Goal: Task Accomplishment & Management: Complete application form

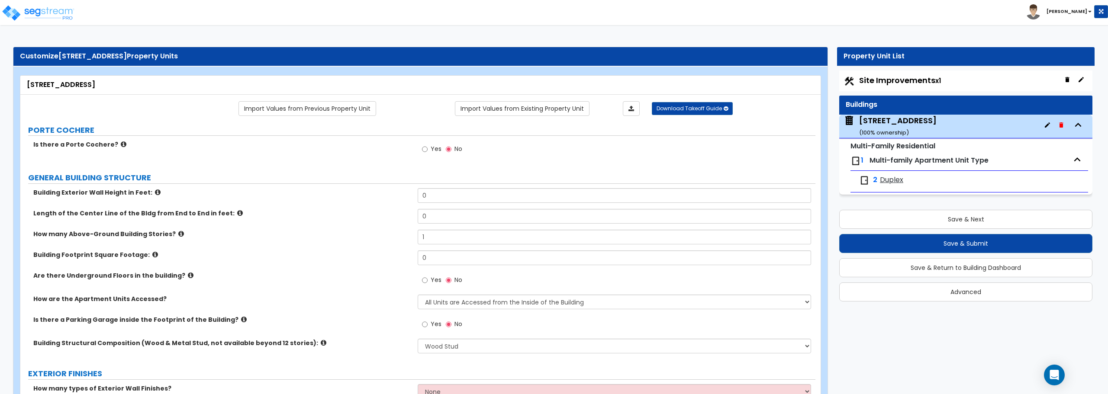
select select "7"
select select "1"
select select "2"
select select "1"
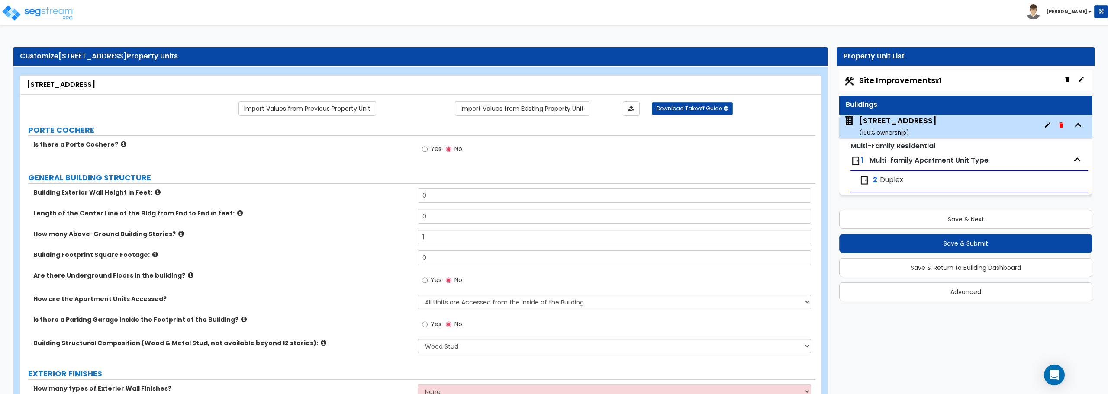
select select "1"
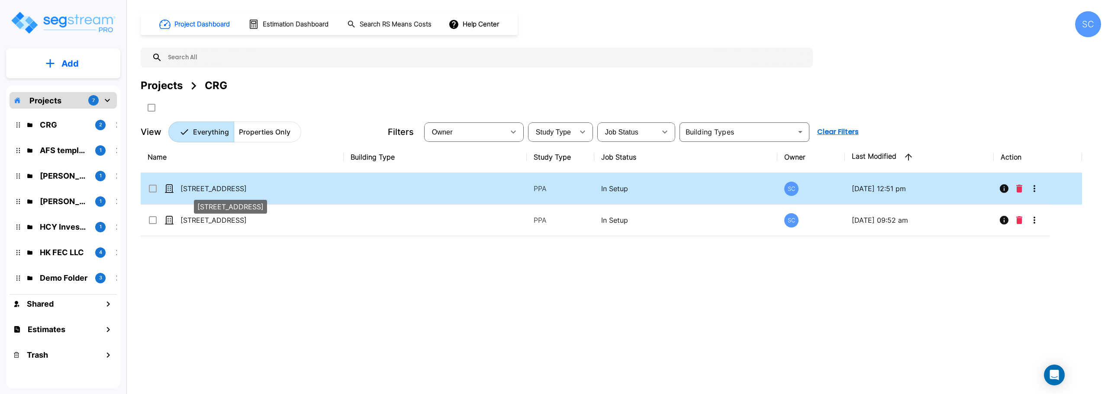
click at [206, 189] on p "[STREET_ADDRESS]" at bounding box center [223, 188] width 87 height 10
checkbox input "true"
click at [206, 189] on p "[STREET_ADDRESS]" at bounding box center [223, 188] width 87 height 10
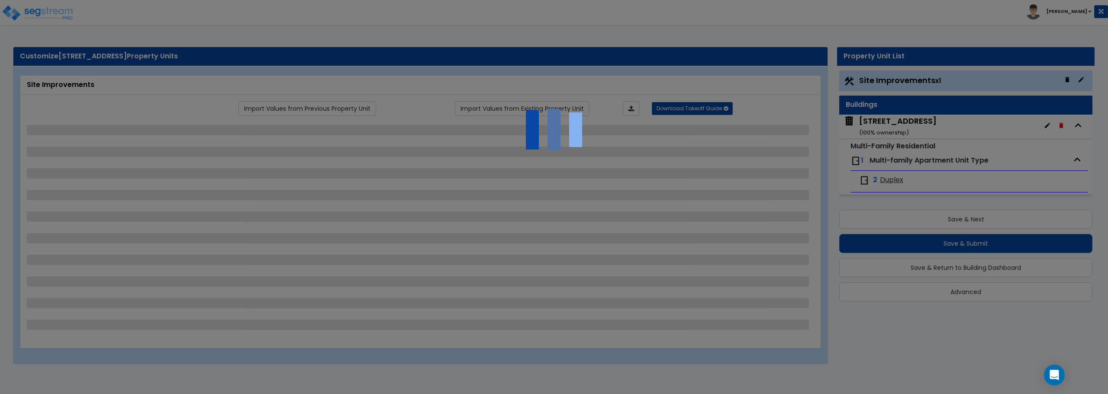
select select "2"
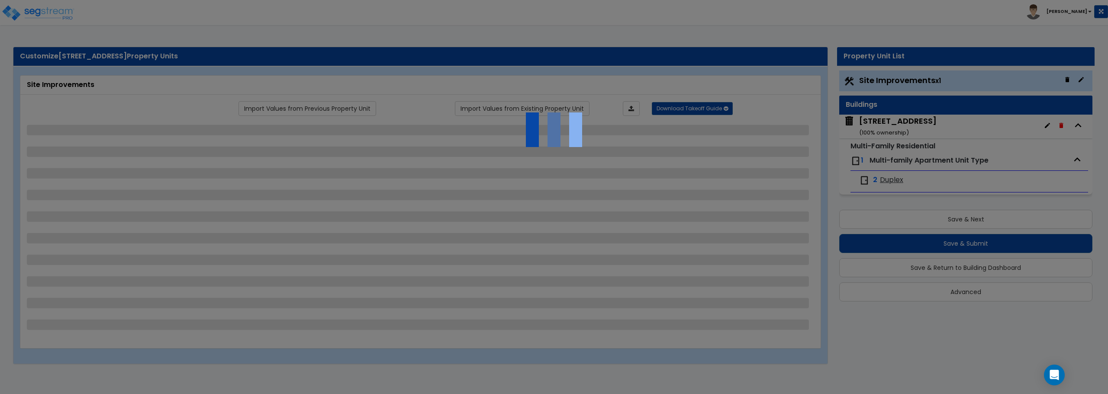
select select "2"
select select "1"
select select "2"
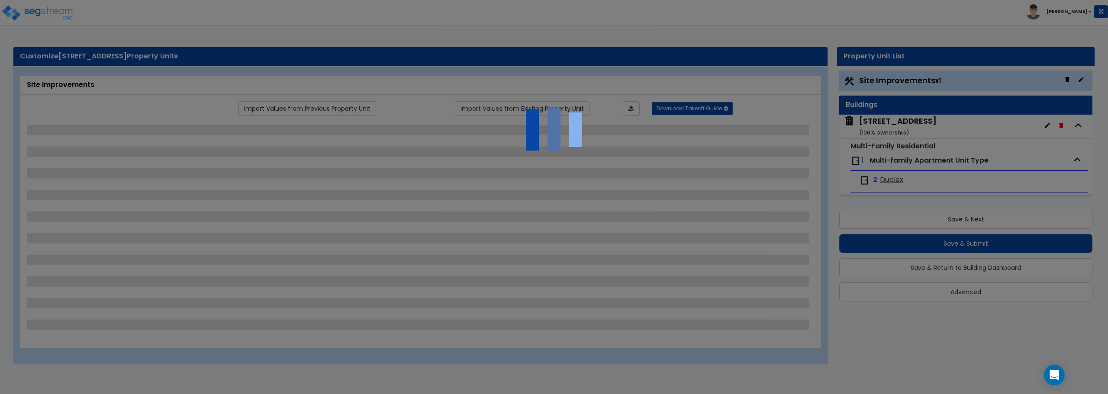
select select "2"
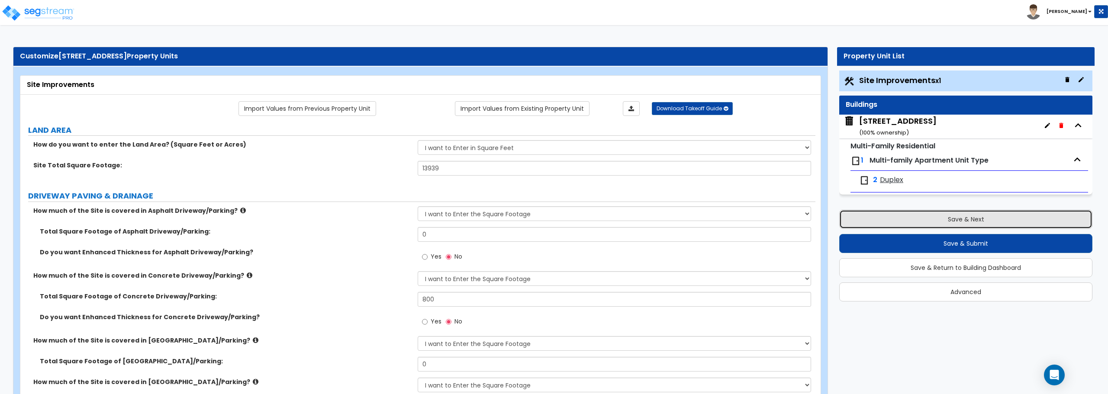
click at [983, 220] on button "Save & Next" at bounding box center [965, 219] width 253 height 19
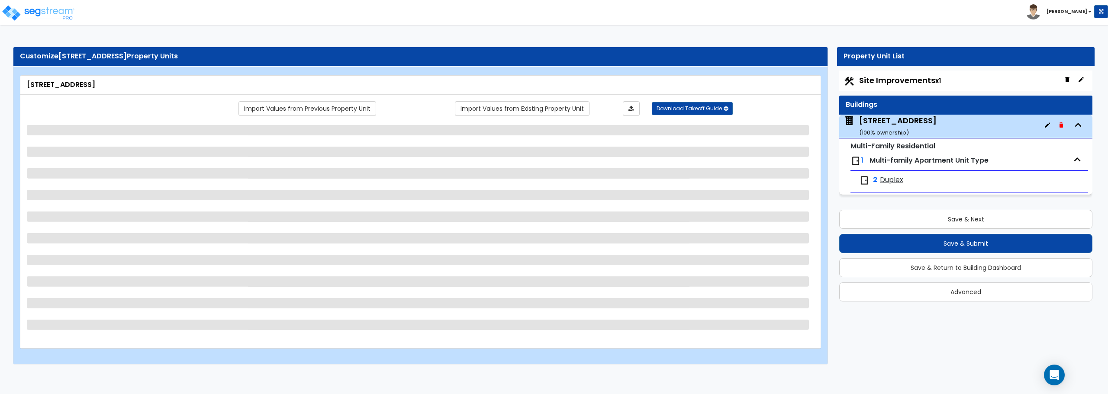
select select "7"
select select "1"
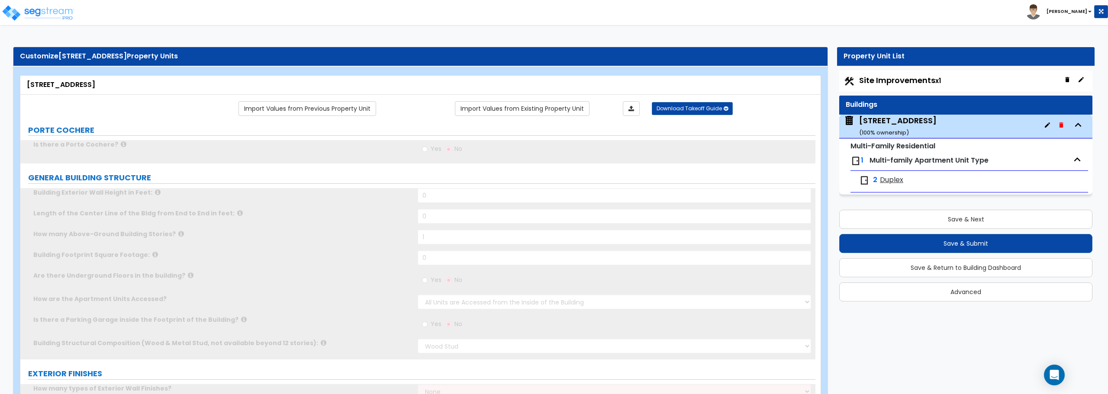
select select "1"
type input "2"
select select "2"
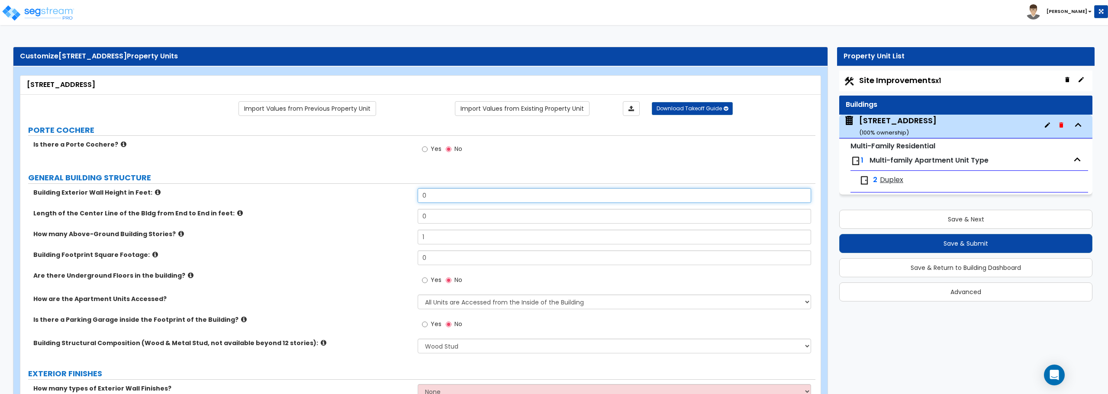
drag, startPoint x: 479, startPoint y: 197, endPoint x: 358, endPoint y: 207, distance: 121.6
click at [358, 207] on div "Building Exterior Wall Height in Feet: 0" at bounding box center [417, 198] width 795 height 21
type input "8"
click at [152, 256] on icon at bounding box center [155, 254] width 6 height 6
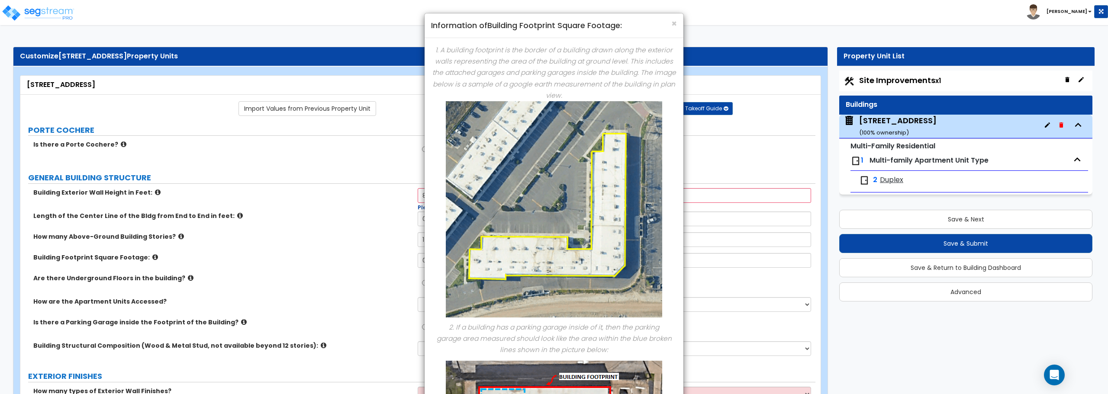
click at [145, 256] on div "× Information of Building Footprint Square Footage: 1. A building footprint is …" at bounding box center [554, 197] width 1108 height 394
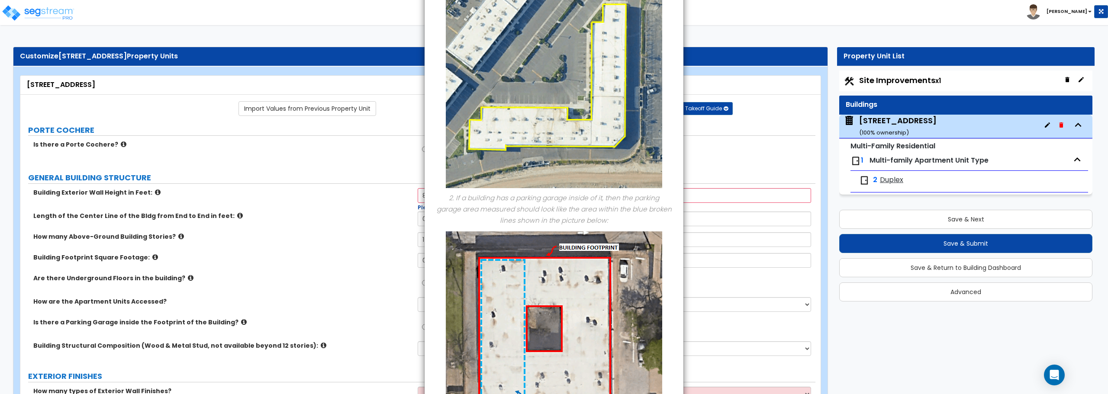
scroll to position [130, 0]
click at [724, 11] on div "× Information of Building Footprint Square Footage: 1. A building footprint is …" at bounding box center [554, 197] width 1108 height 394
click at [235, 238] on div "× Information of Building Footprint Square Footage: 1. A building footprint is …" at bounding box center [554, 197] width 1108 height 394
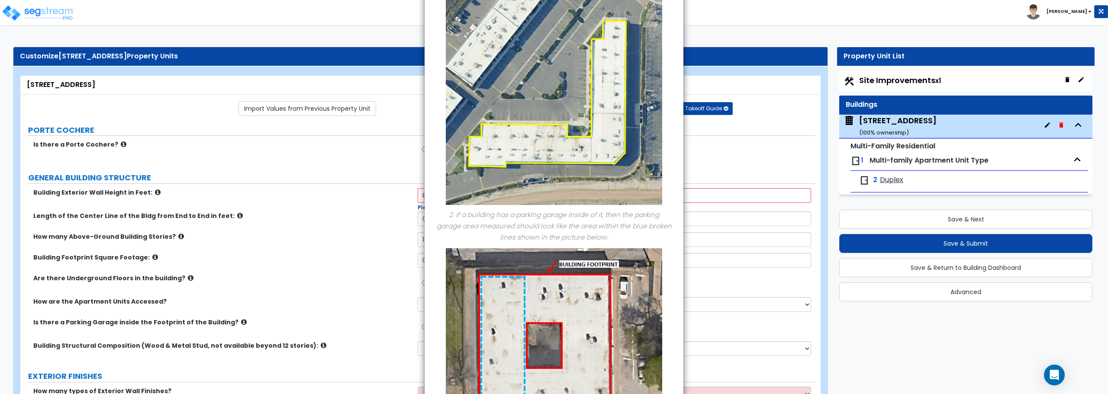
scroll to position [0, 0]
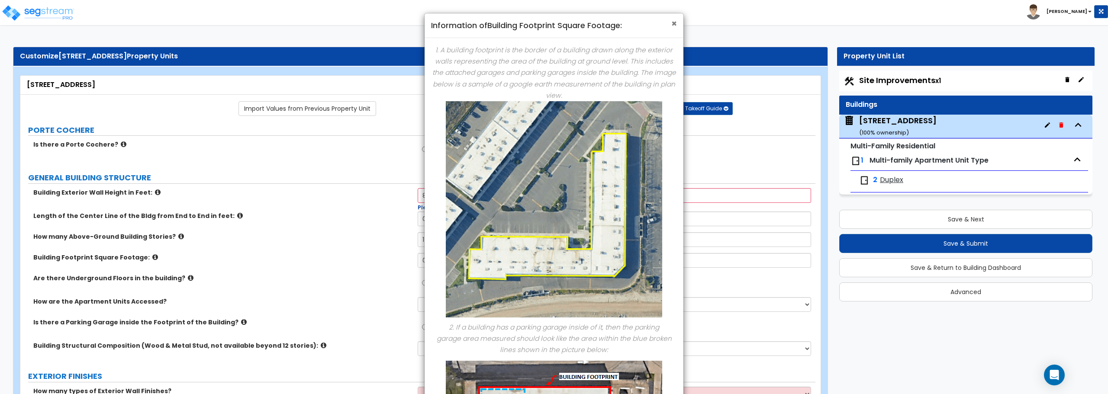
click at [675, 25] on span "×" at bounding box center [674, 23] width 6 height 13
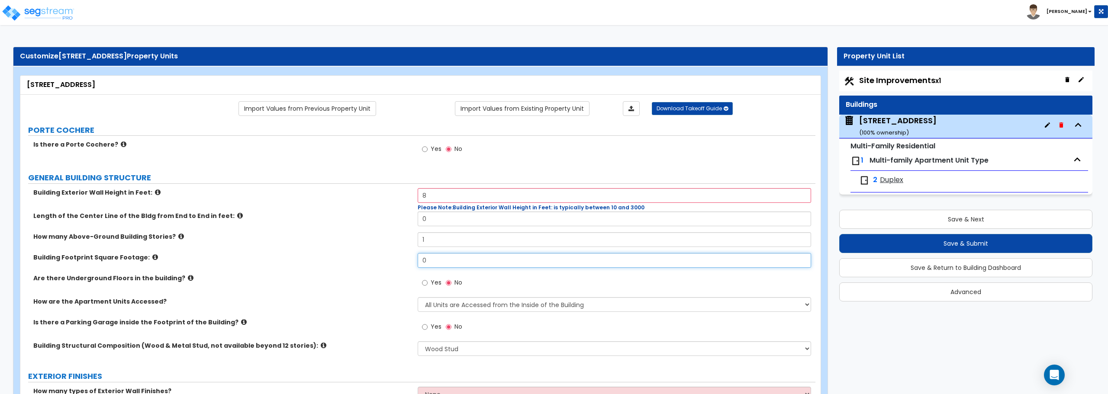
click at [429, 259] on input "0" at bounding box center [614, 260] width 393 height 15
type input "2,400"
click at [428, 306] on select "All Units are Accessed from the Inside of the Building All Units are Accessed f…" at bounding box center [614, 304] width 393 height 15
click at [429, 306] on select "All Units are Accessed from the Inside of the Building All Units are Accessed f…" at bounding box center [614, 304] width 393 height 15
click at [241, 320] on icon at bounding box center [244, 322] width 6 height 6
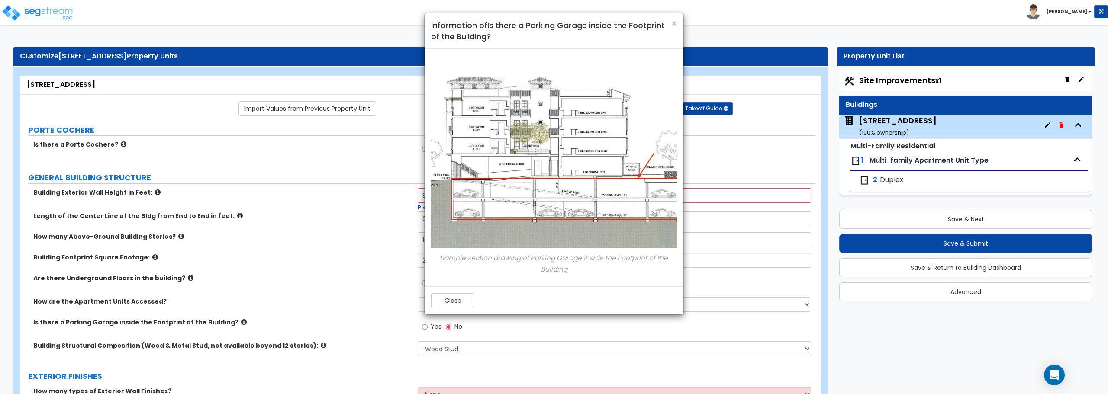
click at [225, 320] on div "× Information of Is there a Parking Garage inside the Footprint of the Building…" at bounding box center [554, 197] width 1108 height 394
click at [671, 22] on span "×" at bounding box center [674, 23] width 6 height 13
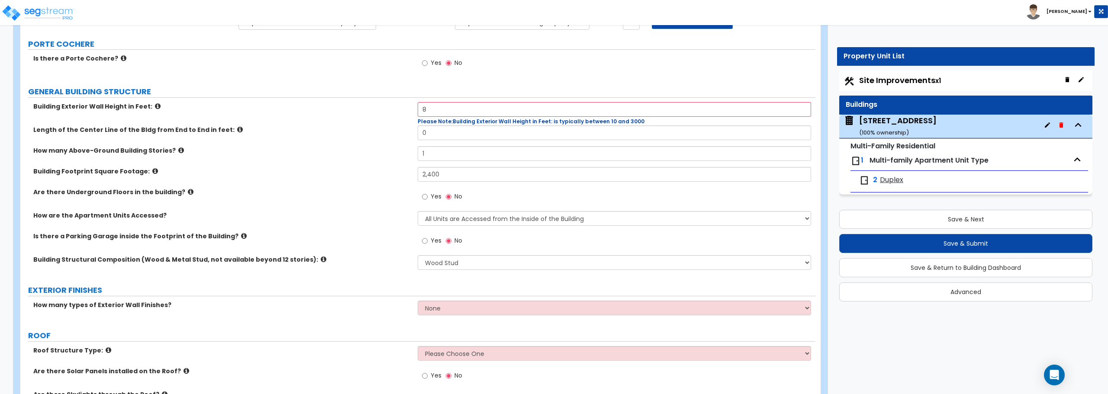
scroll to position [87, 0]
click at [477, 219] on select "All Units are Accessed from the Inside of the Building All Units are Accessed f…" at bounding box center [614, 218] width 393 height 15
select select "2"
click at [418, 211] on select "All Units are Accessed from the Inside of the Building All Units are Accessed f…" at bounding box center [614, 218] width 393 height 15
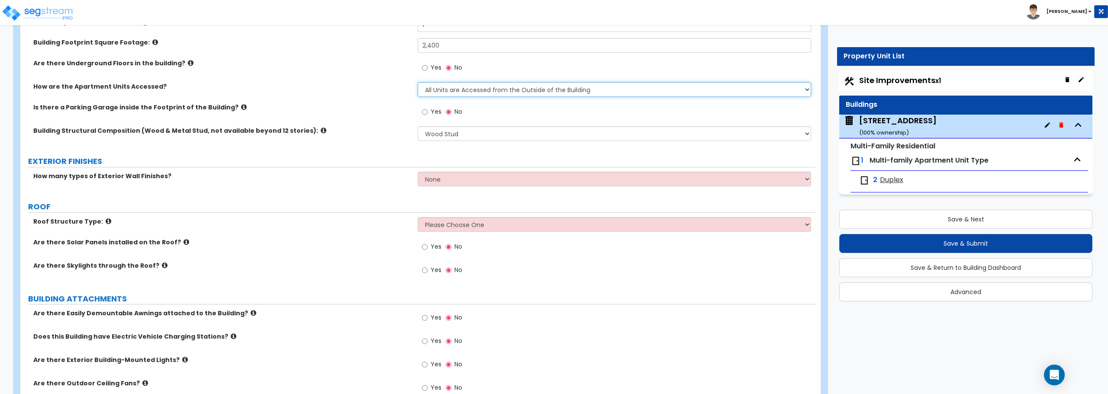
scroll to position [216, 0]
click at [473, 172] on select "None 1 2 3" at bounding box center [614, 177] width 393 height 15
select select "1"
click at [418, 170] on select "None 1 2 3" at bounding box center [614, 177] width 393 height 15
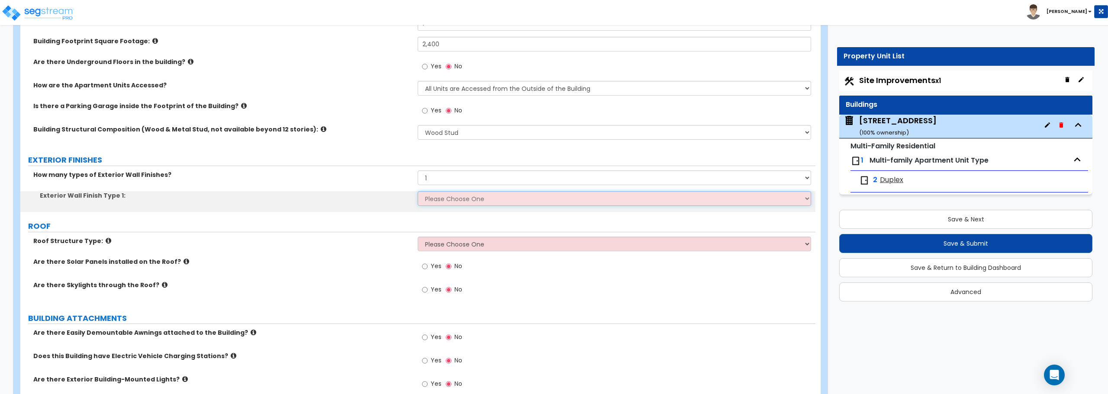
click at [459, 202] on select "Please Choose One No Finish/Shared Wall No Wall Brick Veneer Stone Veneer Wood …" at bounding box center [614, 198] width 393 height 15
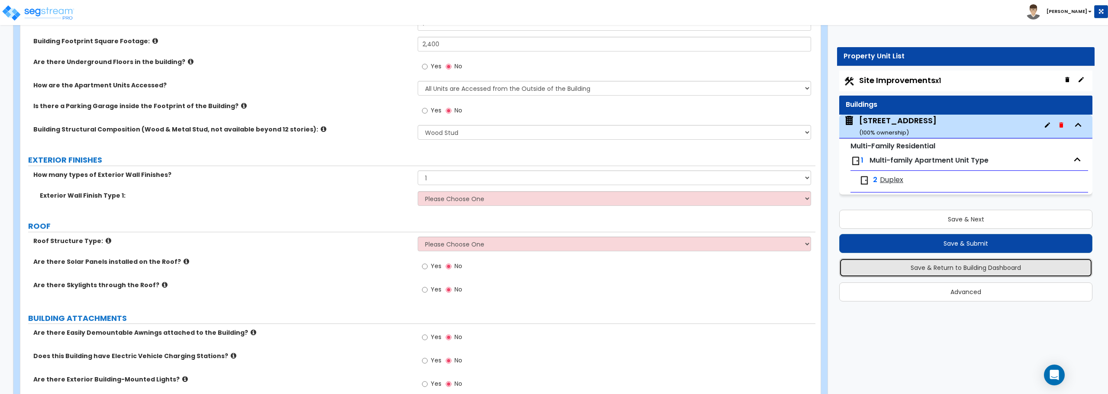
click at [969, 270] on button "Save & Return to Building Dashboard" at bounding box center [965, 267] width 253 height 19
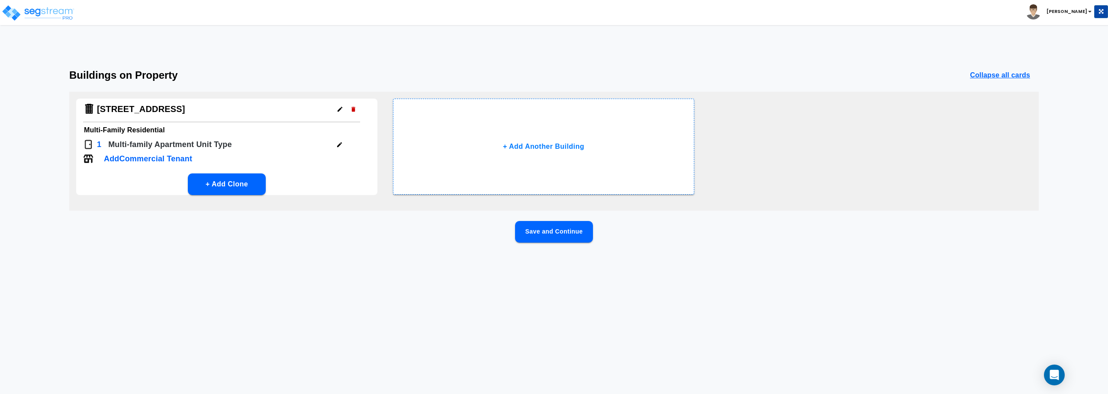
click at [151, 106] on h4 "222 Eagle Circle" at bounding box center [141, 109] width 88 height 11
click at [339, 107] on icon "button" at bounding box center [340, 109] width 6 height 6
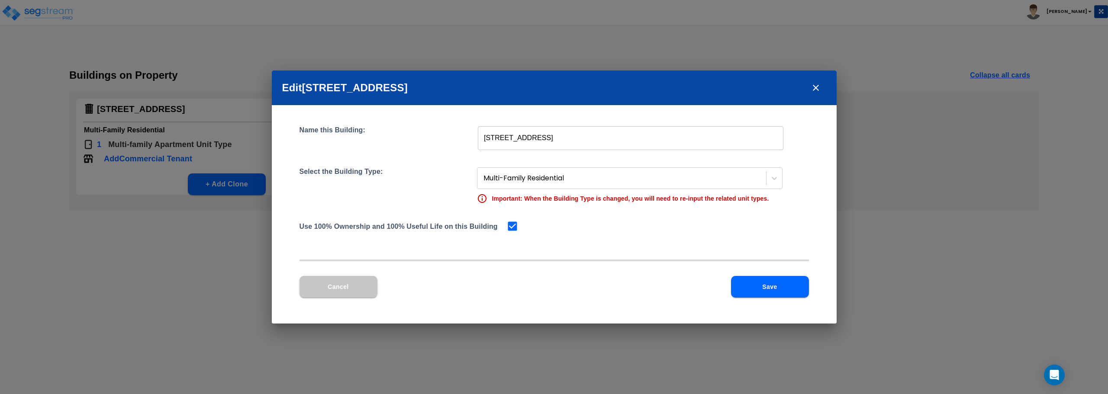
click at [812, 85] on icon "close" at bounding box center [815, 88] width 10 height 10
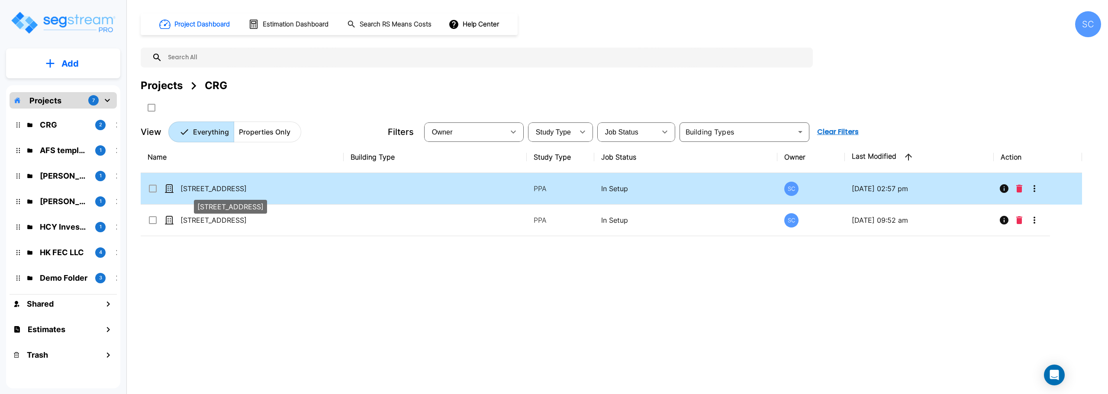
click at [208, 191] on p "[STREET_ADDRESS]" at bounding box center [223, 188] width 87 height 10
checkbox input "true"
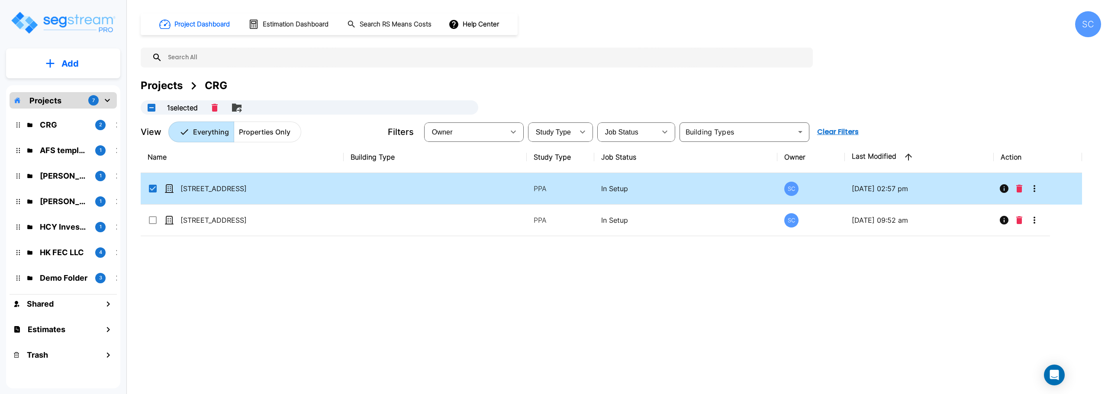
click at [247, 129] on p "Properties Only" at bounding box center [264, 132] width 51 height 10
click at [215, 190] on p "[STREET_ADDRESS]" at bounding box center [223, 188] width 87 height 10
checkbox input "false"
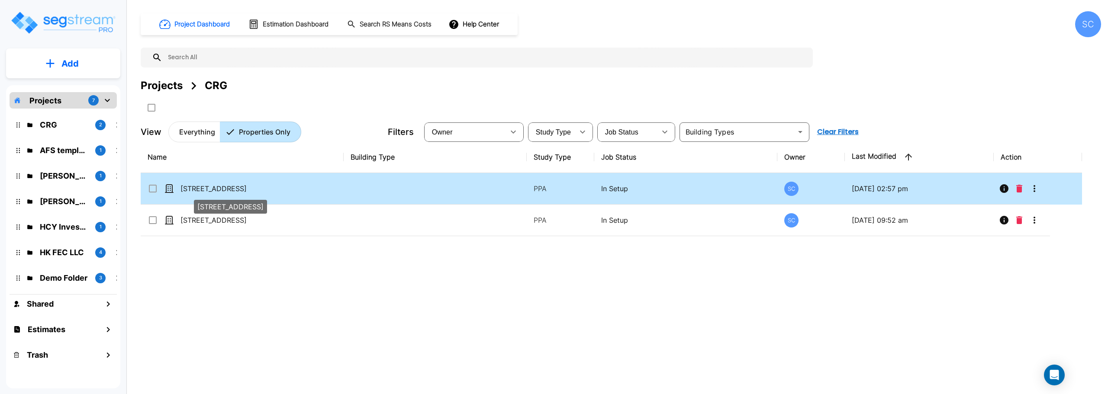
click at [215, 190] on p "[STREET_ADDRESS]" at bounding box center [223, 188] width 87 height 10
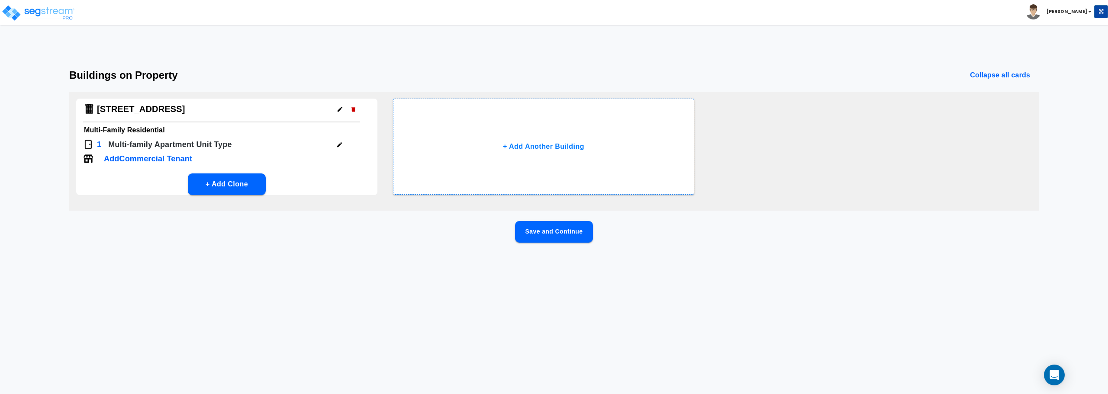
click at [174, 149] on p "Multi-family Apartment Unit Type" at bounding box center [169, 145] width 123 height 12
click at [122, 114] on h4 "[STREET_ADDRESS]" at bounding box center [141, 109] width 88 height 11
click at [122, 105] on h4 "[STREET_ADDRESS]" at bounding box center [141, 109] width 88 height 11
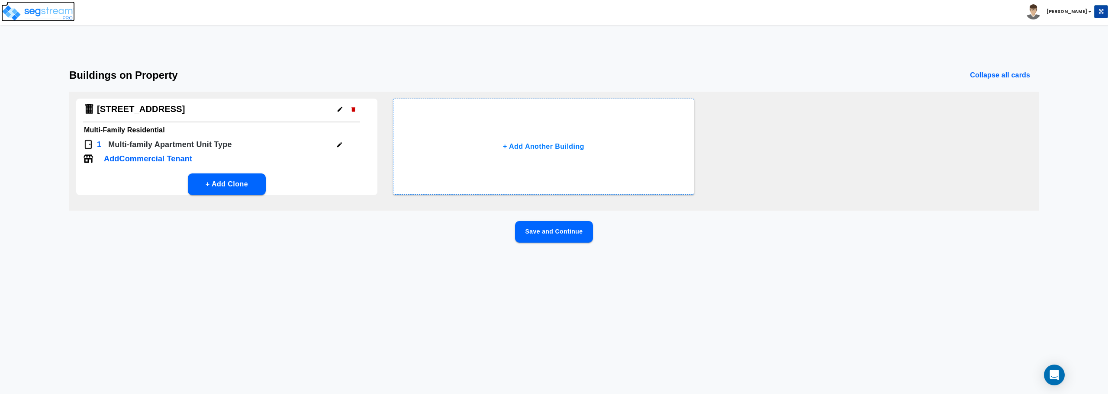
drag, startPoint x: 35, startPoint y: 16, endPoint x: 34, endPoint y: 8, distance: 8.7
click at [35, 16] on img at bounding box center [38, 12] width 74 height 17
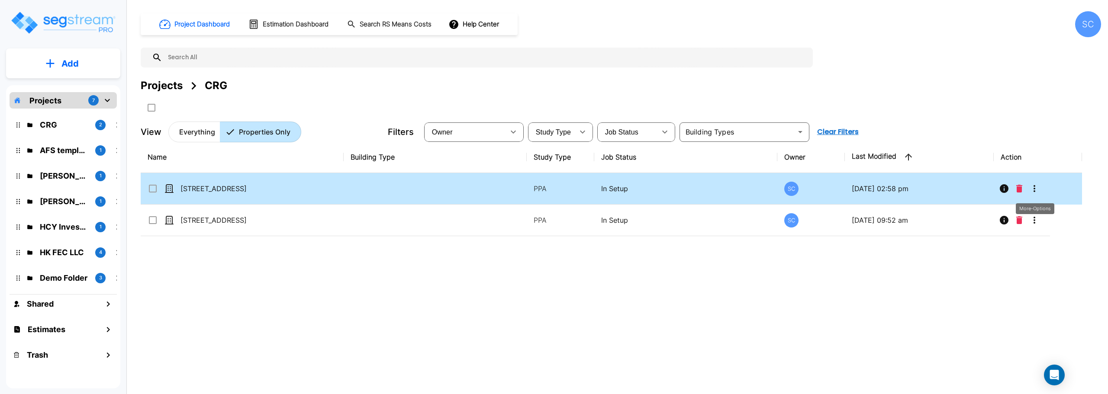
click at [1029, 188] on button "More-Options" at bounding box center [1034, 188] width 17 height 17
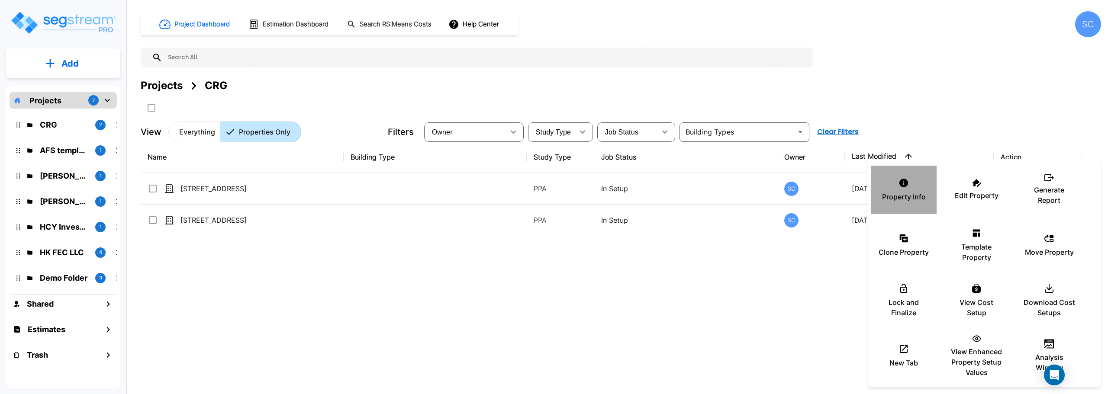
click at [904, 187] on icon at bounding box center [903, 183] width 10 height 10
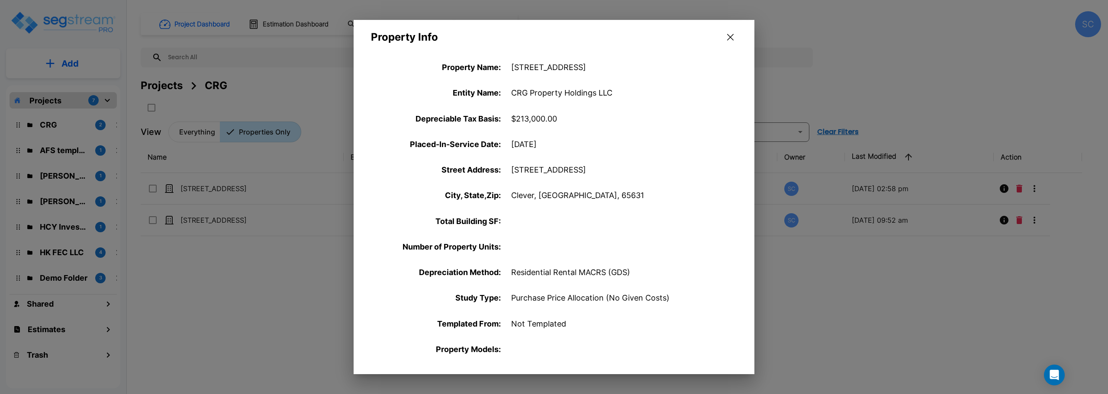
click at [731, 37] on icon "button" at bounding box center [730, 37] width 6 height 6
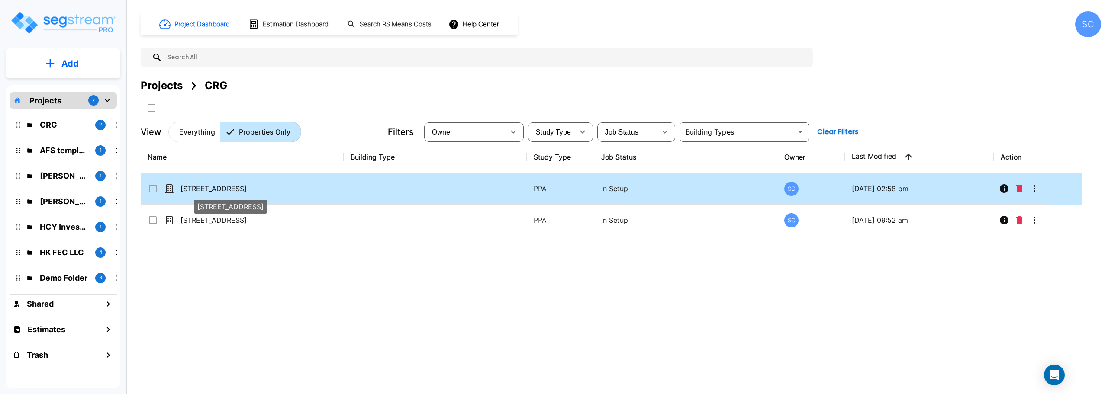
click at [199, 190] on p "[STREET_ADDRESS]" at bounding box center [223, 188] width 87 height 10
checkbox input "true"
click at [199, 190] on p "[STREET_ADDRESS]" at bounding box center [223, 188] width 87 height 10
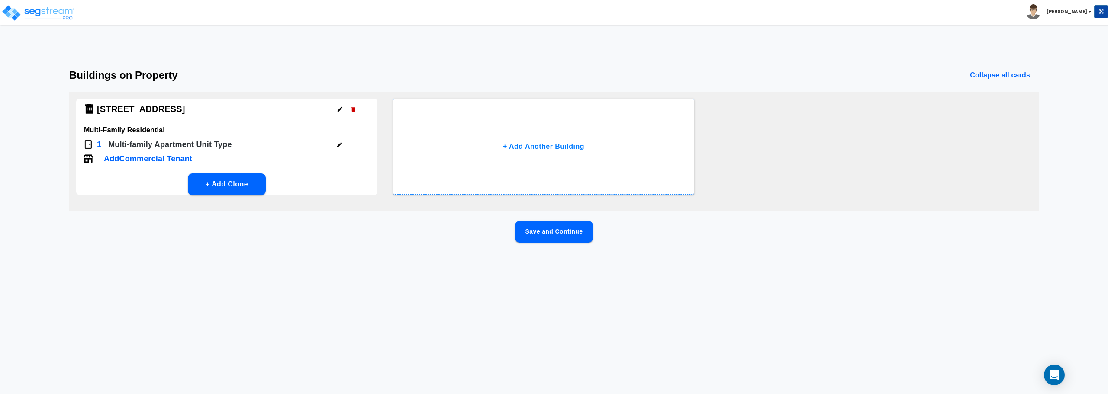
click at [233, 153] on div "Add Commercial Tenant" at bounding box center [221, 159] width 277 height 13
click at [539, 223] on button "Save and Continue" at bounding box center [554, 232] width 78 height 22
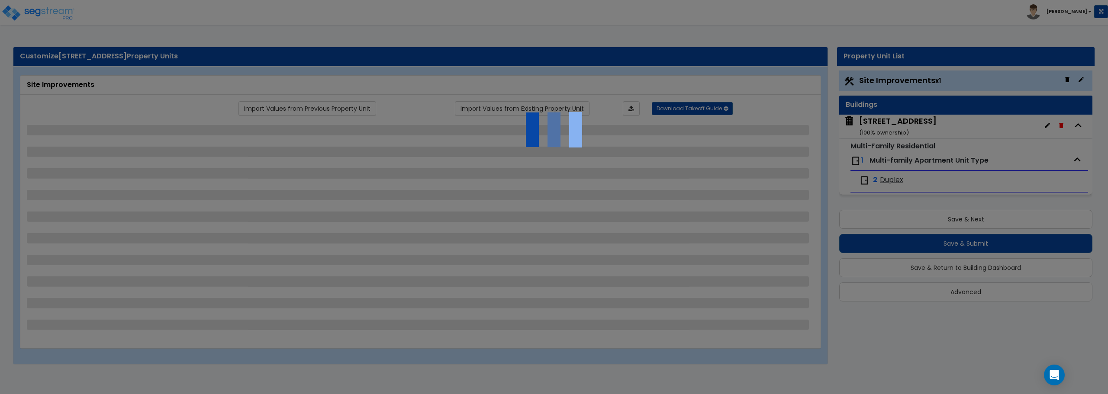
select select "2"
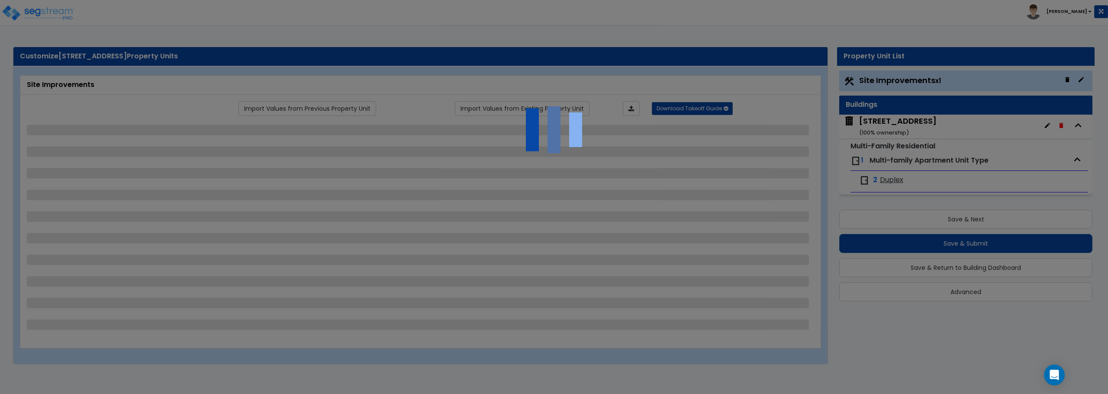
select select "2"
select select "1"
select select "2"
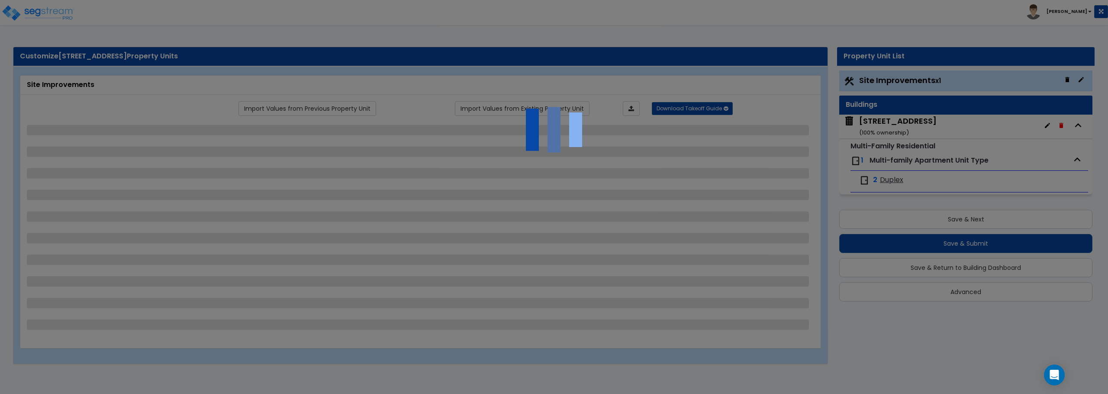
select select "2"
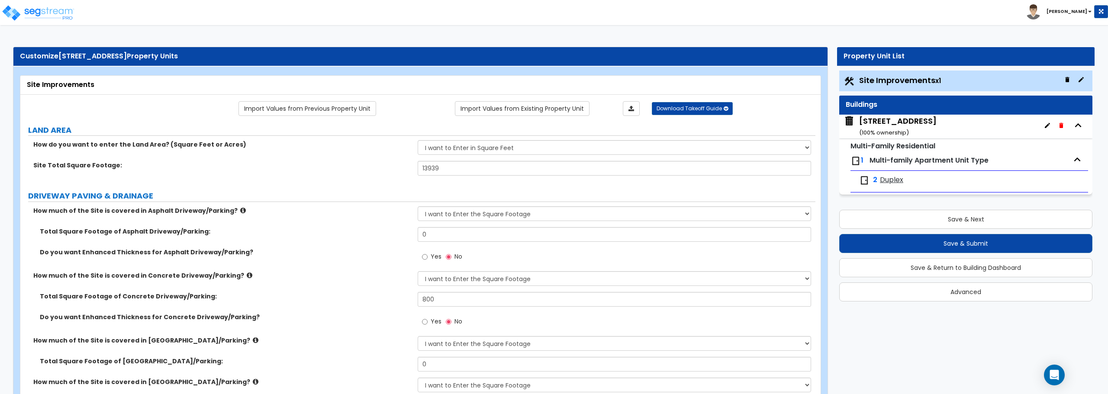
click at [883, 123] on div "222 Eagle Circle ( 100 % ownership)" at bounding box center [897, 127] width 77 height 22
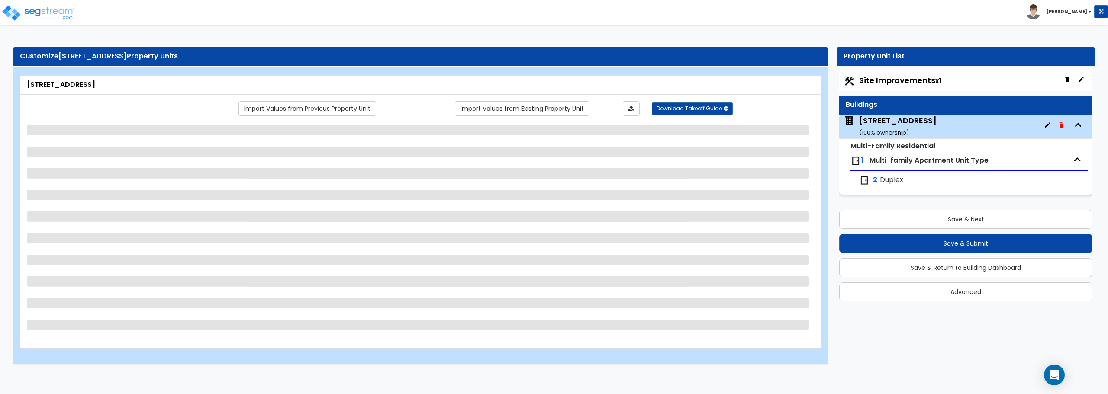
select select "2"
select select "7"
select select "1"
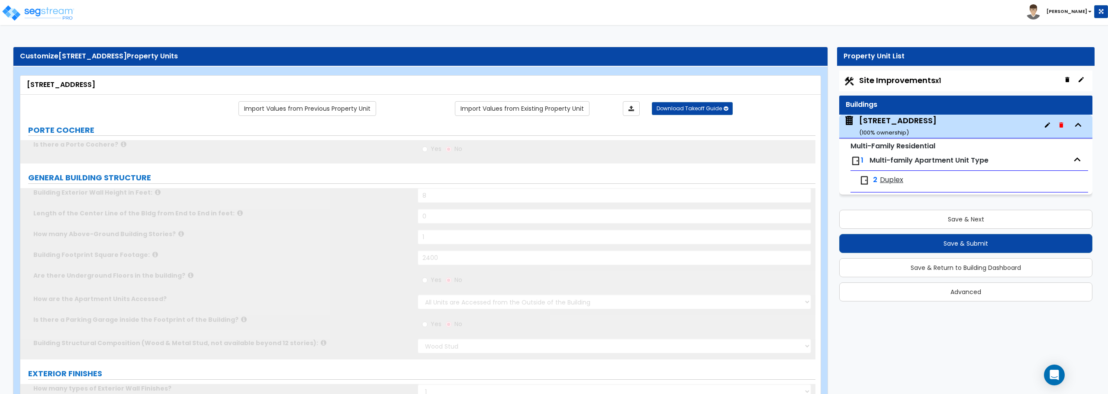
select select "1"
type input "2"
select select "2"
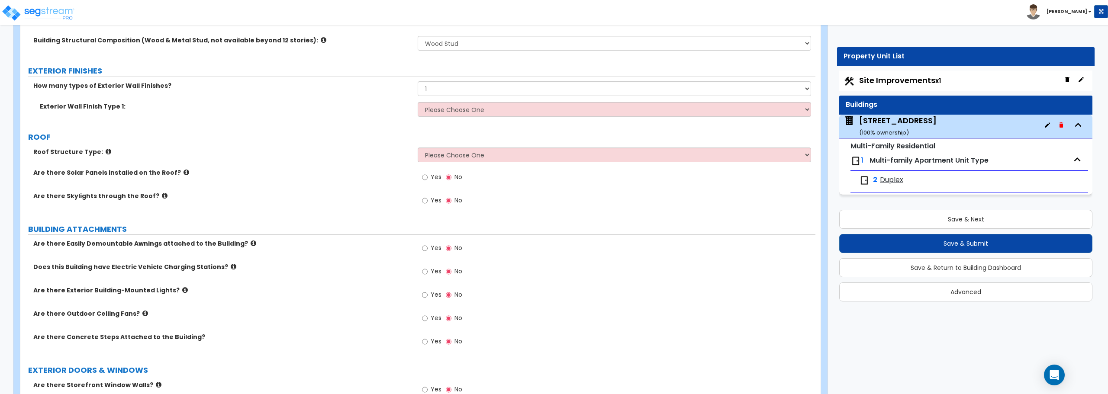
scroll to position [260, 0]
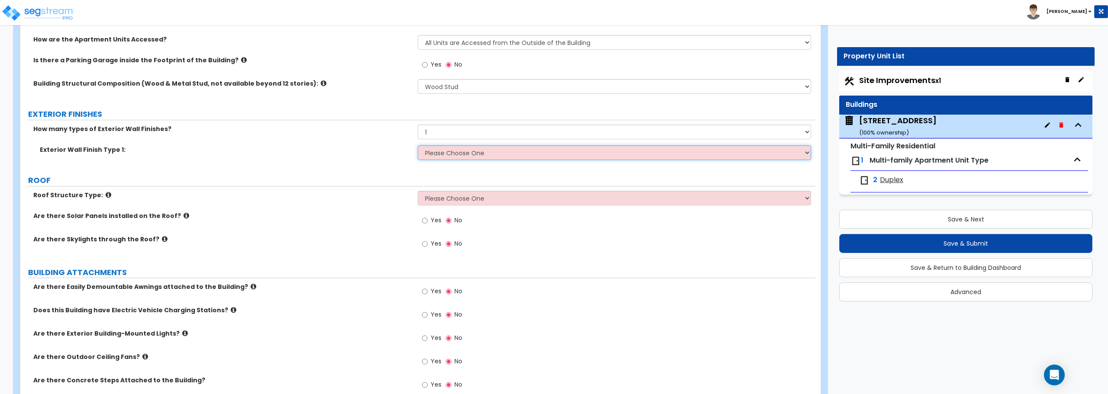
click at [475, 154] on select "Please Choose One No Finish/Shared Wall No Wall Brick Veneer Stone Veneer Wood …" at bounding box center [614, 152] width 393 height 15
select select "5"
click at [418, 145] on select "Please Choose One No Finish/Shared Wall No Wall Brick Veneer Stone Veneer Wood …" at bounding box center [614, 152] width 393 height 15
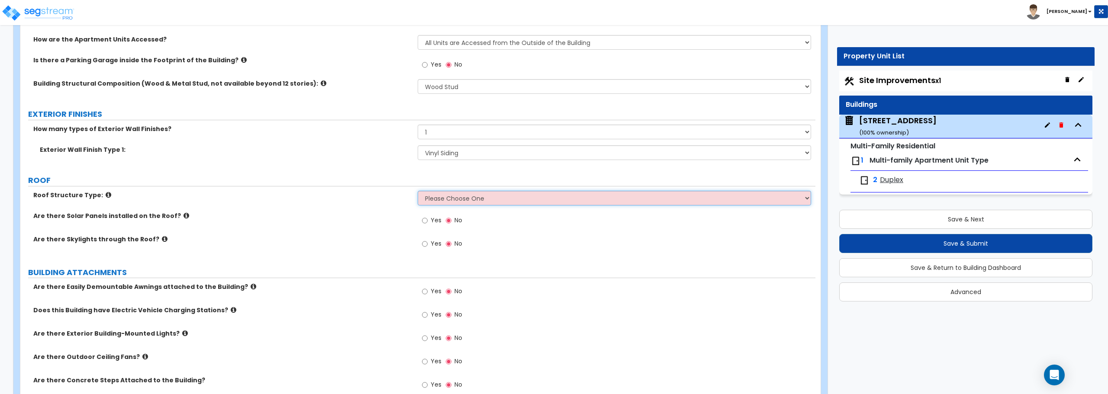
click at [466, 194] on select "Please Choose One Gable Roof Flat Roof Hybrid Gable & Flat Roof" at bounding box center [614, 198] width 393 height 15
click at [543, 202] on select "Please Choose One Gable Roof Flat Roof Hybrid Gable & Flat Roof" at bounding box center [614, 198] width 393 height 15
click at [418, 191] on select "Please Choose One Gable Roof Flat Roof Hybrid Gable & Flat Roof" at bounding box center [614, 198] width 393 height 15
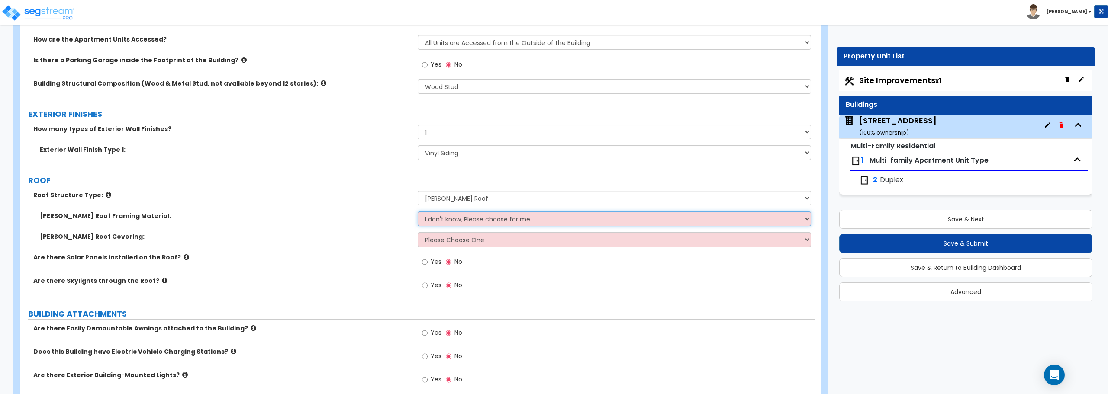
click at [514, 219] on select "I don't know, Please choose for me Metal Wood" at bounding box center [614, 219] width 393 height 15
click at [489, 198] on select "Please Choose One Gable Roof Flat Roof Hybrid Gable & Flat Roof" at bounding box center [614, 198] width 393 height 15
click at [418, 191] on select "Please Choose One Gable Roof Flat Roof Hybrid Gable & Flat Roof" at bounding box center [614, 198] width 393 height 15
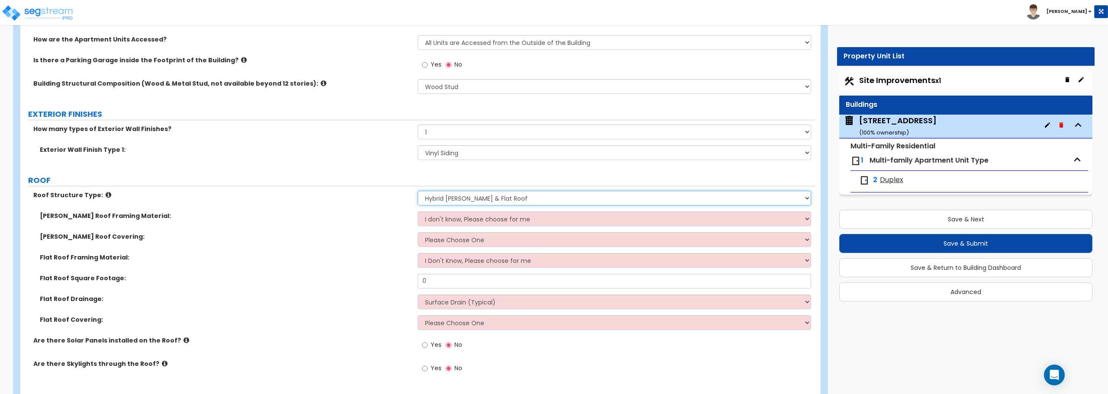
click at [499, 202] on select "Please Choose One Gable Roof Flat Roof Hybrid Gable & Flat Roof" at bounding box center [614, 198] width 393 height 15
select select "1"
click at [418, 191] on select "Please Choose One Gable Roof Flat Roof Hybrid Gable & Flat Roof" at bounding box center [614, 198] width 393 height 15
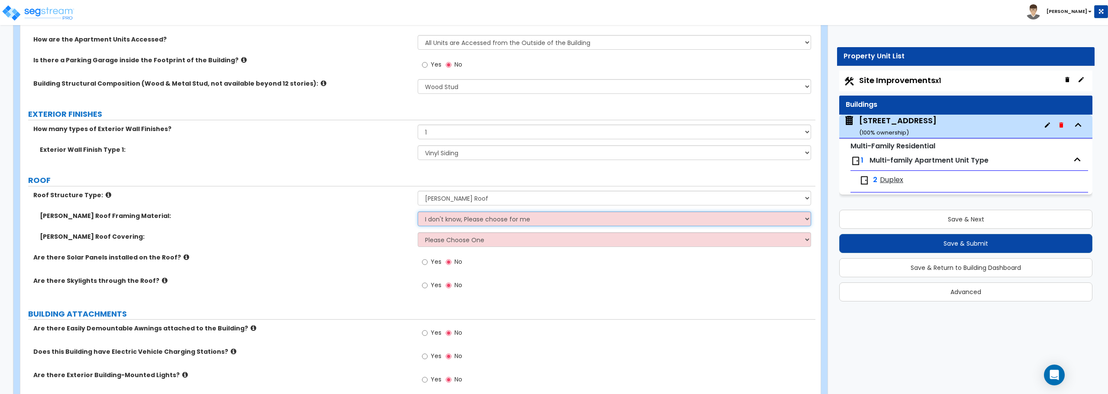
click at [491, 222] on select "I don't know, Please choose for me Metal Wood" at bounding box center [614, 219] width 393 height 15
select select "1"
click at [418, 212] on select "I don't know, Please choose for me Metal Wood" at bounding box center [614, 219] width 393 height 15
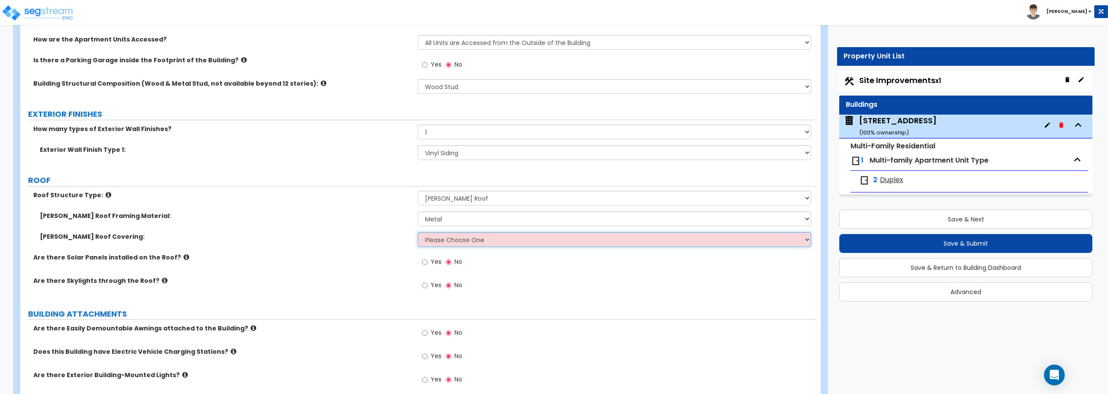
click at [493, 241] on select "Please Choose One Asphalt Shingle Clay Tile Wood Shingle Metal Shingle Standing…" at bounding box center [614, 239] width 393 height 15
select select "1"
click at [418, 232] on select "Please Choose One Asphalt Shingle Clay Tile Wood Shingle Metal Shingle Standing…" at bounding box center [614, 239] width 393 height 15
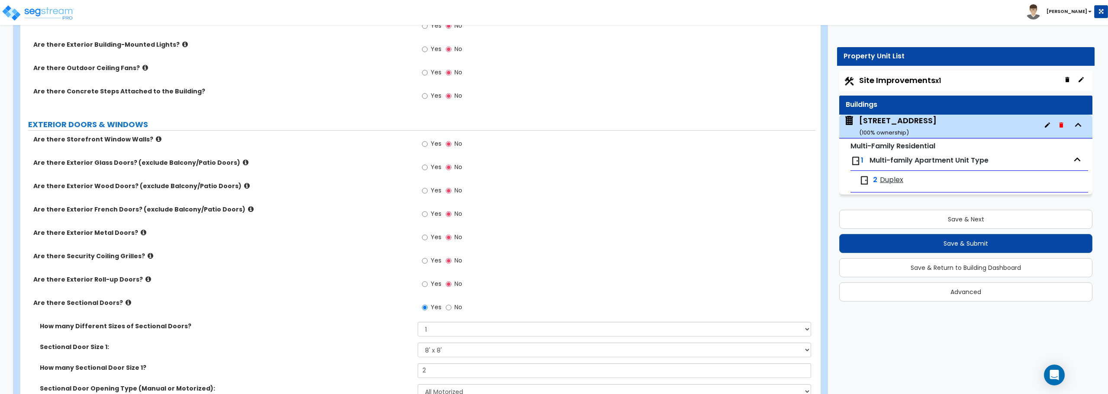
scroll to position [606, 0]
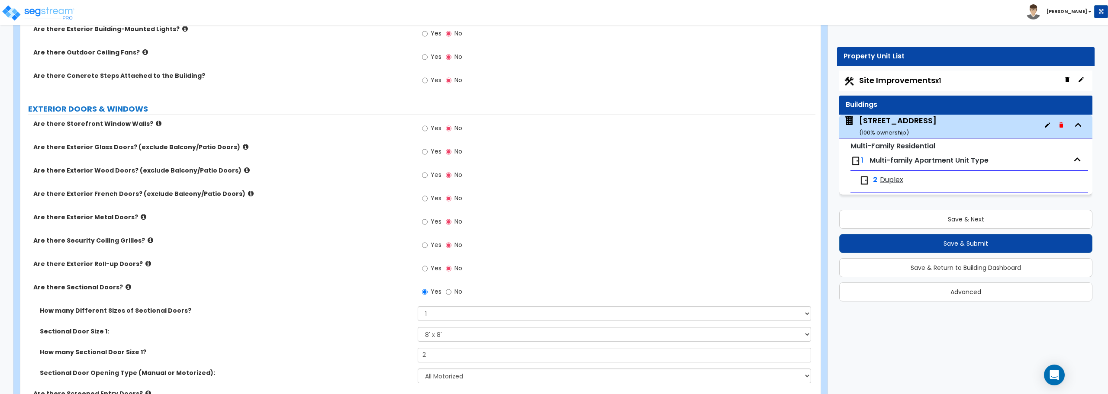
click at [148, 239] on icon at bounding box center [151, 240] width 6 height 6
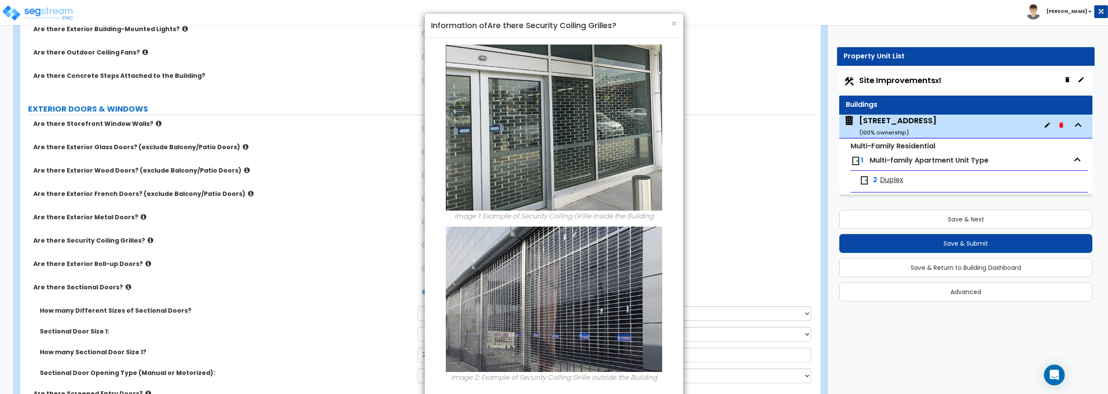
click at [143, 239] on div "× Information of Are there Security Coiling Grilles? Image 1: Example of Securi…" at bounding box center [554, 197] width 1108 height 394
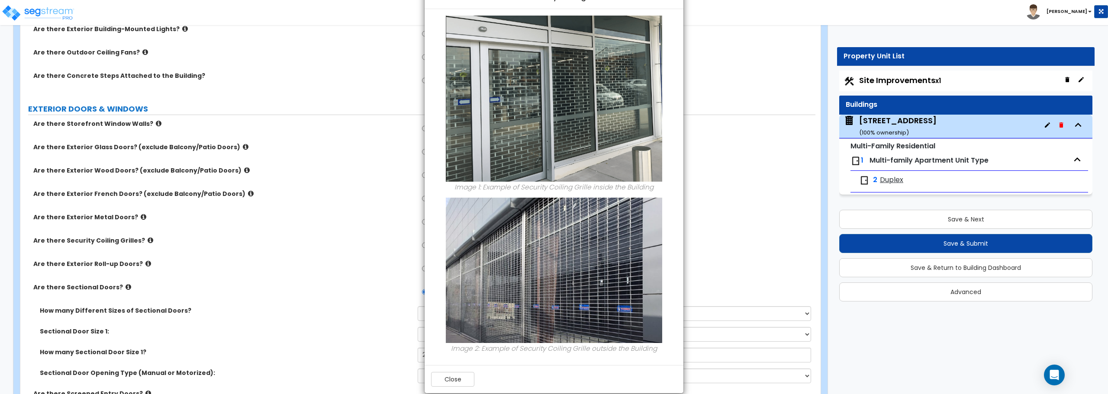
scroll to position [42, 0]
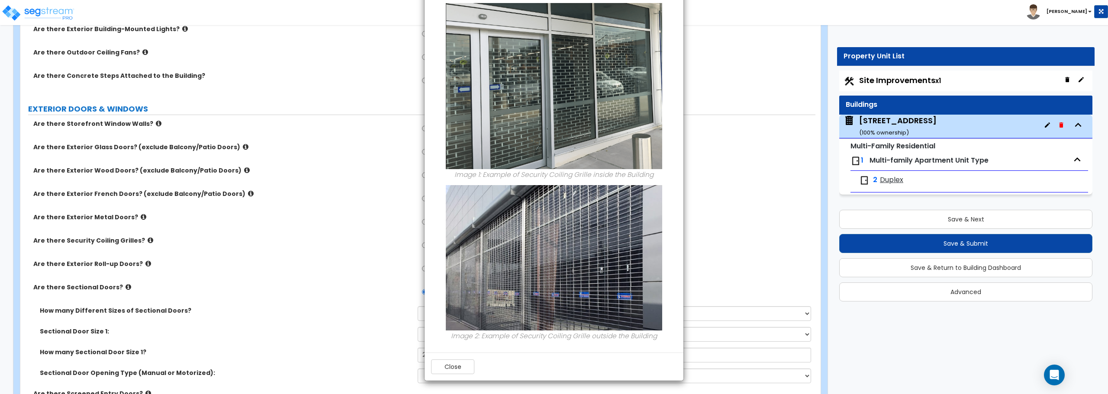
click at [210, 254] on div "× Information of Are there Security Coiling Grilles? Image 1: Example of Securi…" at bounding box center [554, 197] width 1108 height 394
click at [460, 365] on button "Close" at bounding box center [452, 367] width 43 height 15
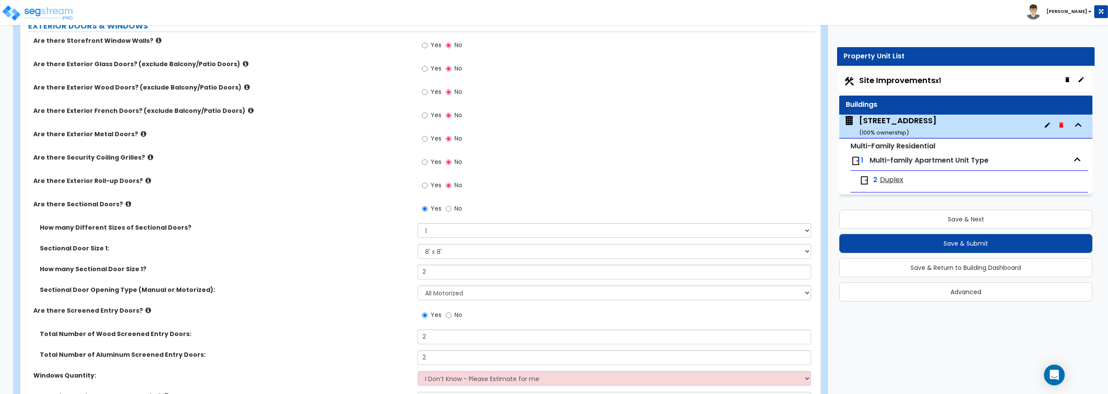
scroll to position [692, 0]
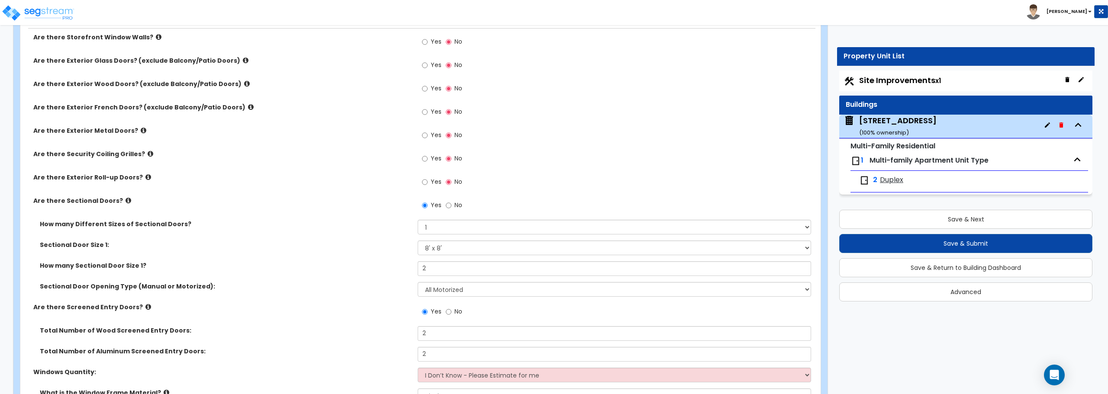
click at [125, 197] on icon at bounding box center [128, 200] width 6 height 6
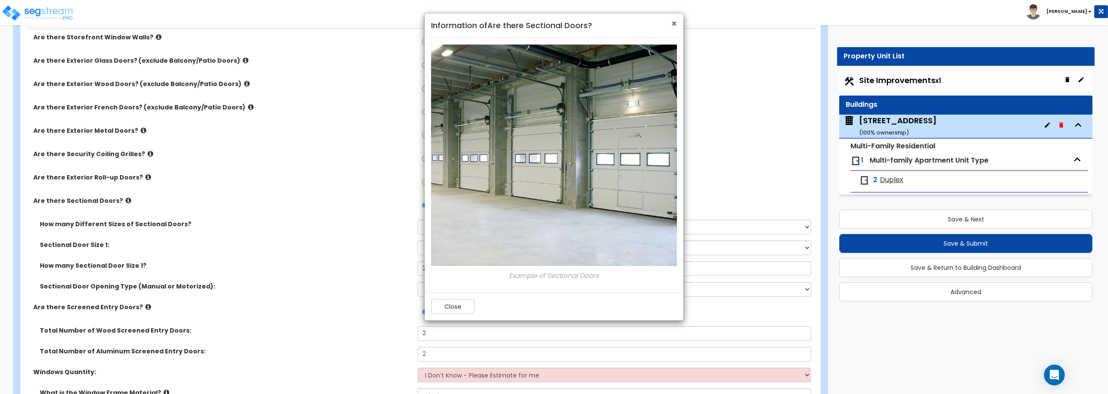
click at [673, 21] on span "×" at bounding box center [674, 23] width 6 height 13
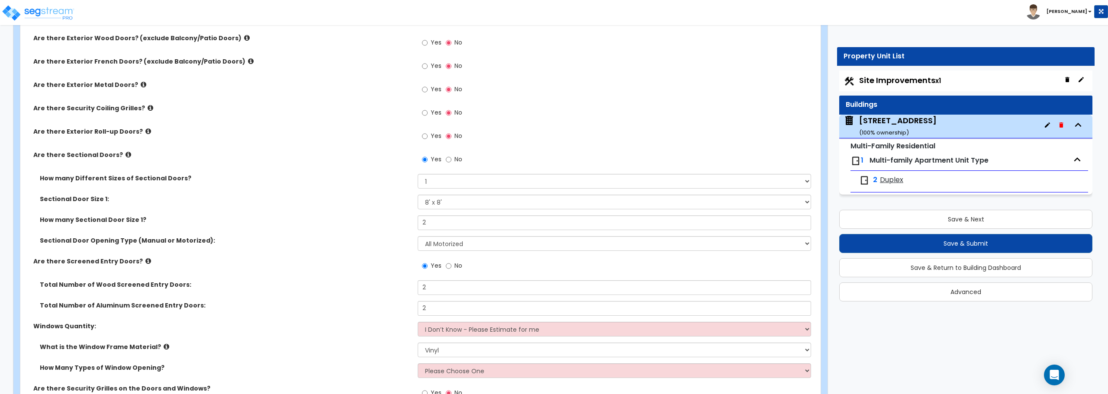
scroll to position [779, 0]
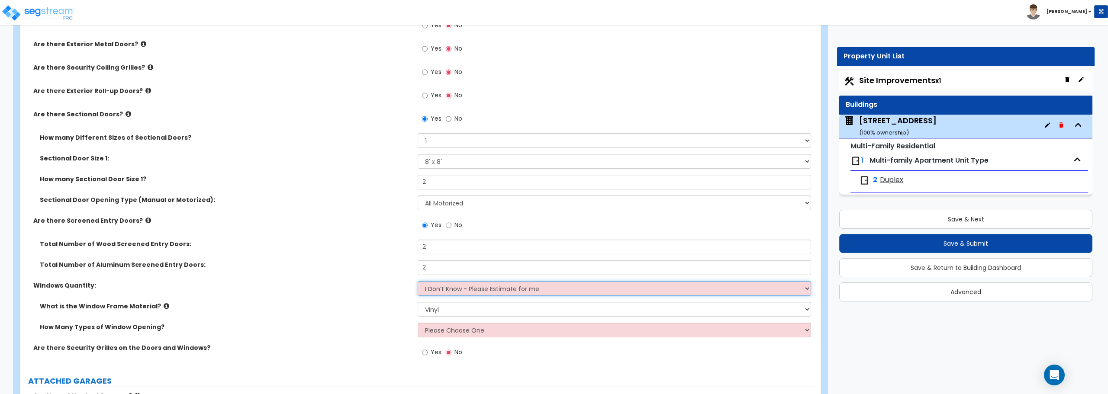
click at [456, 292] on select "I Don’t Know - Please Estimate for me I want to Enter the Quantity" at bounding box center [614, 288] width 393 height 15
select select "1"
click at [418, 281] on select "I Don’t Know - Please Estimate for me I want to Enter the Quantity" at bounding box center [614, 288] width 393 height 15
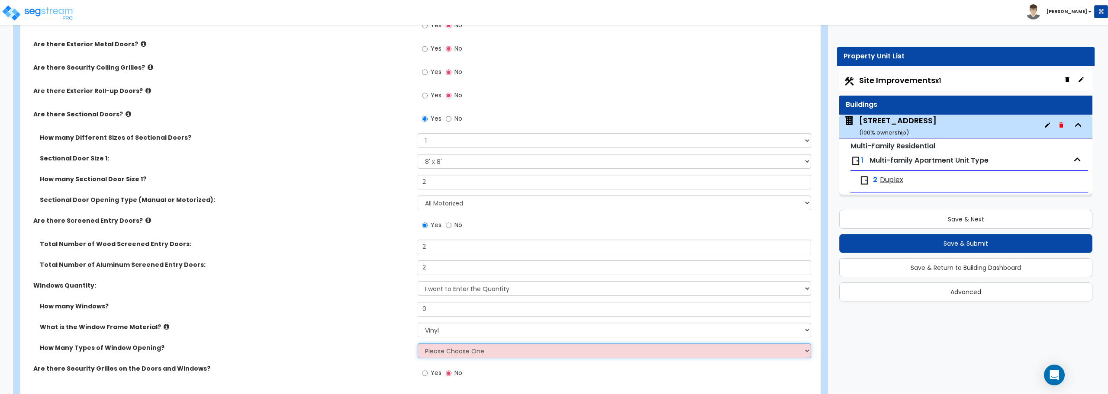
click at [486, 352] on select "Please Choose One 1 2 3 4" at bounding box center [614, 351] width 393 height 15
drag, startPoint x: 463, startPoint y: 311, endPoint x: 398, endPoint y: 306, distance: 65.1
click at [398, 306] on div "How many Windows? 0" at bounding box center [417, 312] width 795 height 21
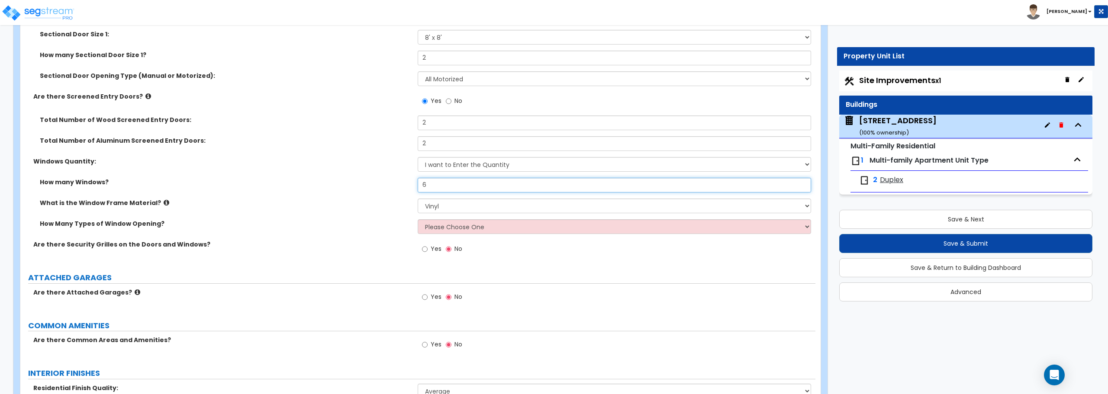
scroll to position [909, 0]
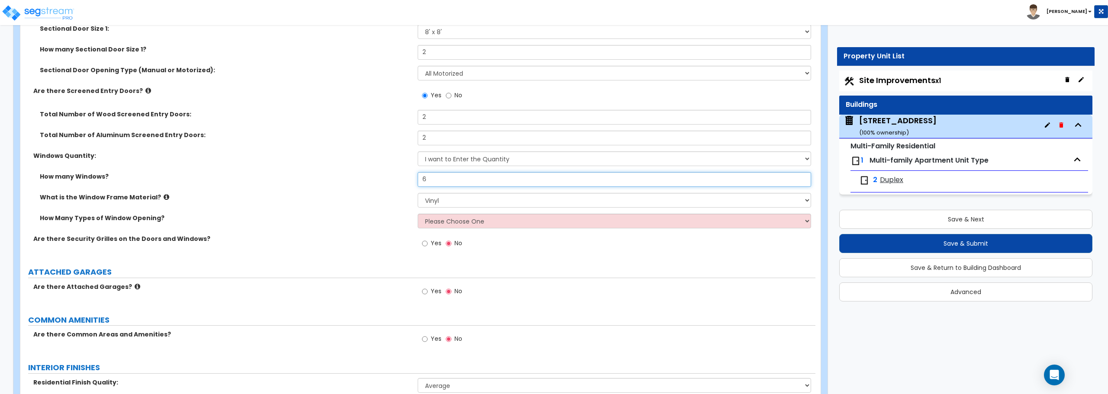
type input "6"
click at [466, 228] on select "Please Choose One 1 2 3 4" at bounding box center [614, 221] width 393 height 15
select select "1"
click at [418, 214] on select "Please Choose One 1 2 3 4" at bounding box center [614, 221] width 393 height 15
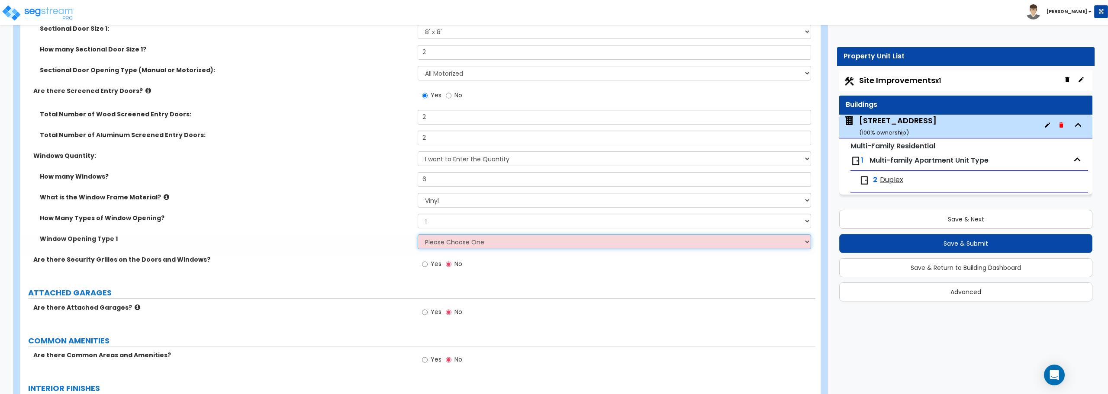
click at [454, 245] on select "Please Choose One Sliding Picture/Fixed Double/Single Hung Awning Swing" at bounding box center [614, 242] width 393 height 15
click at [418, 235] on select "Please Choose One Sliding Picture/Fixed Double/Single Hung Awning Swing" at bounding box center [614, 242] width 393 height 15
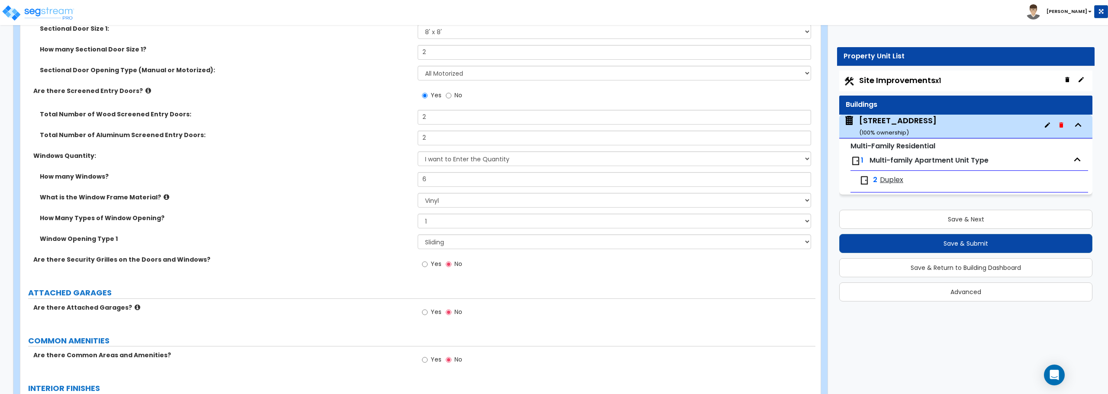
click at [456, 249] on div "Window Opening Type 1 Please Choose One Sliding Picture/Fixed Double/Single Hun…" at bounding box center [417, 245] width 795 height 21
click at [457, 242] on select "Please Choose One Sliding Picture/Fixed Double/Single Hung Awning Swing" at bounding box center [614, 242] width 393 height 15
select select "3"
click at [418, 235] on select "Please Choose One Sliding Picture/Fixed Double/Single Hung Awning Swing" at bounding box center [614, 242] width 393 height 15
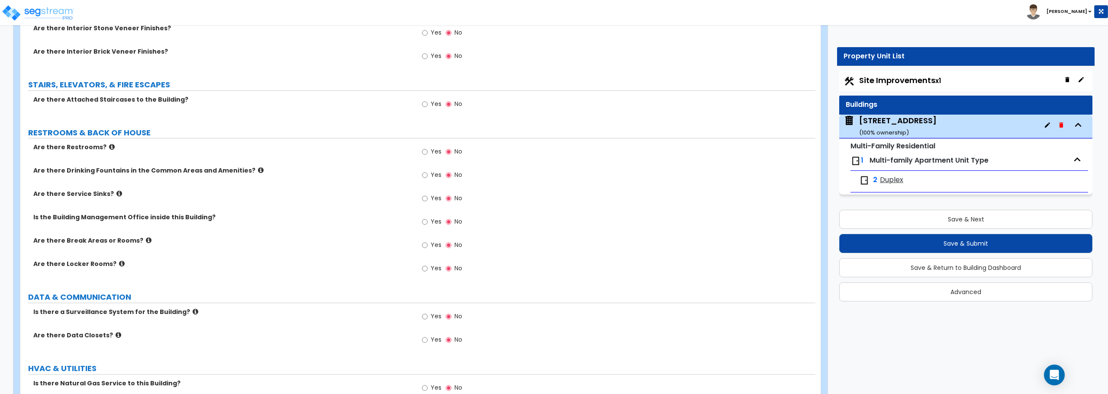
scroll to position [1341, 0]
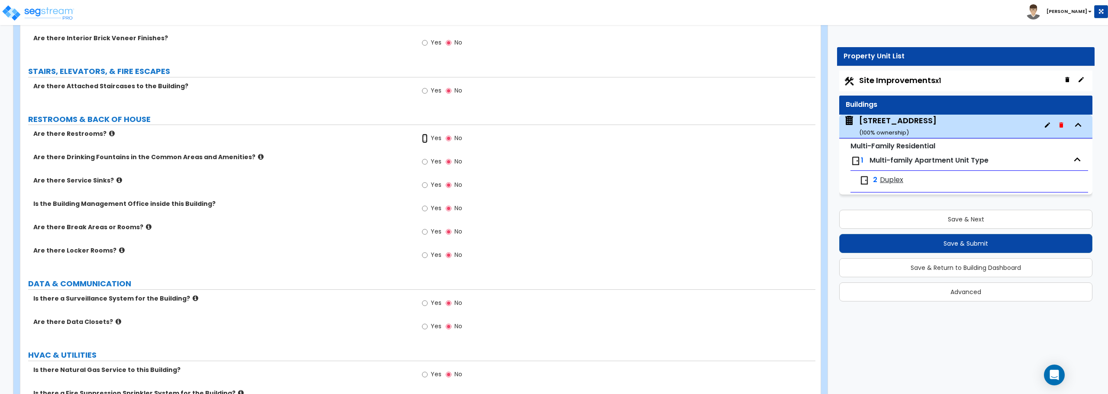
click at [423, 139] on input "Yes" at bounding box center [425, 139] width 6 height 10
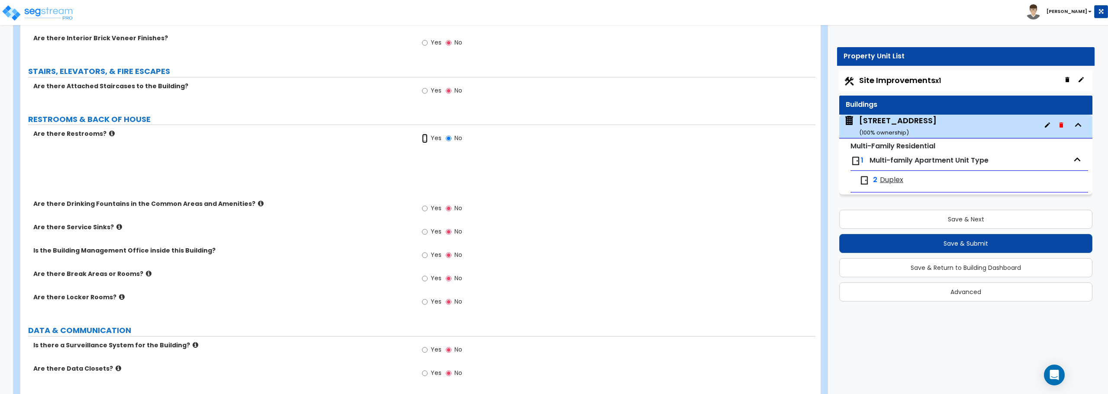
radio input "true"
click at [425, 162] on input "Yes" at bounding box center [425, 162] width 6 height 10
radio input "true"
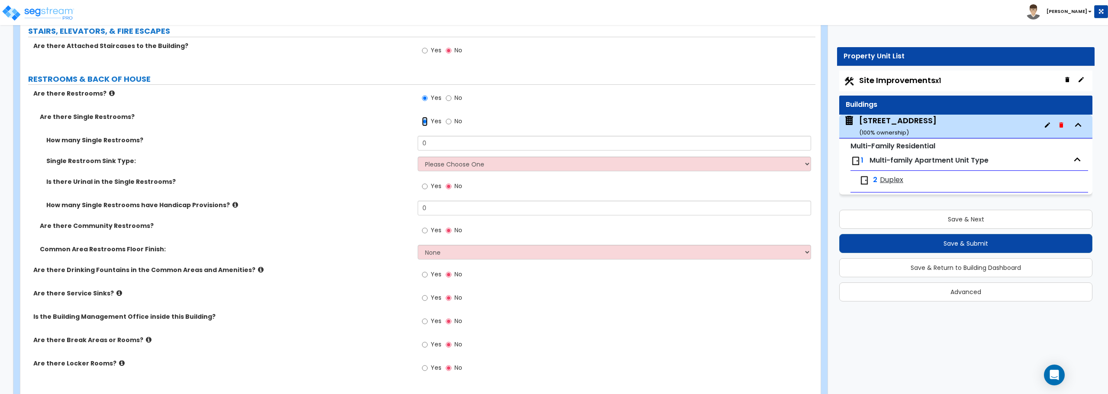
scroll to position [1380, 0]
drag, startPoint x: 450, startPoint y: 146, endPoint x: 380, endPoint y: 145, distance: 70.5
click at [380, 145] on div "How many Single Restrooms? 0" at bounding box center [417, 147] width 795 height 21
type input "2"
click at [436, 169] on select "Please Choose One Wall-mounted Vanity-mounted" at bounding box center [614, 165] width 393 height 15
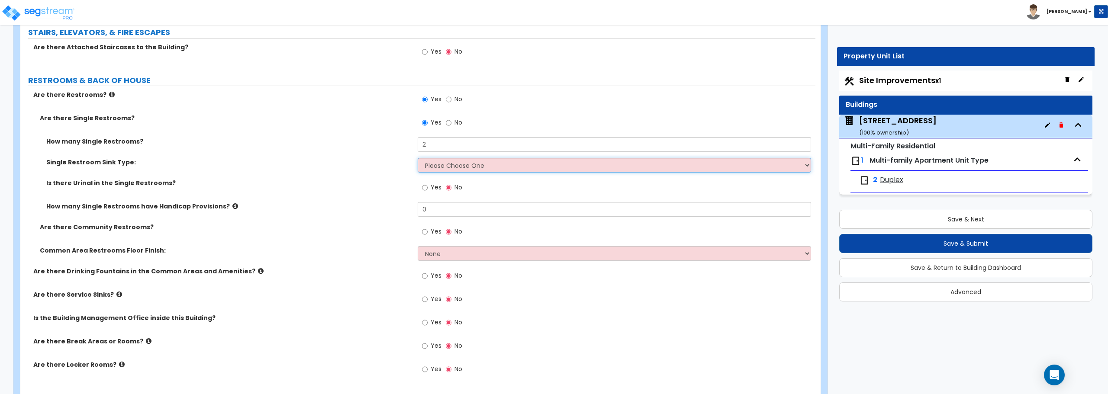
select select "2"
click at [418, 158] on select "Please Choose One Wall-mounted Vanity-mounted" at bounding box center [614, 165] width 393 height 15
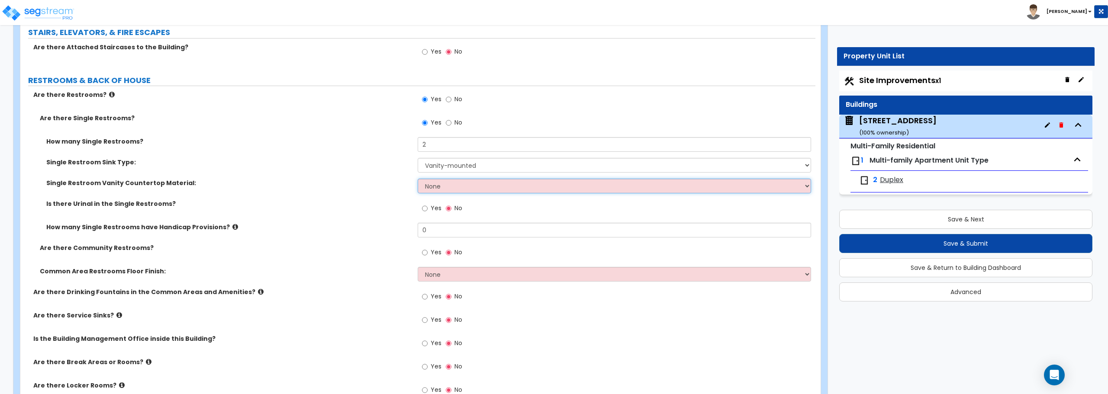
click at [439, 185] on select "None Plastic Laminate Solid Surface Stone Quartz Marble Tile Wood Stainless Ste…" at bounding box center [614, 186] width 393 height 15
select select "2"
click at [418, 179] on select "None Plastic Laminate Solid Surface Stone Quartz Marble Tile Wood Stainless Ste…" at bounding box center [614, 186] width 393 height 15
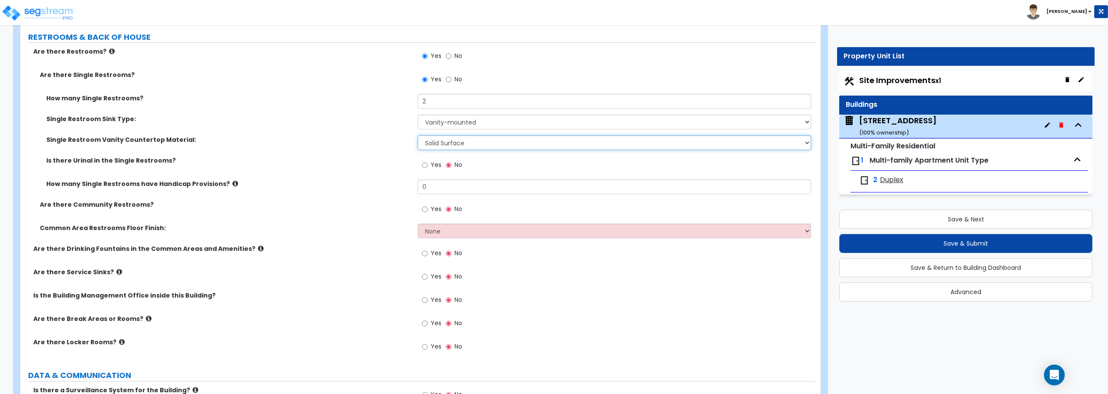
scroll to position [1467, 0]
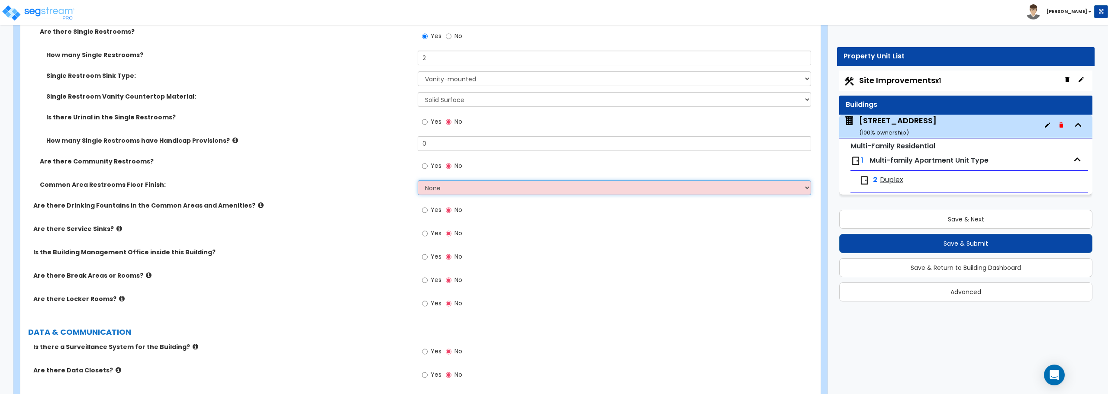
click at [435, 188] on select "None Tile Flooring Resilient Laminate Flooring VCT Flooring Sheet Vinyl Flooring" at bounding box center [614, 187] width 393 height 15
click at [442, 185] on select "None Tile Flooring Resilient Laminate Flooring VCT Flooring Sheet Vinyl Flooring" at bounding box center [614, 187] width 393 height 15
select select "4"
click at [418, 180] on select "None Tile Flooring Resilient Laminate Flooring VCT Flooring Sheet Vinyl Flooring" at bounding box center [614, 187] width 393 height 15
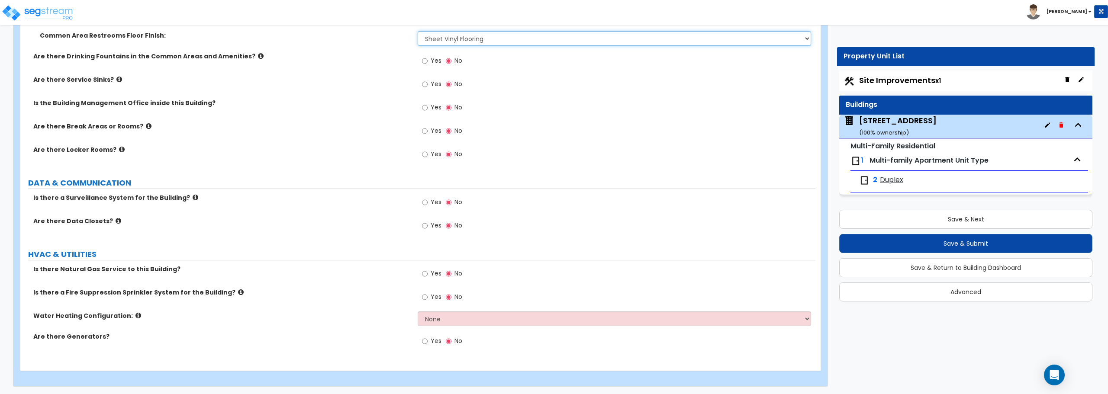
scroll to position [1618, 0]
click at [458, 318] on select "None Water Heater for Multiple Units Water Heater for Individual Units" at bounding box center [614, 317] width 393 height 15
select select "2"
click at [418, 310] on select "None Water Heater for Multiple Units Water Heater for Individual Units" at bounding box center [614, 317] width 393 height 15
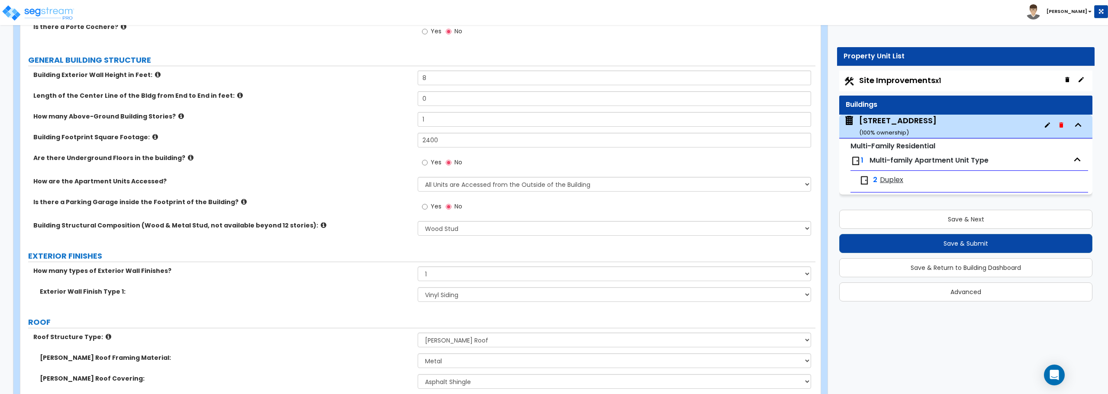
scroll to position [0, 0]
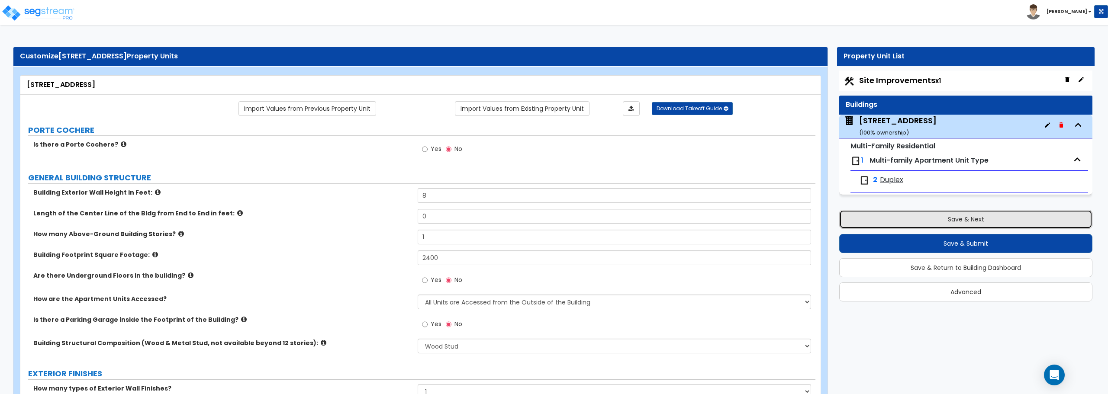
click at [948, 225] on button "Save & Next" at bounding box center [965, 219] width 253 height 19
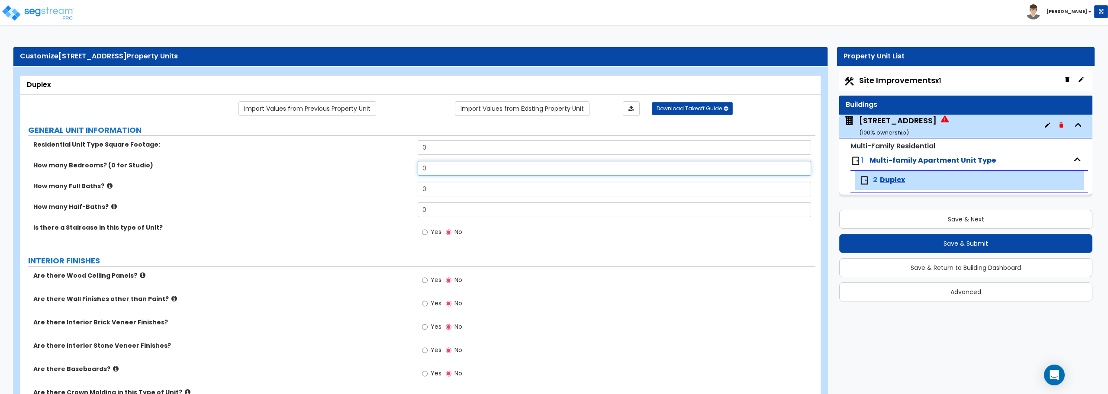
drag, startPoint x: 459, startPoint y: 169, endPoint x: 353, endPoint y: 170, distance: 106.5
click at [353, 170] on div "How many Bedrooms? (0 for Studio) 0" at bounding box center [417, 171] width 795 height 21
type input "2"
drag, startPoint x: 428, startPoint y: 191, endPoint x: 419, endPoint y: 191, distance: 9.1
click at [419, 191] on input "0" at bounding box center [614, 189] width 393 height 15
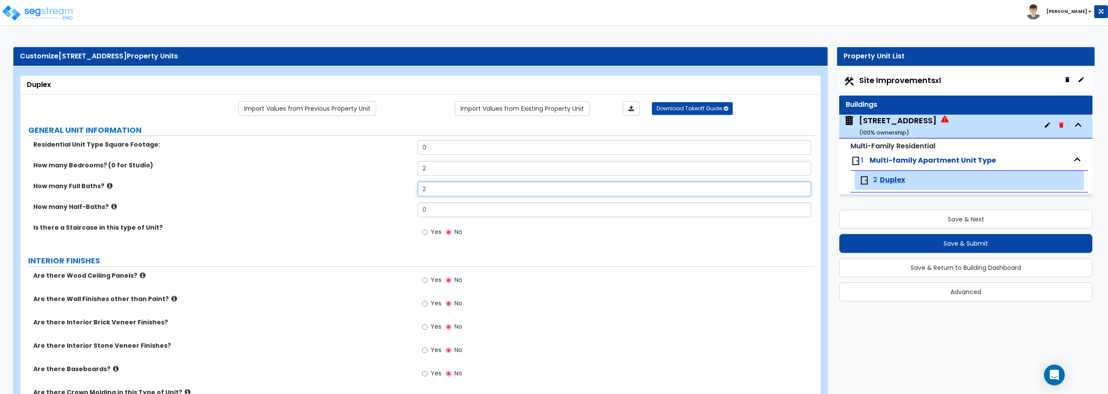
type input "2"
drag, startPoint x: 432, startPoint y: 209, endPoint x: 423, endPoint y: 210, distance: 8.7
click at [423, 210] on input "0" at bounding box center [614, 210] width 393 height 15
drag, startPoint x: 441, startPoint y: 154, endPoint x: 399, endPoint y: 154, distance: 41.1
click at [399, 154] on div "Residential Unit Type Square Footage: 0" at bounding box center [417, 150] width 795 height 21
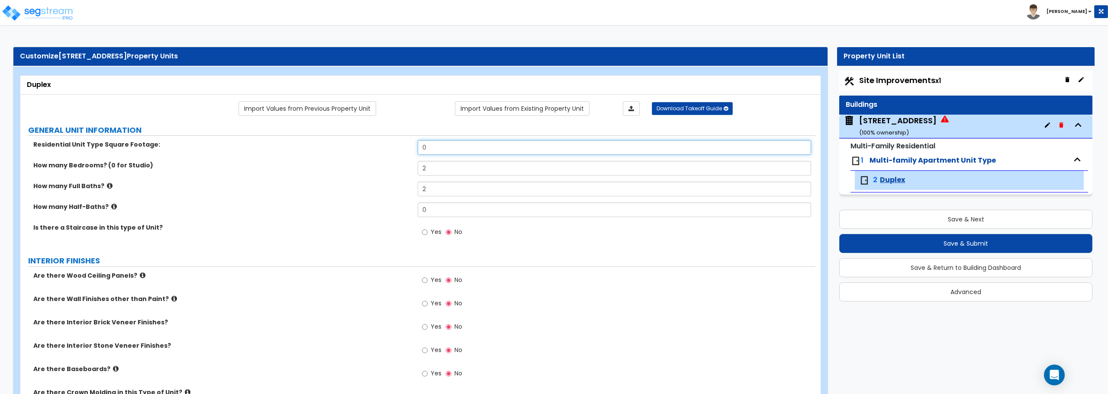
click at [431, 148] on input "0" at bounding box center [614, 147] width 393 height 15
drag, startPoint x: 435, startPoint y: 148, endPoint x: 382, endPoint y: 151, distance: 53.7
click at [382, 151] on div "Residential Unit Type Square Footage: 0" at bounding box center [417, 150] width 795 height 21
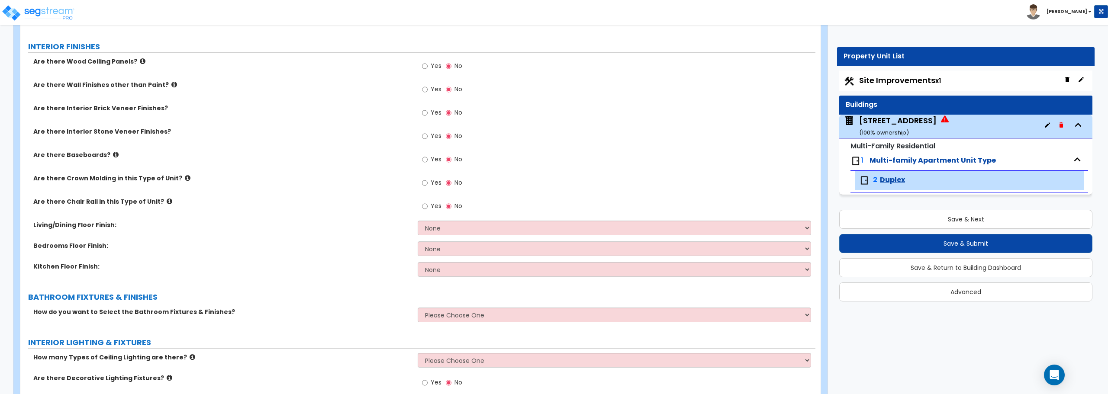
scroll to position [216, 0]
type input "1,864"
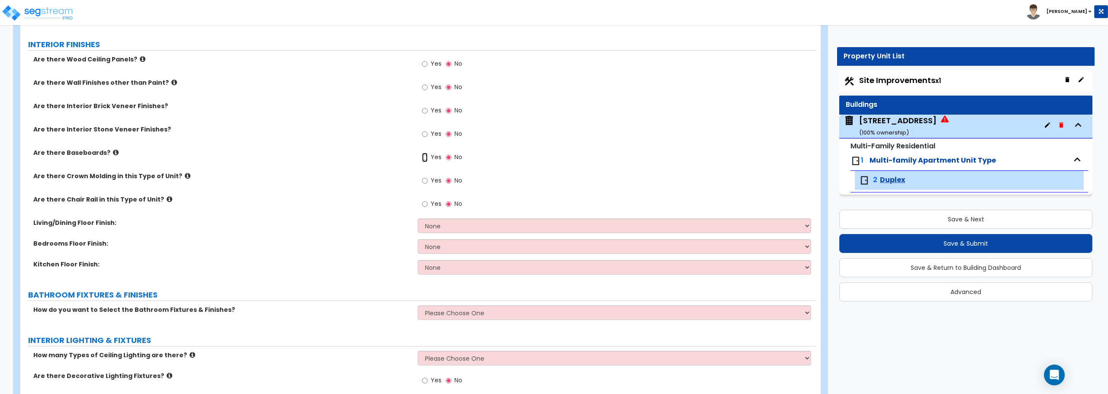
click at [425, 158] on input "Yes" at bounding box center [425, 158] width 6 height 10
radio input "true"
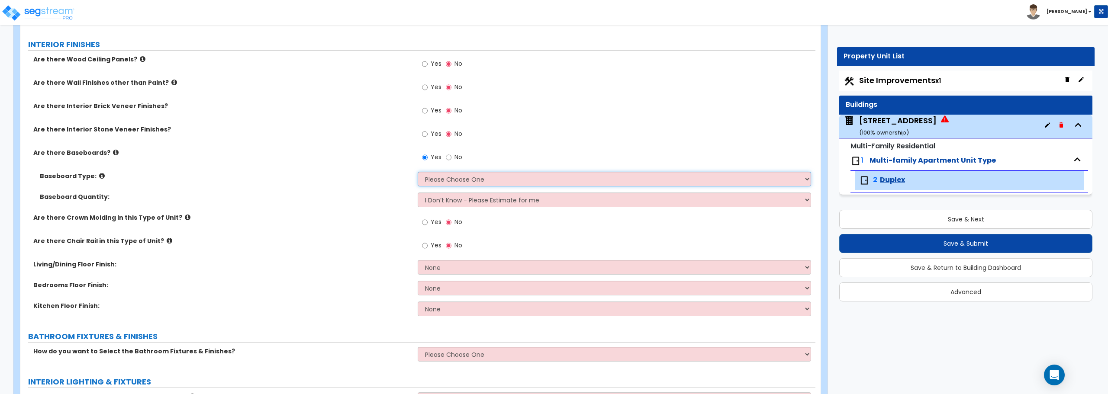
click at [440, 180] on select "Please Choose One Wood Vinyl Carpet Tile" at bounding box center [614, 179] width 393 height 15
select select "1"
click at [418, 172] on select "Please Choose One Wood Vinyl Carpet Tile" at bounding box center [614, 179] width 393 height 15
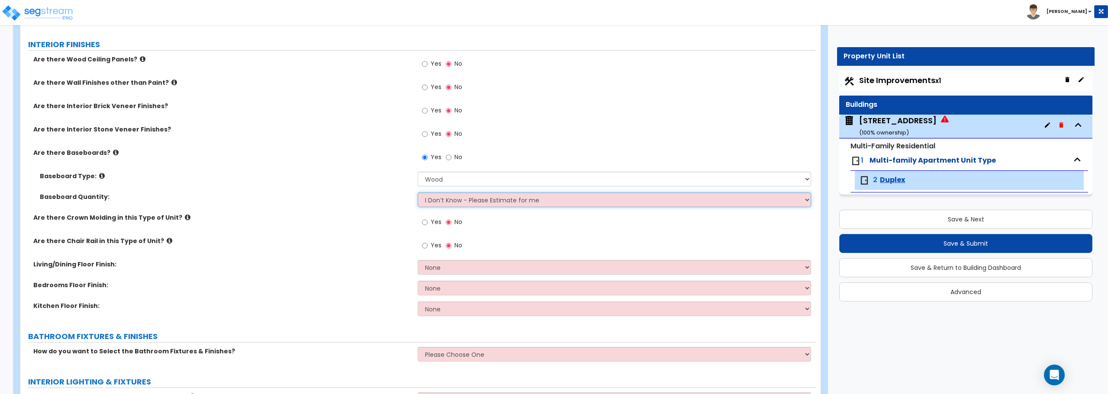
click at [447, 197] on select "I Don’t Know - Please Estimate for me I want to Enter the Linear Footage" at bounding box center [614, 200] width 393 height 15
select select "1"
click at [418, 193] on select "I Don’t Know - Please Estimate for me I want to Enter the Linear Footage" at bounding box center [614, 200] width 393 height 15
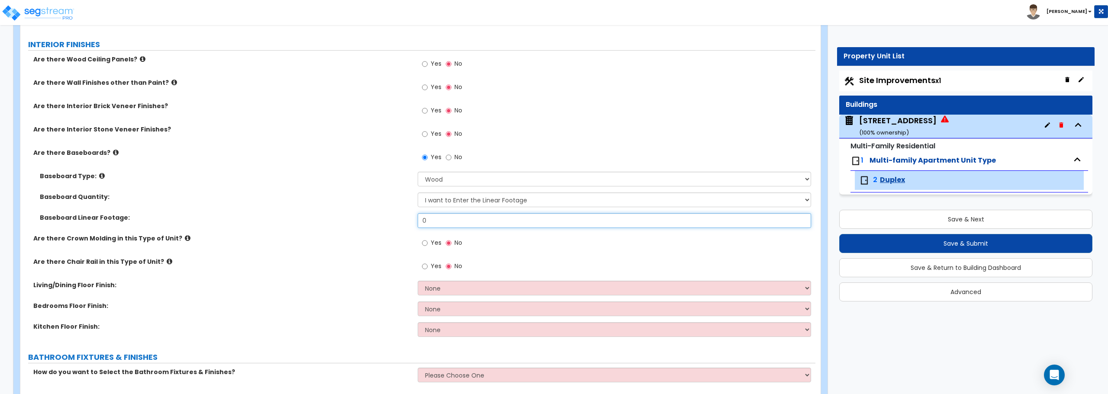
drag, startPoint x: 445, startPoint y: 218, endPoint x: 420, endPoint y: 219, distance: 25.1
click at [420, 219] on input "0" at bounding box center [614, 220] width 393 height 15
type input "418"
click at [444, 293] on select "None Tile Flooring Hardwood Flooring Resilient Laminate Flooring VCT Flooring S…" at bounding box center [614, 288] width 393 height 15
select select "7"
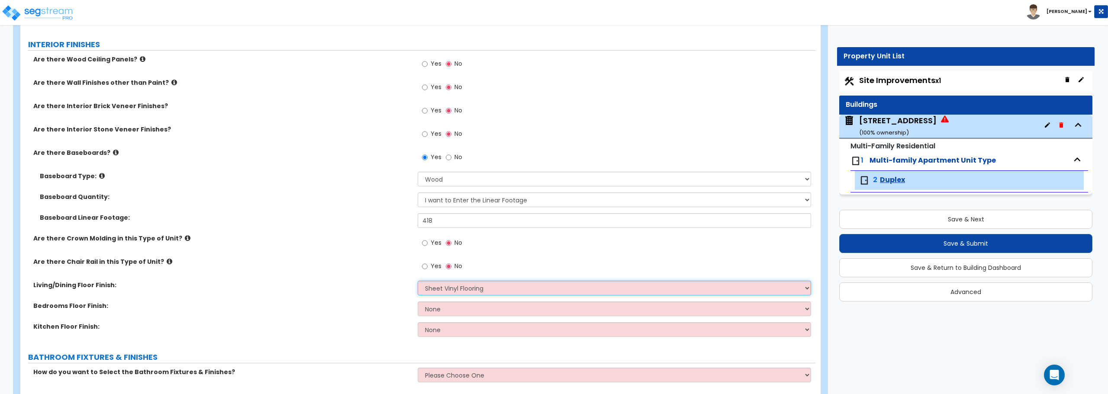
click at [418, 281] on select "None Tile Flooring Hardwood Flooring Resilient Laminate Flooring VCT Flooring S…" at bounding box center [614, 288] width 393 height 15
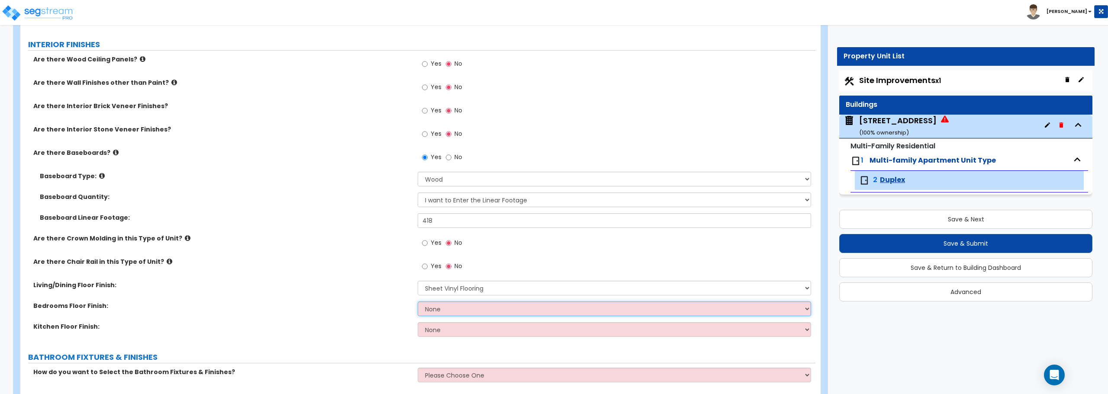
click at [453, 308] on select "None Tile Flooring Hardwood Flooring Resilient Laminate Flooring VCT Flooring S…" at bounding box center [614, 309] width 393 height 15
select select "7"
click at [418, 302] on select "None Tile Flooring Hardwood Flooring Resilient Laminate Flooring VCT Flooring S…" at bounding box center [614, 309] width 393 height 15
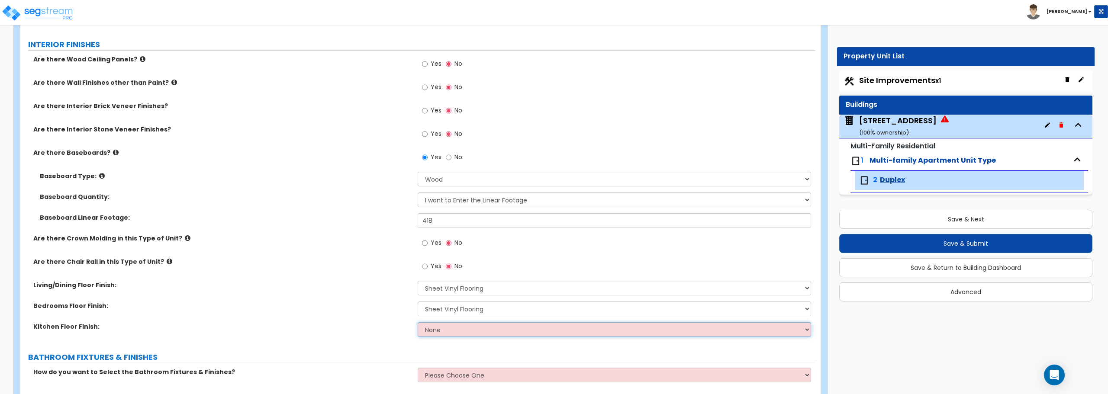
click at [453, 330] on select "None Tile Flooring Hardwood Flooring Resilient Laminate Flooring VCT Flooring S…" at bounding box center [614, 329] width 393 height 15
select select "7"
click at [418, 322] on select "None Tile Flooring Hardwood Flooring Resilient Laminate Flooring VCT Flooring S…" at bounding box center [614, 329] width 393 height 15
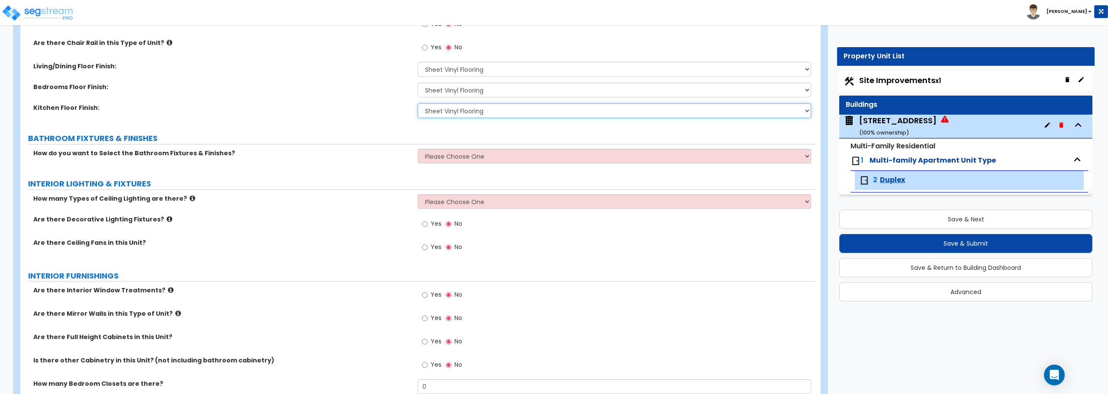
scroll to position [476, 0]
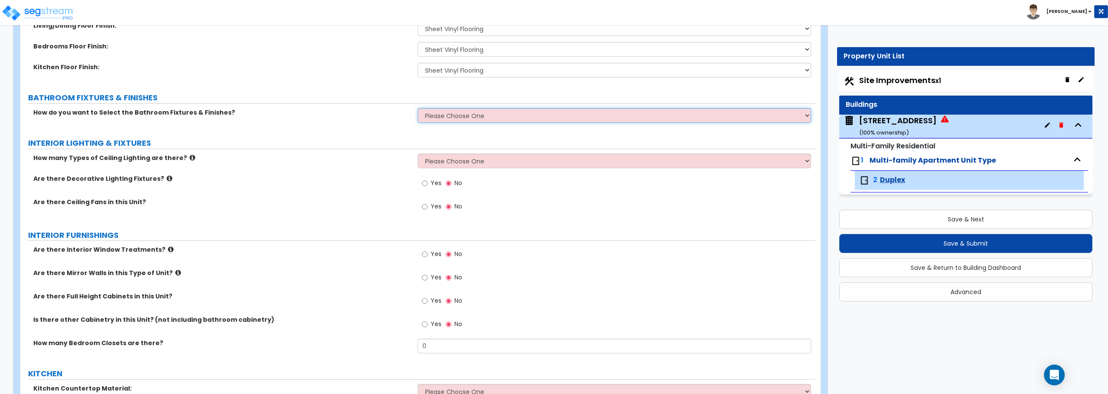
click at [477, 115] on select "Please Choose One Select the type of Fixtures and Finishes only for one Bath an…" at bounding box center [614, 115] width 393 height 15
select select "1"
click at [418, 108] on select "Please Choose One Select the type of Fixtures and Finishes only for one Bath an…" at bounding box center [614, 115] width 393 height 15
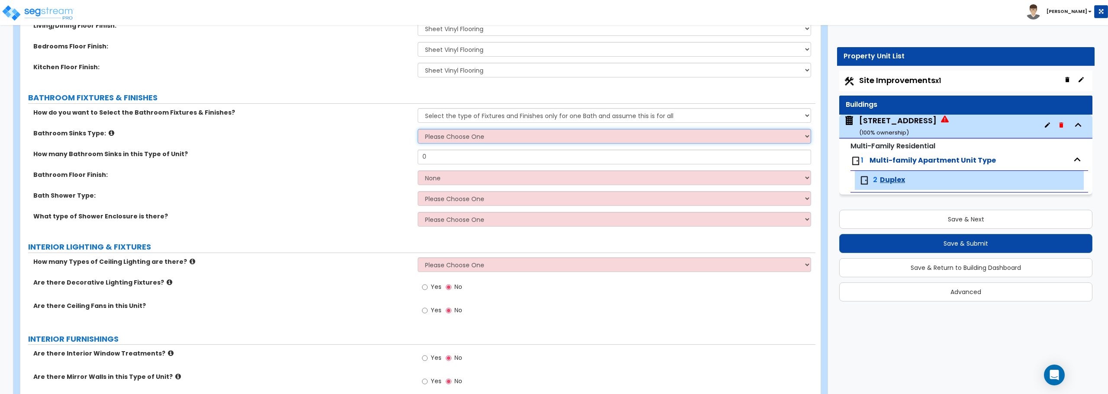
click at [483, 139] on select "Please Choose One Wall-mounted Pedestal-mounted Vanity-mounted" at bounding box center [614, 136] width 393 height 15
select select "3"
click at [418, 129] on select "Please Choose One Wall-mounted Pedestal-mounted Vanity-mounted" at bounding box center [614, 136] width 393 height 15
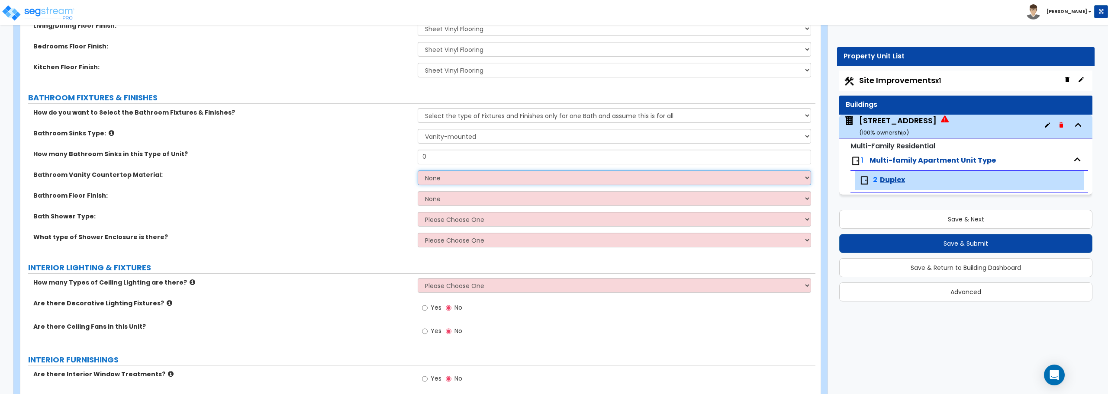
click at [453, 177] on select "None Plastic Laminate Solid Surface Stone Quartz Marble Tile Wood" at bounding box center [614, 177] width 393 height 15
select select "2"
click at [418, 170] on select "None Plastic Laminate Solid Surface Stone Quartz Marble Tile Wood" at bounding box center [614, 177] width 393 height 15
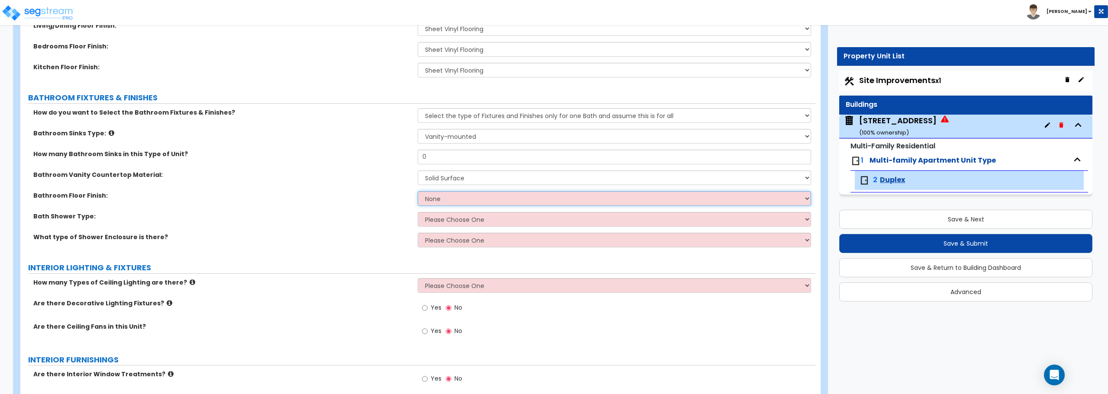
click at [459, 196] on select "None Tile Flooring Hardwood Flooring Resilient Laminate Flooring VCT Flooring S…" at bounding box center [614, 198] width 393 height 15
drag, startPoint x: 438, startPoint y: 155, endPoint x: 397, endPoint y: 157, distance: 41.1
click at [397, 157] on div "How many Bathroom Sinks in this Type of Unit? 0" at bounding box center [417, 160] width 795 height 21
type input "1"
click at [457, 180] on select "None Plastic Laminate Solid Surface Stone Quartz Marble Tile Wood" at bounding box center [614, 177] width 393 height 15
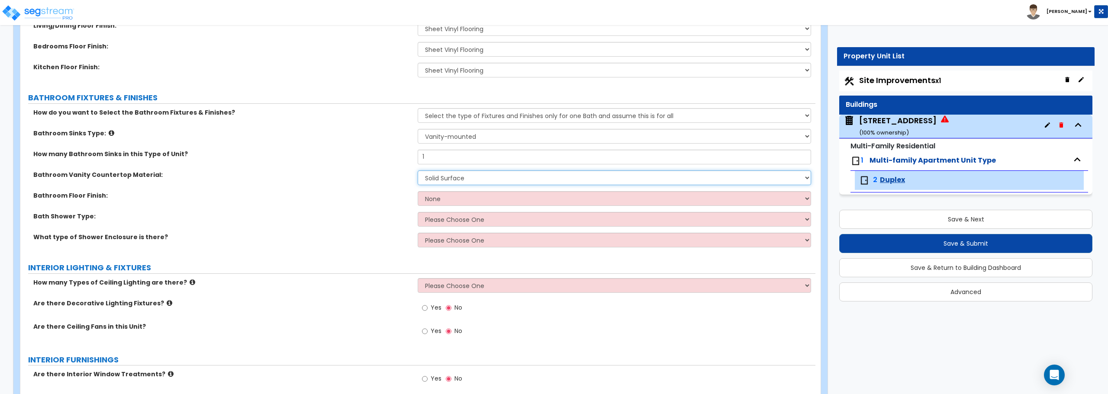
click at [457, 180] on select "None Plastic Laminate Solid Surface Stone Quartz Marble Tile Wood" at bounding box center [614, 177] width 393 height 15
click at [470, 198] on select "None Tile Flooring Hardwood Flooring Resilient Laminate Flooring VCT Flooring S…" at bounding box center [614, 198] width 393 height 15
select select "5"
click at [418, 191] on select "None Tile Flooring Hardwood Flooring Resilient Laminate Flooring VCT Flooring S…" at bounding box center [614, 198] width 393 height 15
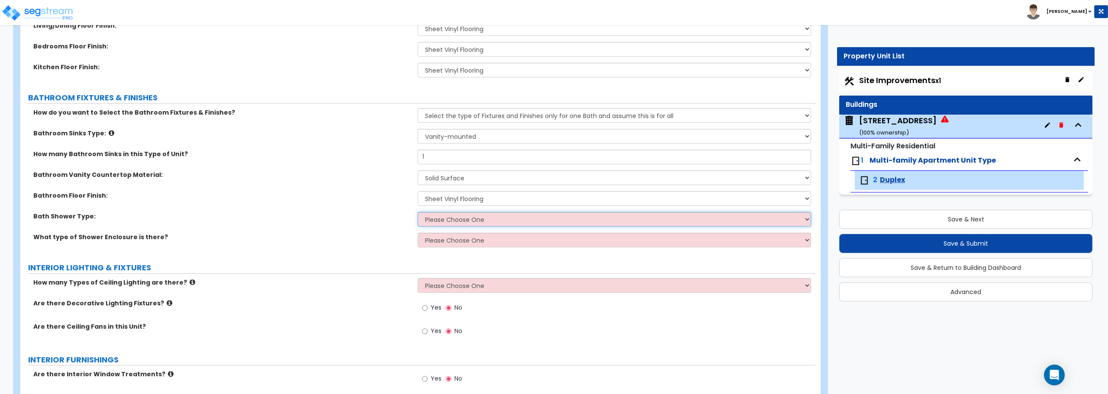
click at [460, 224] on select "Please Choose One Standalone Shower Bathtub - Shower Combination" at bounding box center [614, 219] width 393 height 15
select select "2"
click at [418, 212] on select "Please Choose One Standalone Shower Bathtub - Shower Combination" at bounding box center [614, 219] width 393 height 15
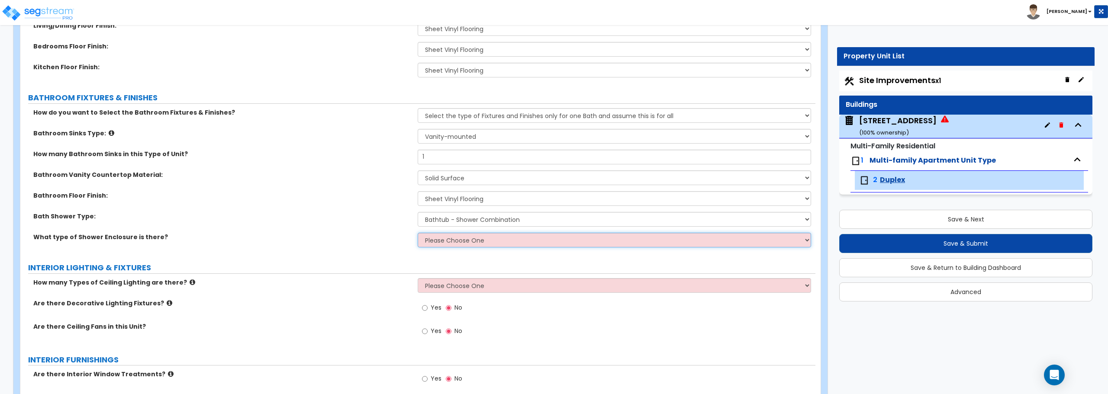
click at [458, 241] on select "Please Choose One Curtain & Rod Glass Sliding Doors Glass Hinged Doors" at bounding box center [614, 240] width 393 height 15
select select "1"
click at [418, 233] on select "Please Choose One Curtain & Rod Glass Sliding Doors Glass Hinged Doors" at bounding box center [614, 240] width 393 height 15
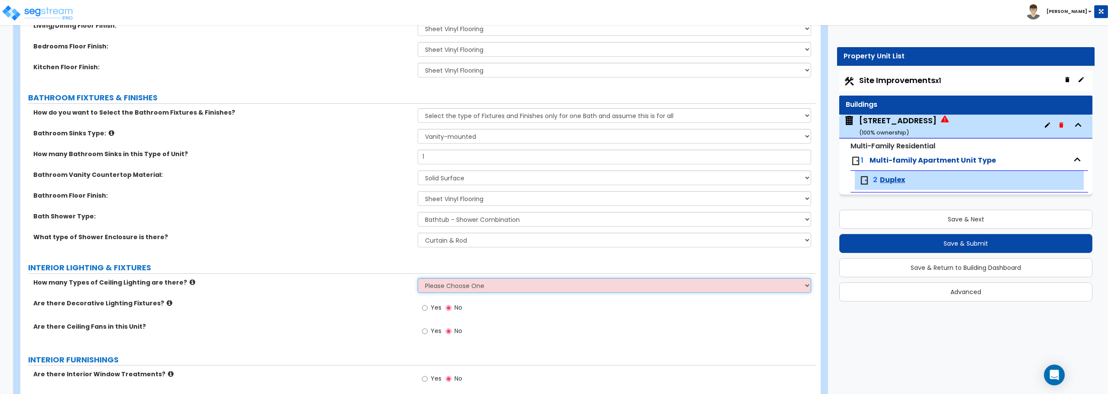
click at [447, 289] on select "Please Choose One 1 2 3" at bounding box center [614, 285] width 393 height 15
select select "3"
click at [418, 278] on select "Please Choose One 1 2 3" at bounding box center [614, 285] width 393 height 15
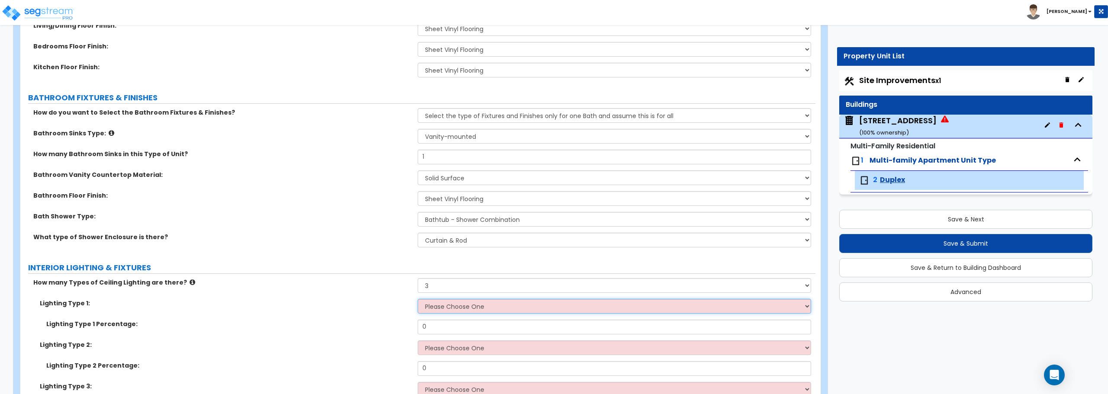
click at [501, 305] on select "Please Choose One LED Surface-Mounted LED Recessed Fluorescent Surface-Mounted …" at bounding box center [614, 306] width 393 height 15
select select "5"
click at [418, 299] on select "Please Choose One LED Surface-Mounted LED Recessed Fluorescent Surface-Mounted …" at bounding box center [614, 306] width 393 height 15
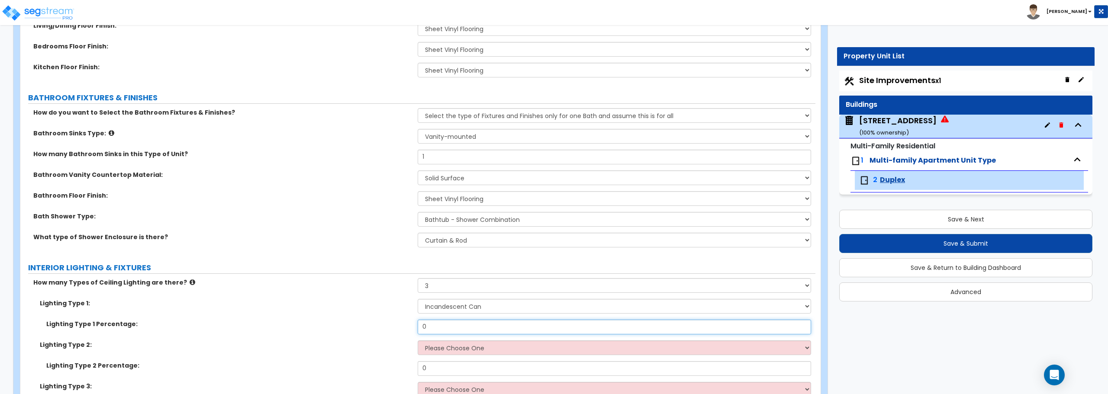
click at [485, 323] on input "0" at bounding box center [614, 327] width 393 height 15
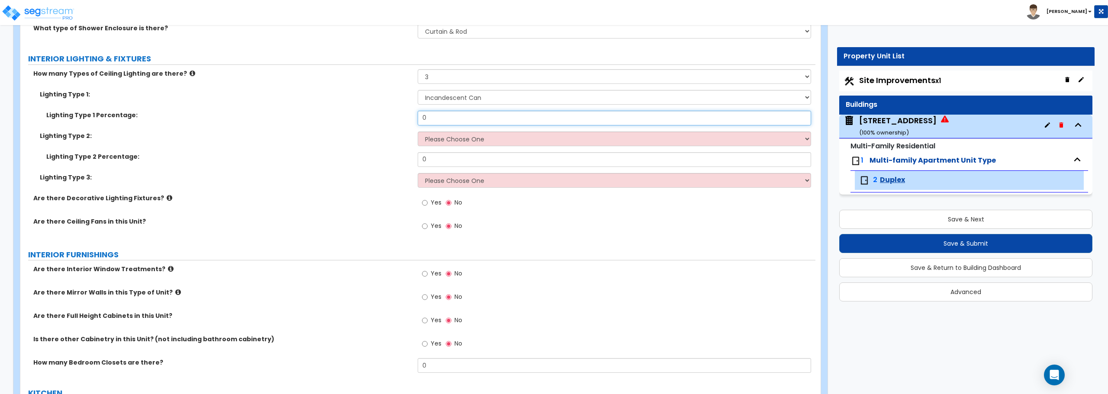
scroll to position [692, 0]
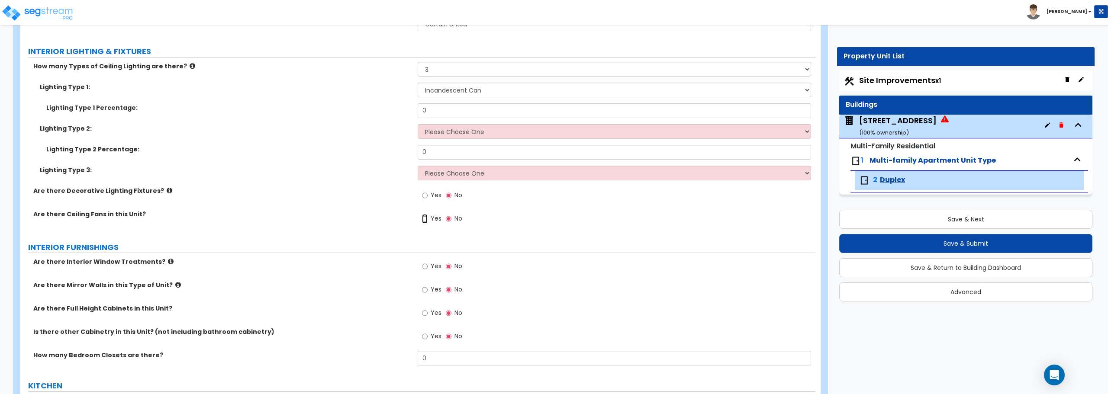
click at [425, 217] on input "Yes" at bounding box center [425, 219] width 6 height 10
radio input "true"
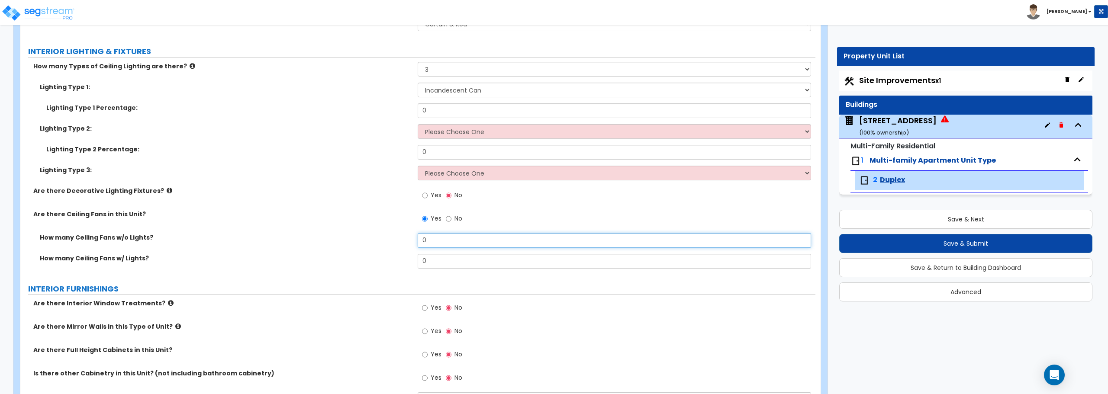
click at [437, 244] on input "0" at bounding box center [614, 240] width 393 height 15
drag, startPoint x: 434, startPoint y: 263, endPoint x: 387, endPoint y: 265, distance: 47.2
click at [387, 265] on div "How many Ceiling Fans w/ Lights? 0" at bounding box center [417, 264] width 795 height 21
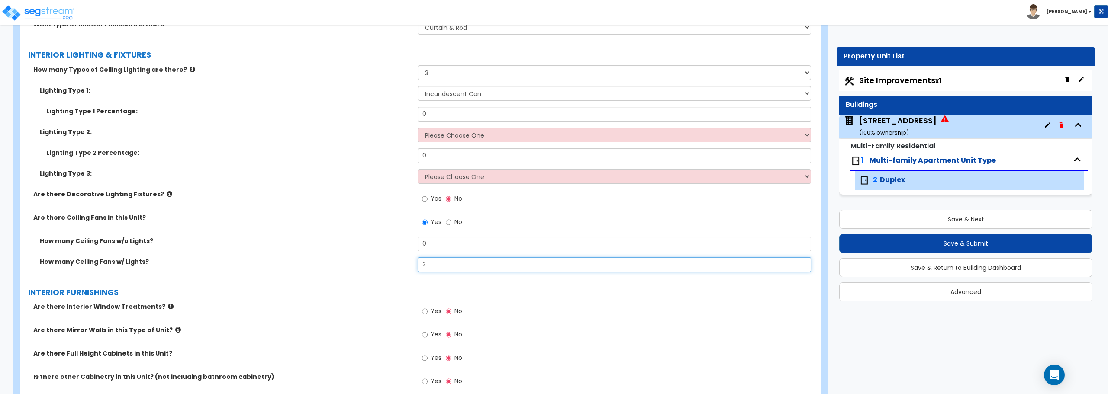
scroll to position [679, 0]
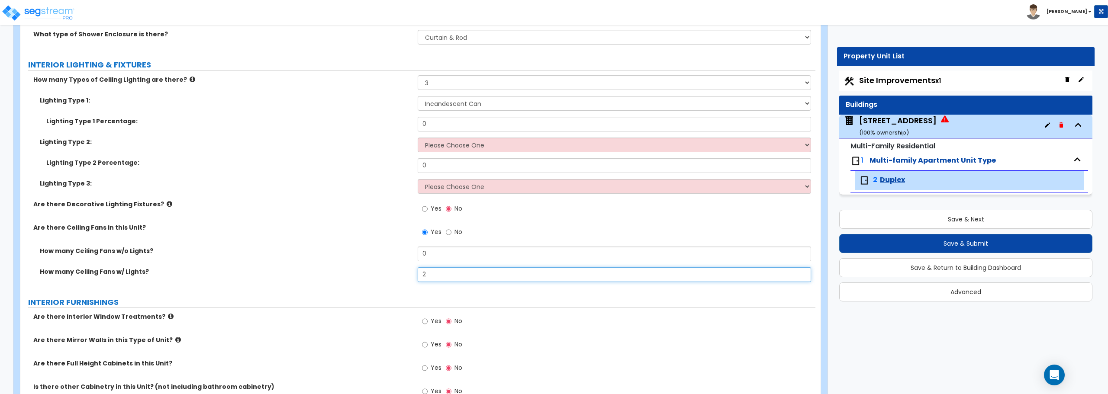
type input "2"
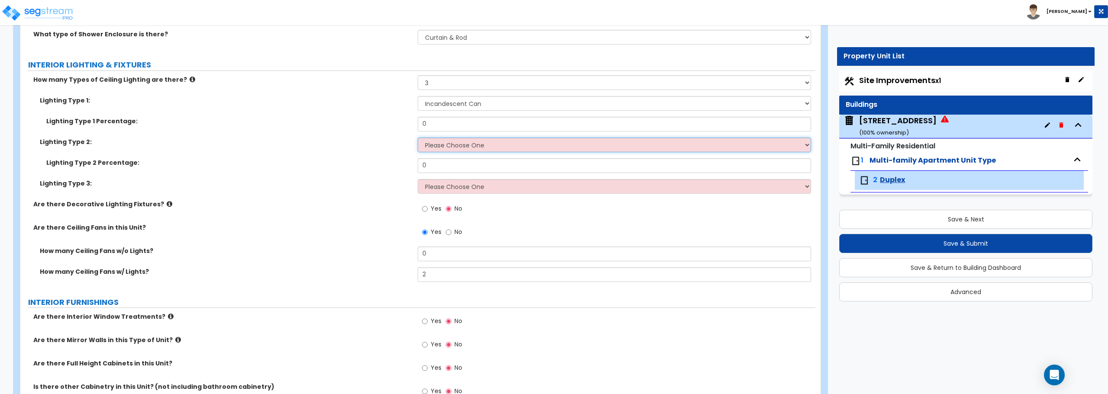
click at [440, 145] on select "Please Choose One LED Surface-Mounted LED Recessed Fluorescent Surface-Mounted …" at bounding box center [614, 145] width 393 height 15
select select "1"
click at [418, 138] on select "Please Choose One LED Surface-Mounted LED Recessed Fluorescent Surface-Mounted …" at bounding box center [614, 145] width 393 height 15
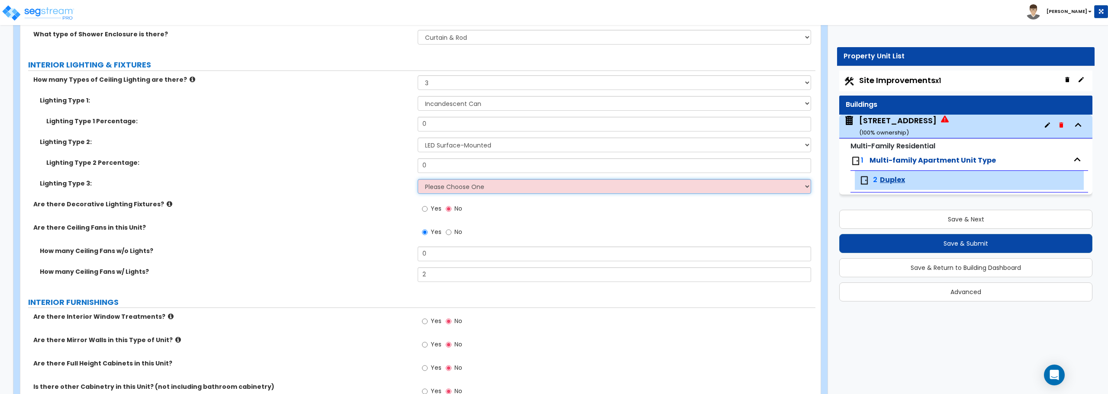
click at [438, 184] on select "Please Choose One LED Surface-Mounted LED Recessed Fluorescent Surface-Mounted …" at bounding box center [614, 186] width 393 height 15
click at [426, 322] on input "Yes" at bounding box center [425, 322] width 6 height 10
radio input "true"
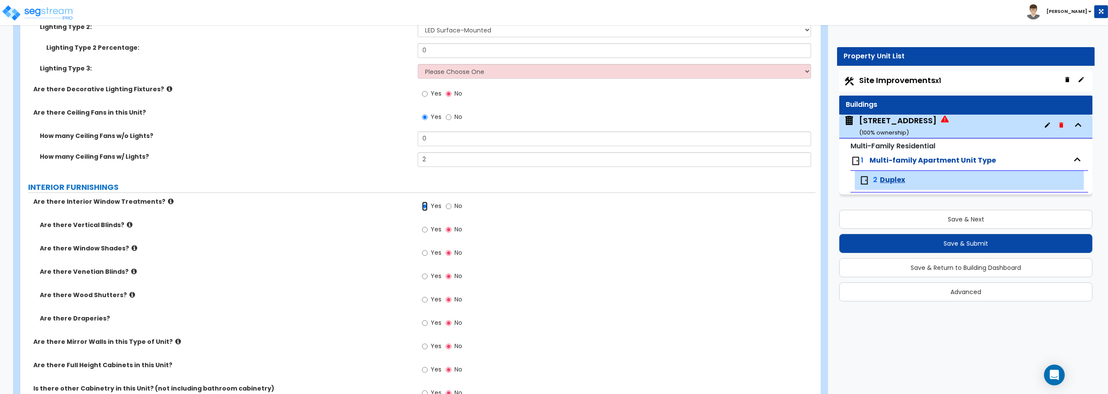
scroll to position [809, 0]
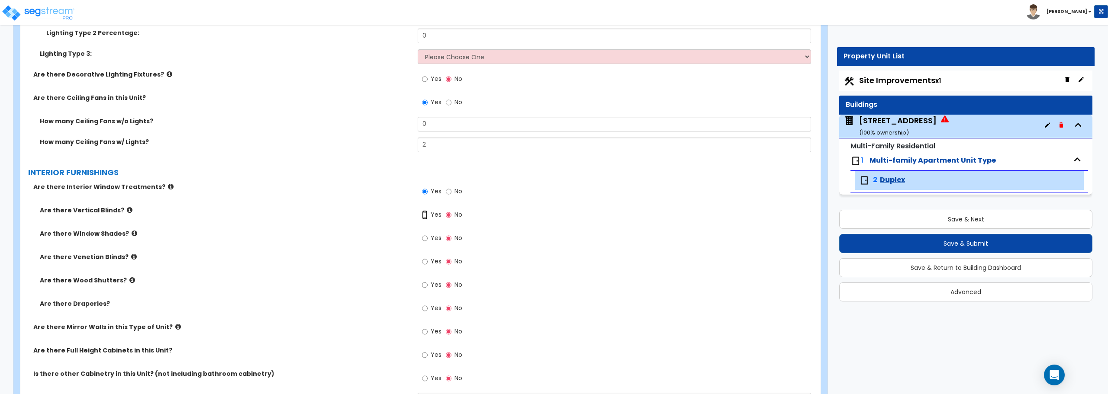
click at [426, 215] on input "Yes" at bounding box center [425, 215] width 6 height 10
radio input "true"
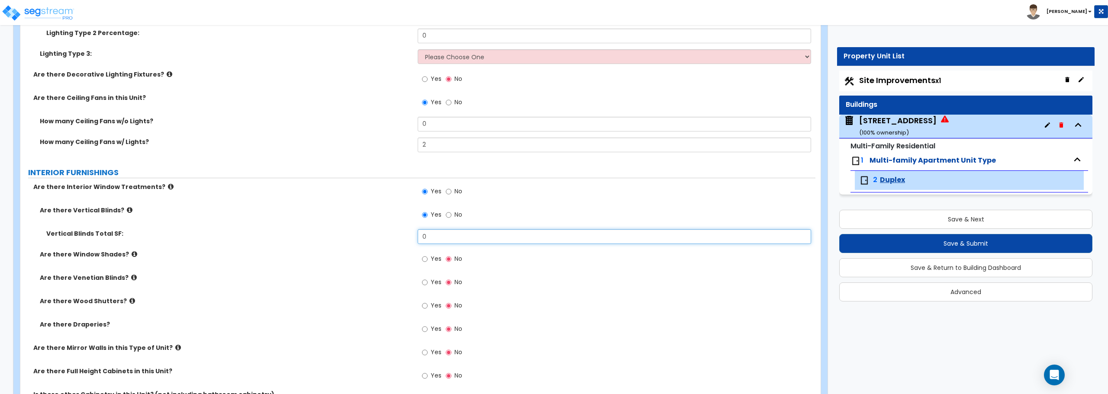
drag, startPoint x: 449, startPoint y: 236, endPoint x: 416, endPoint y: 237, distance: 32.5
click at [416, 237] on div "Vertical Blinds Total SF: 0" at bounding box center [417, 239] width 795 height 21
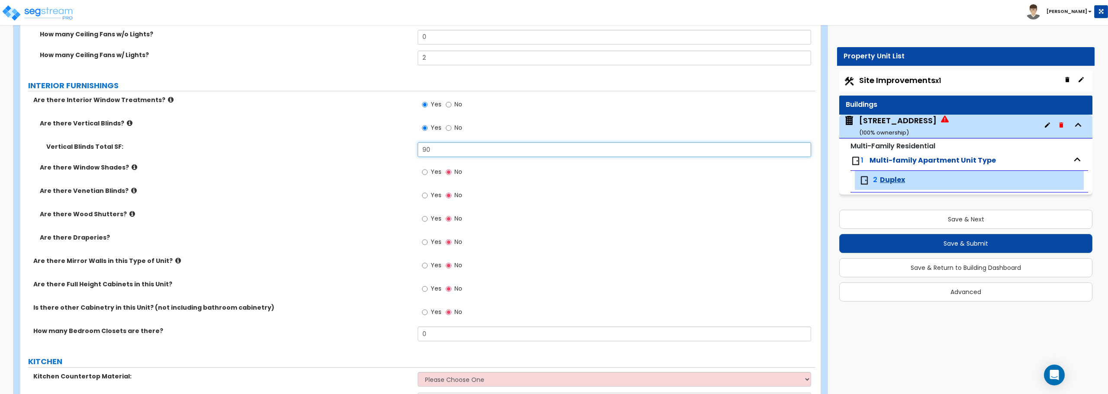
scroll to position [939, 0]
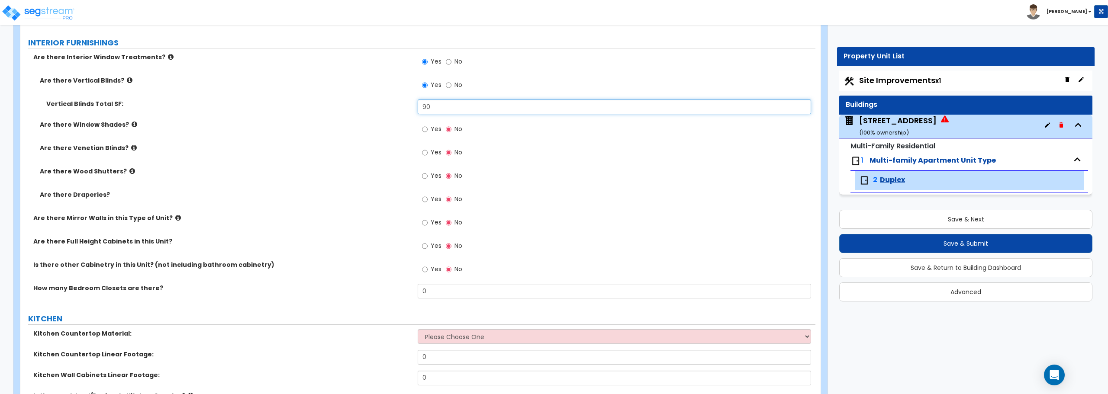
type input "90"
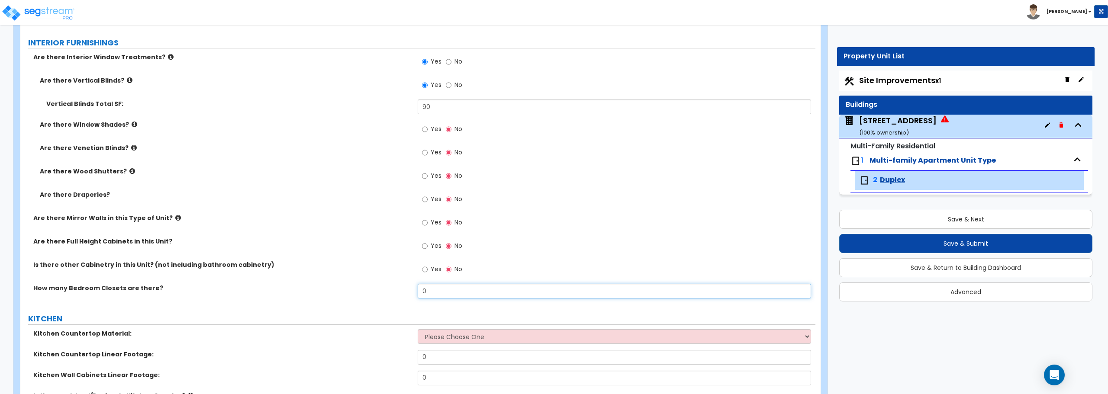
drag, startPoint x: 434, startPoint y: 294, endPoint x: 385, endPoint y: 296, distance: 49.0
click at [385, 296] on div "How many Bedroom Closets are there? 0" at bounding box center [417, 294] width 795 height 21
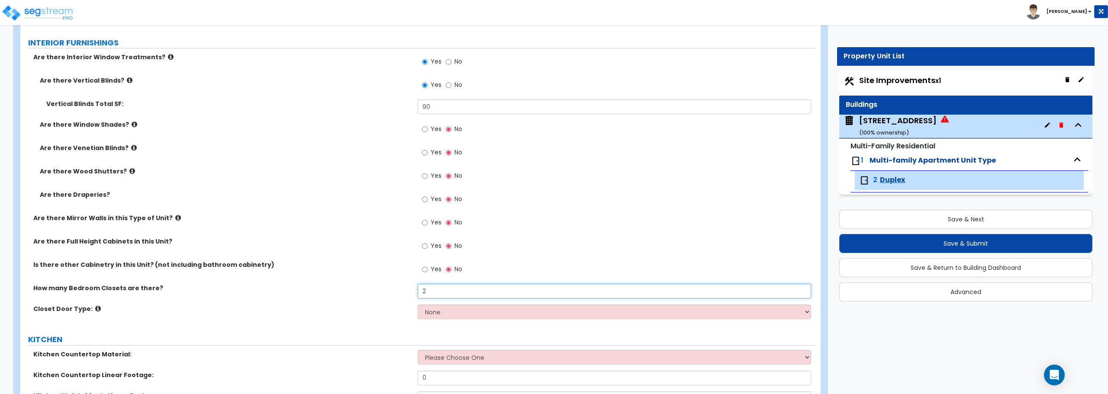
type input "2"
click at [452, 312] on select "None Bi-fold Louvered Doors Bi-fold Panel Doors Sliding Doors Hinged Wood Door" at bounding box center [614, 312] width 393 height 15
select select "3"
click at [418, 305] on select "None Bi-fold Louvered Doors Bi-fold Panel Doors Sliding Doors Hinged Wood Door" at bounding box center [614, 312] width 393 height 15
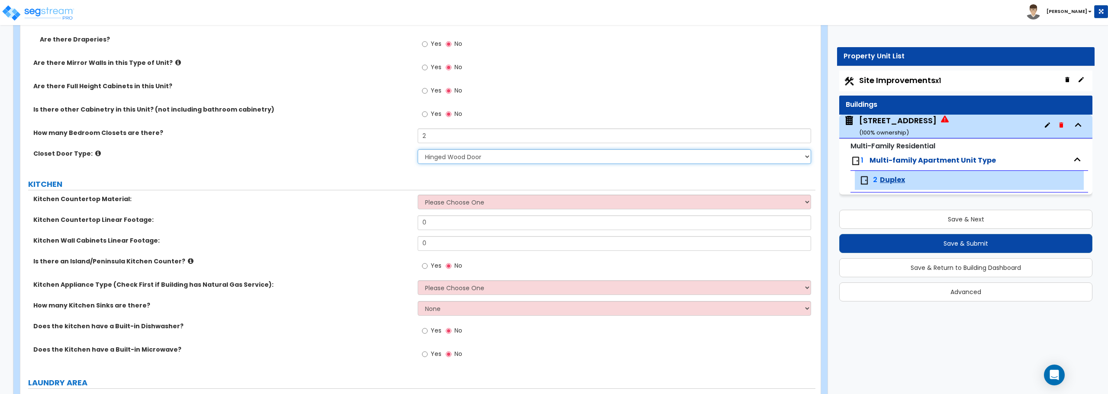
scroll to position [1112, 0]
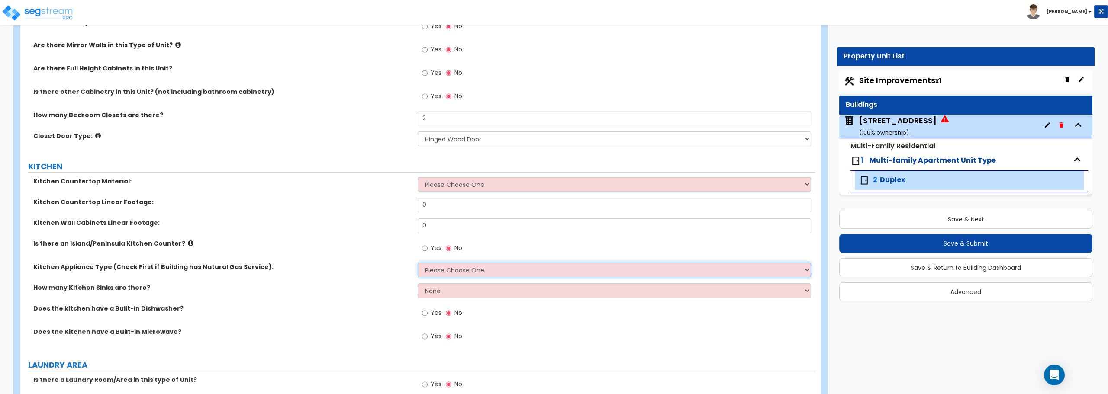
click at [450, 273] on select "Please Choose One Gas Electric" at bounding box center [614, 270] width 393 height 15
select select "2"
click at [418, 263] on select "Please Choose One Gas Electric" at bounding box center [614, 270] width 393 height 15
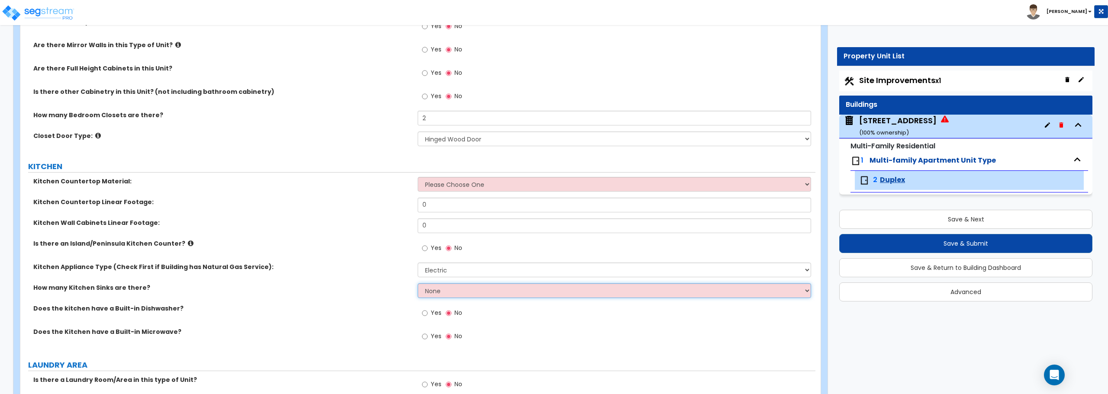
click at [447, 291] on select "None 1 2 3" at bounding box center [614, 290] width 393 height 15
select select "1"
click at [418, 283] on select "None 1 2 3" at bounding box center [614, 290] width 393 height 15
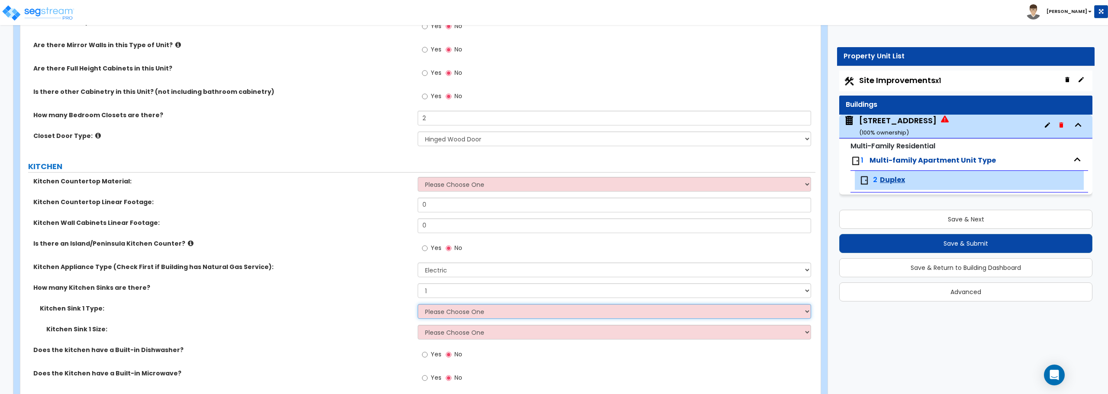
click at [441, 312] on select "Please Choose One Stainless Steel Porcelain Enamel Cast Iron Granite Composite" at bounding box center [614, 311] width 393 height 15
click at [428, 183] on select "Please Choose One Plastic Laminate Solid Surface Stone Quartz Marble Tile Wood …" at bounding box center [614, 184] width 393 height 15
select select "1"
click at [418, 177] on select "Please Choose One Plastic Laminate Solid Surface Stone Quartz Marble Tile Wood …" at bounding box center [614, 184] width 393 height 15
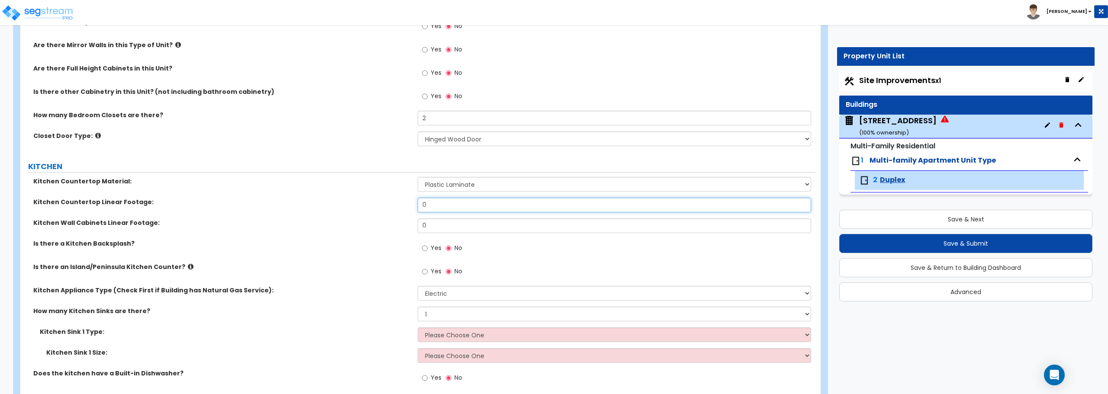
drag, startPoint x: 433, startPoint y: 207, endPoint x: 410, endPoint y: 207, distance: 23.4
click at [410, 207] on div "Kitchen Countertop Linear Footage: 0" at bounding box center [417, 208] width 795 height 21
type input "24"
drag, startPoint x: 432, startPoint y: 222, endPoint x: 403, endPoint y: 225, distance: 28.7
click at [403, 225] on div "Kitchen Wall Cabinets Linear Footage: 0" at bounding box center [417, 229] width 795 height 21
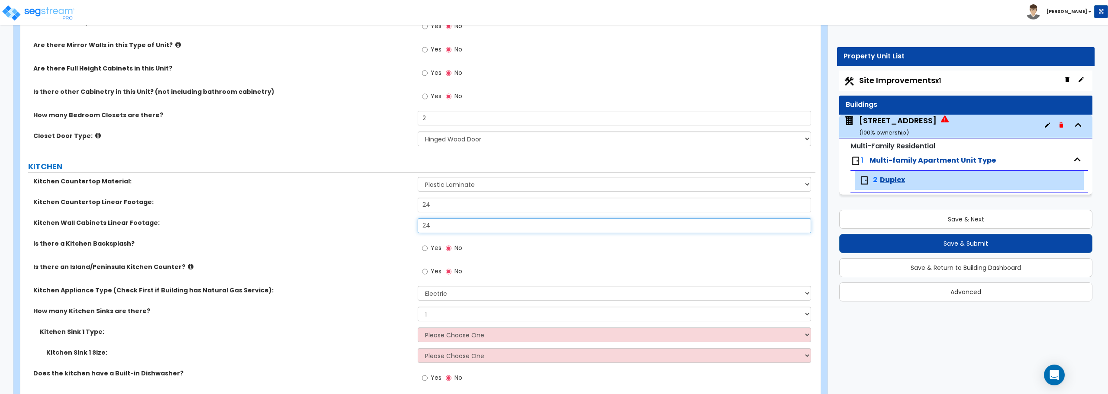
type input "24"
click at [423, 248] on input "Yes" at bounding box center [425, 249] width 6 height 10
radio input "true"
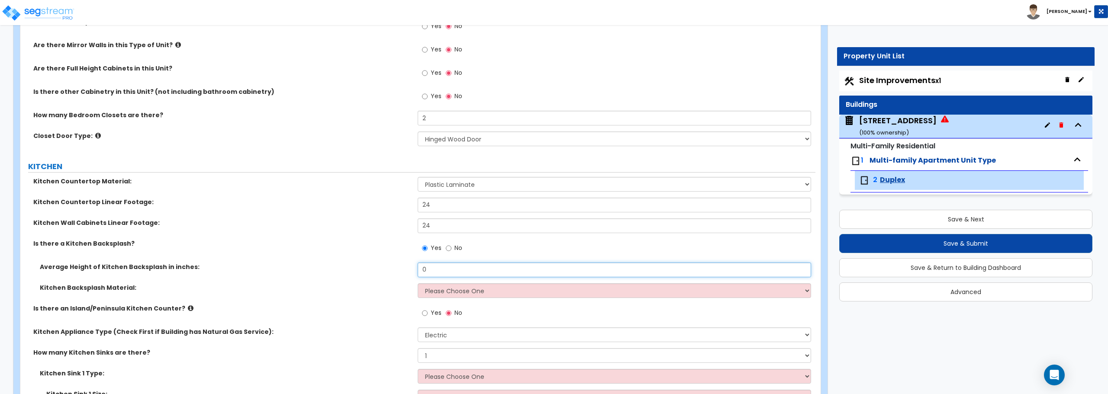
click at [440, 275] on input "0" at bounding box center [614, 270] width 393 height 15
type input "18"
click at [447, 289] on select "Please Choose One Plastic Laminate Solid Surface Stone Quartz Tile Stainless St…" at bounding box center [614, 290] width 393 height 15
select select "1"
click at [418, 283] on select "Please Choose One Plastic Laminate Solid Surface Stone Quartz Tile Stainless St…" at bounding box center [614, 290] width 393 height 15
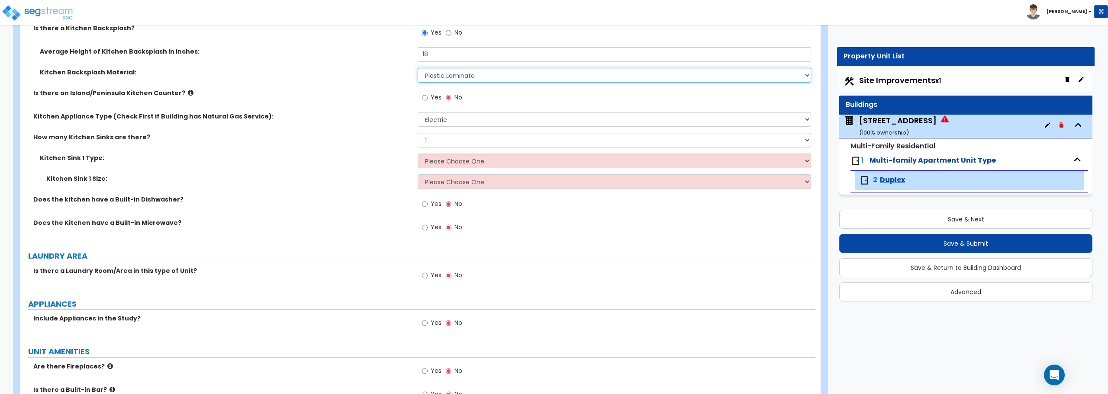
scroll to position [1328, 0]
click at [453, 158] on select "Please Choose One Stainless Steel Porcelain Enamel Cast Iron Granite Composite" at bounding box center [614, 160] width 393 height 15
select select "1"
click at [418, 153] on select "Please Choose One Stainless Steel Porcelain Enamel Cast Iron Granite Composite" at bounding box center [614, 160] width 393 height 15
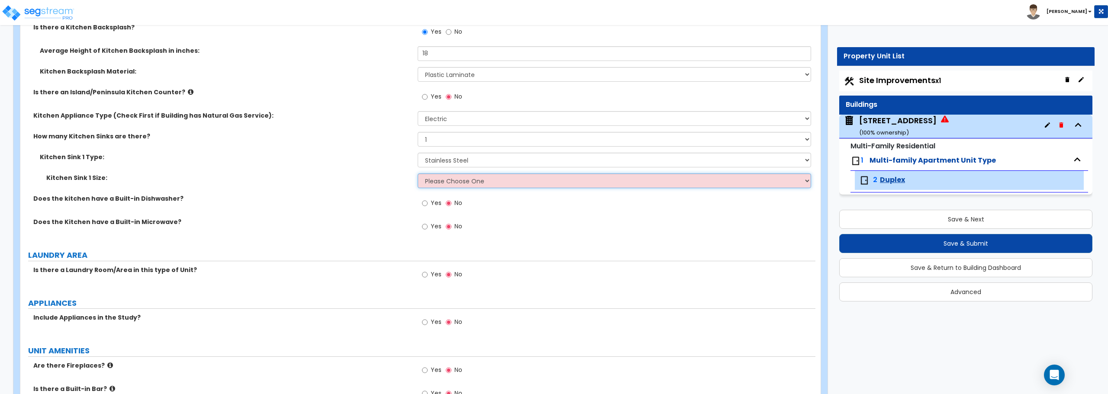
click at [439, 180] on select "Please Choose One Single Sink Double Sink" at bounding box center [614, 181] width 393 height 15
select select "2"
click at [418, 174] on select "Please Choose One Single Sink Double Sink" at bounding box center [614, 181] width 393 height 15
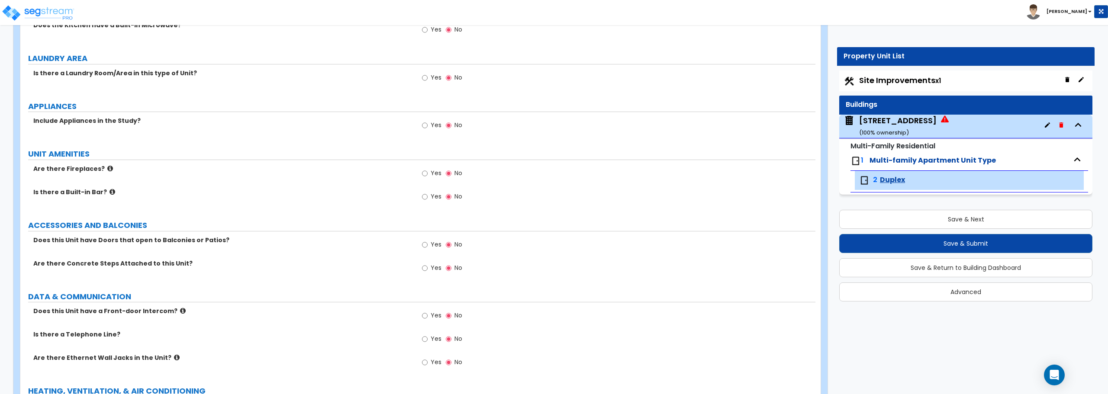
scroll to position [1544, 0]
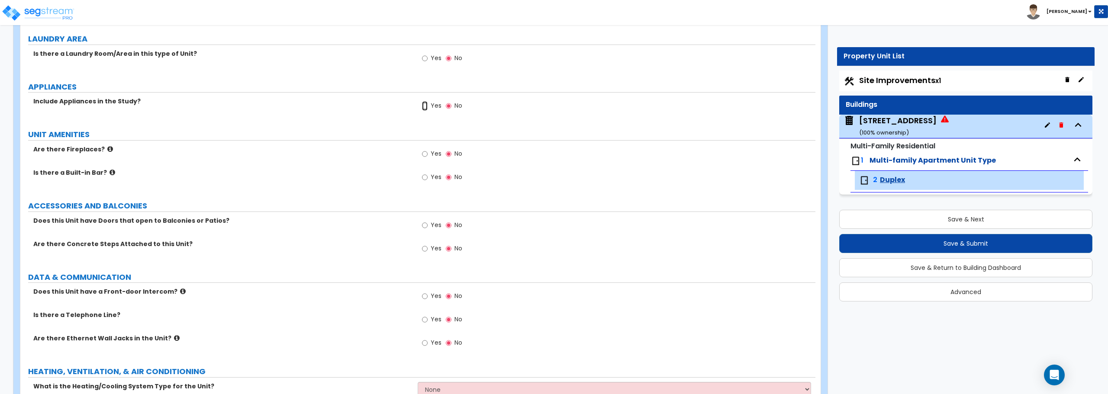
click at [423, 105] on input "Yes" at bounding box center [425, 106] width 6 height 10
radio input "true"
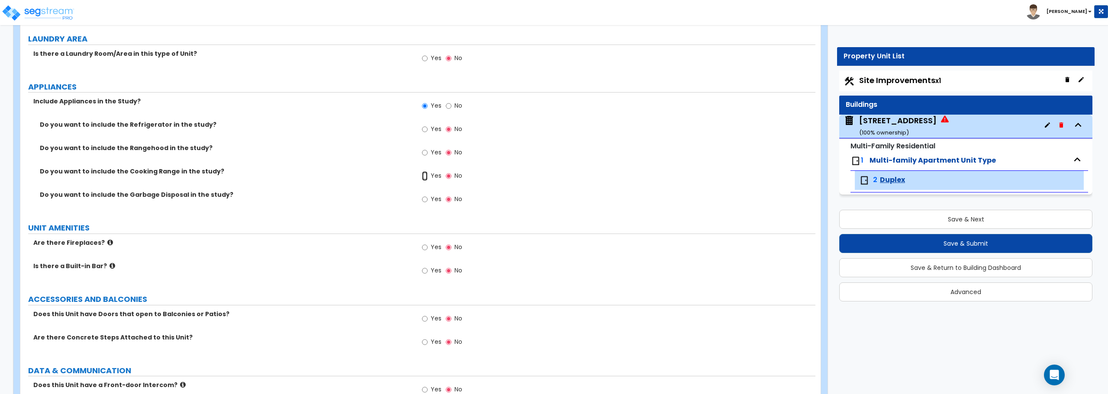
click at [425, 178] on input "Yes" at bounding box center [425, 176] width 6 height 10
click at [446, 174] on input "No" at bounding box center [449, 176] width 6 height 10
radio input "false"
radio input "true"
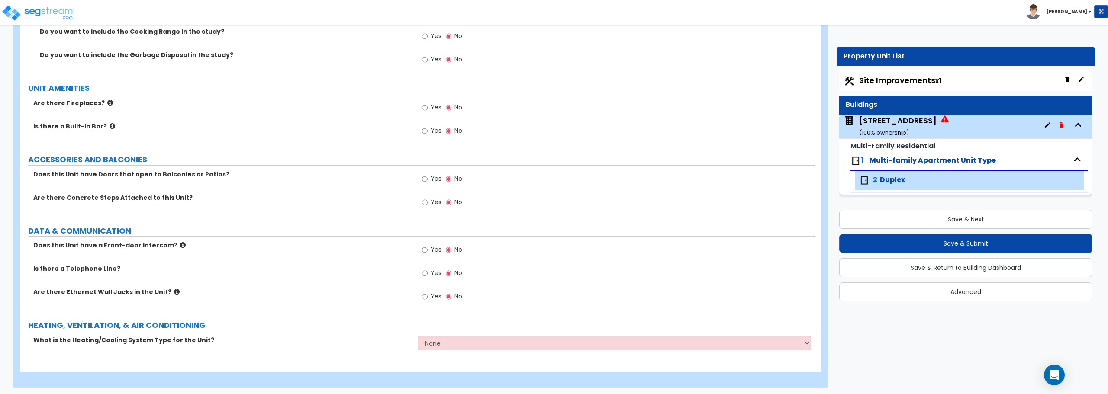
scroll to position [1686, 0]
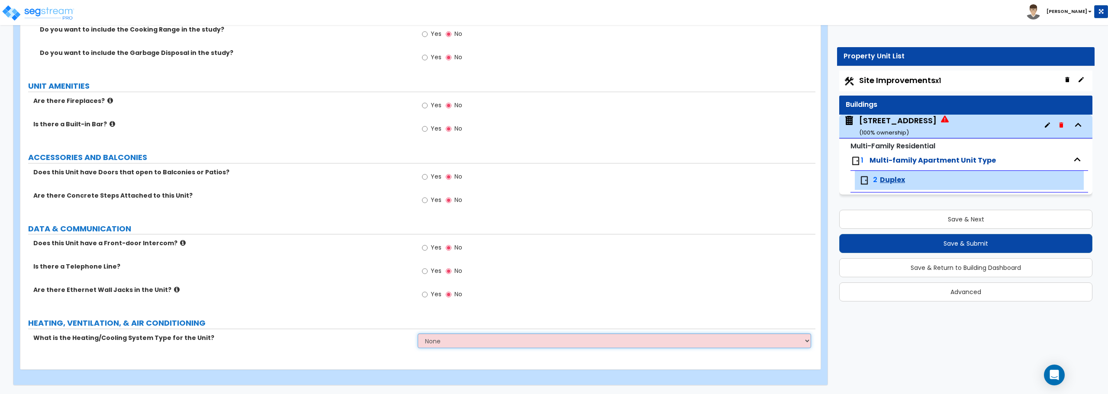
click at [489, 339] on select "None Heat Only Centralized Heating & Cooling Thru Wall Air Conditioners Mini Sp…" at bounding box center [614, 341] width 393 height 15
select select "2"
click at [418, 334] on select "None Heat Only Centralized Heating & Cooling Thru Wall Air Conditioners Mini Sp…" at bounding box center [614, 341] width 393 height 15
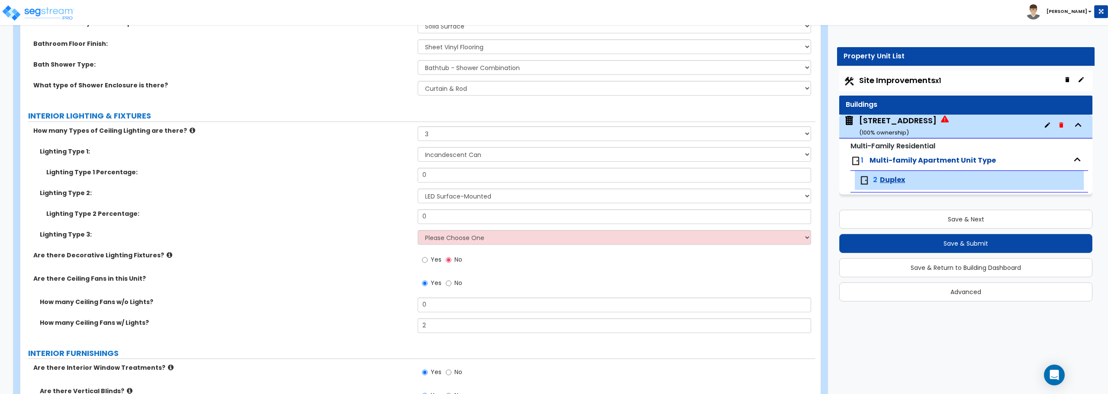
scroll to position [648, 0]
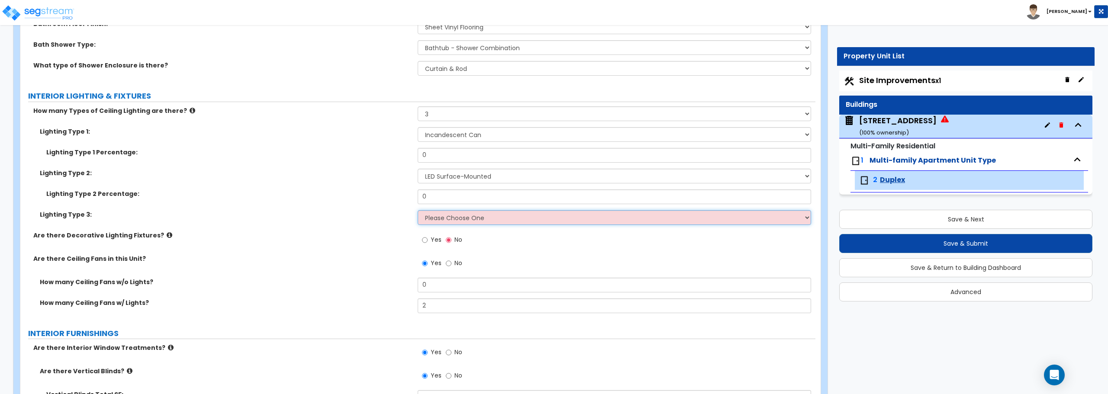
click at [507, 224] on select "Please Choose One LED Surface-Mounted LED Recessed Fluorescent Surface-Mounted …" at bounding box center [614, 217] width 393 height 15
click at [418, 210] on select "Please Choose One LED Surface-Mounted LED Recessed Fluorescent Surface-Mounted …" at bounding box center [614, 217] width 393 height 15
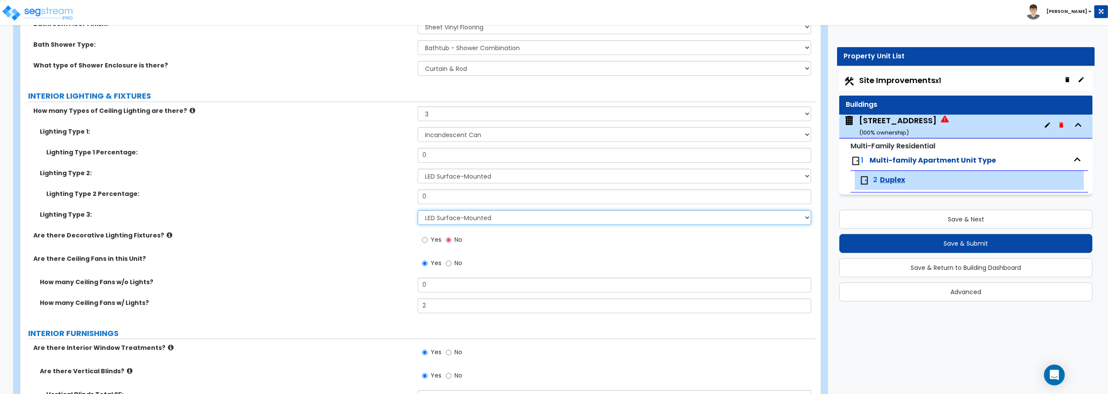
click at [519, 218] on select "Please Choose One LED Surface-Mounted LED Recessed Fluorescent Surface-Mounted …" at bounding box center [614, 217] width 393 height 15
select select "3"
click at [418, 210] on select "Please Choose One LED Surface-Mounted LED Recessed Fluorescent Surface-Mounted …" at bounding box center [614, 217] width 393 height 15
click at [501, 216] on select "Please Choose One LED Surface-Mounted LED Recessed Fluorescent Surface-Mounted …" at bounding box center [614, 217] width 393 height 15
click at [476, 114] on select "Please Choose One 1 2 3" at bounding box center [614, 113] width 393 height 15
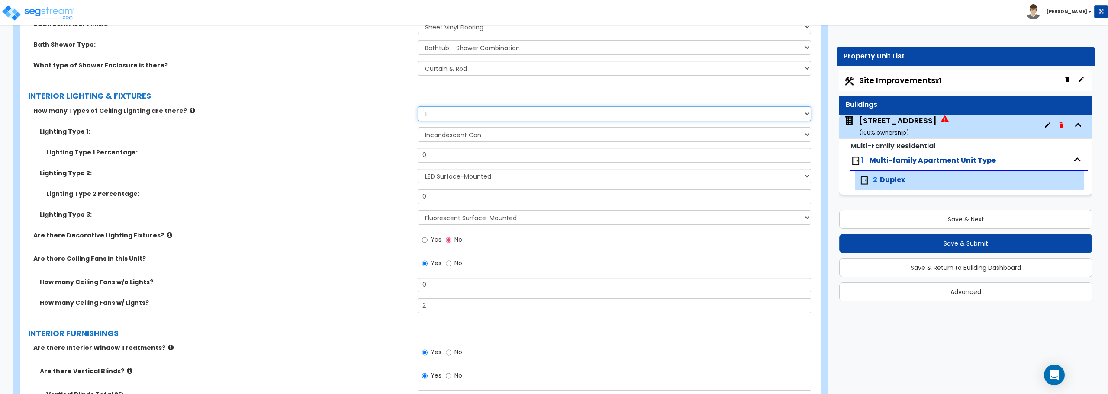
click at [418, 106] on select "Please Choose One 1 2 3" at bounding box center [614, 113] width 393 height 15
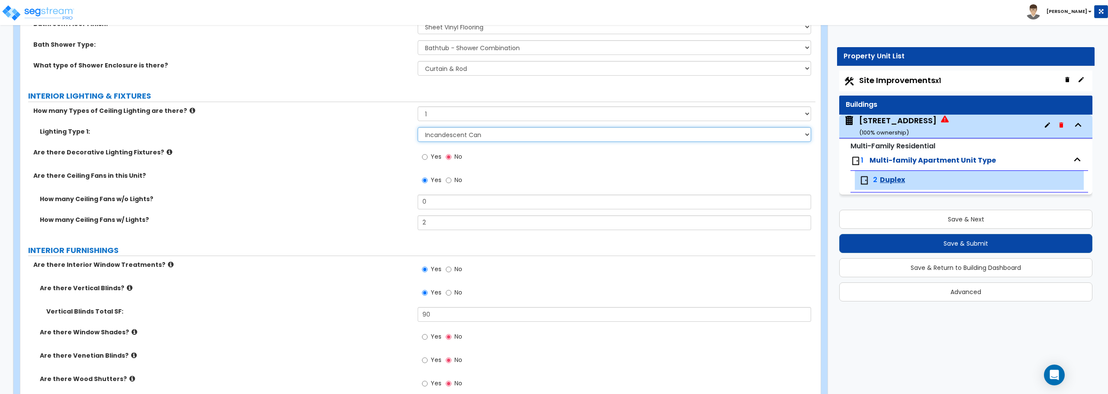
click at [465, 142] on select "Please Choose One LED Surface-Mounted LED Recessed Fluorescent Surface-Mounted …" at bounding box center [614, 134] width 393 height 15
click at [436, 114] on select "Please Choose One 1 2 3" at bounding box center [614, 113] width 393 height 15
select select "3"
click at [418, 106] on select "Please Choose One 1 2 3" at bounding box center [614, 113] width 393 height 15
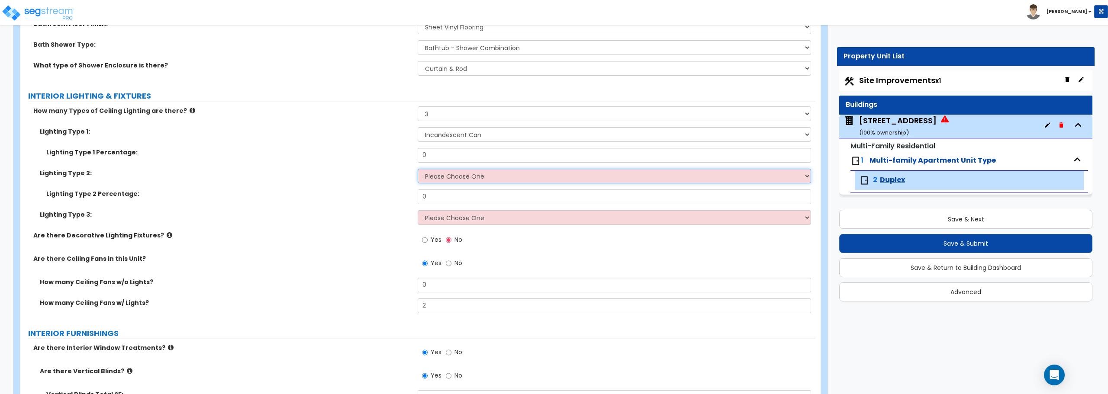
click at [443, 177] on select "Please Choose One LED Surface-Mounted LED Recessed Fluorescent Surface-Mounted …" at bounding box center [614, 176] width 393 height 15
click at [451, 180] on select "Please Choose One LED Surface-Mounted LED Recessed Fluorescent Surface-Mounted …" at bounding box center [614, 176] width 393 height 15
select select "3"
click at [418, 169] on select "Please Choose One LED Surface-Mounted LED Recessed Fluorescent Surface-Mounted …" at bounding box center [614, 176] width 393 height 15
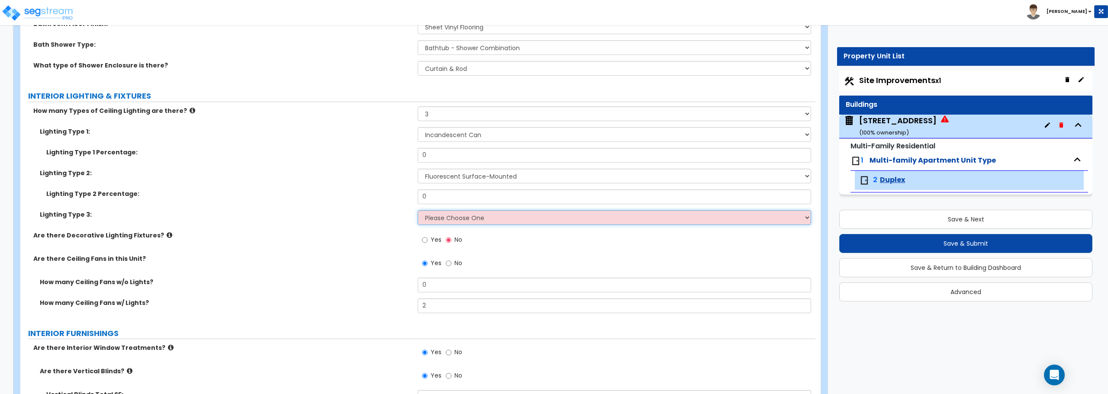
click at [437, 218] on select "Please Choose One LED Surface-Mounted LED Recessed Fluorescent Surface-Mounted …" at bounding box center [614, 217] width 393 height 15
select select "1"
click at [418, 210] on select "Please Choose One LED Surface-Mounted LED Recessed Fluorescent Surface-Mounted …" at bounding box center [614, 217] width 393 height 15
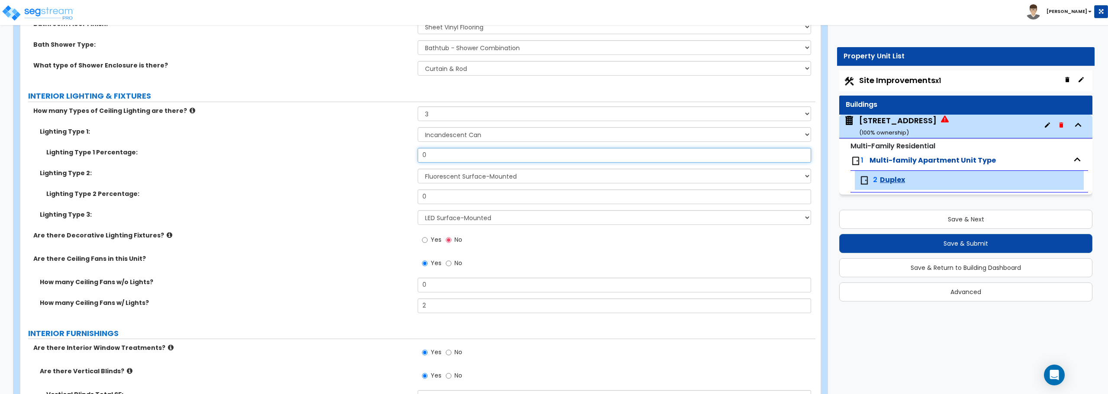
drag, startPoint x: 436, startPoint y: 154, endPoint x: 405, endPoint y: 158, distance: 31.8
click at [405, 158] on div "Lighting Type 1 Percentage: 0" at bounding box center [417, 158] width 795 height 21
type input "33"
drag, startPoint x: 436, startPoint y: 198, endPoint x: 373, endPoint y: 203, distance: 63.8
click at [373, 203] on div "Lighting Type 2 Percentage: 0" at bounding box center [417, 200] width 795 height 21
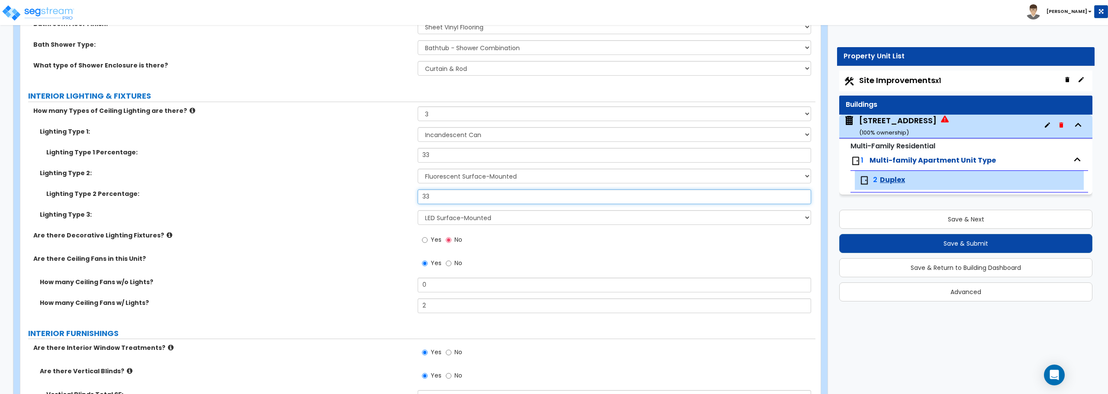
type input "33"
click at [371, 209] on div "Lighting Type 2 Percentage: 33" at bounding box center [417, 200] width 795 height 21
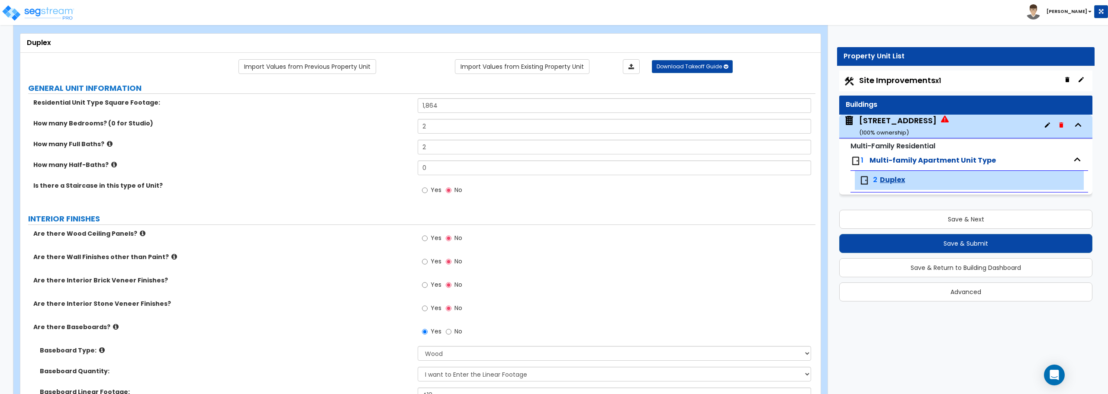
scroll to position [0, 0]
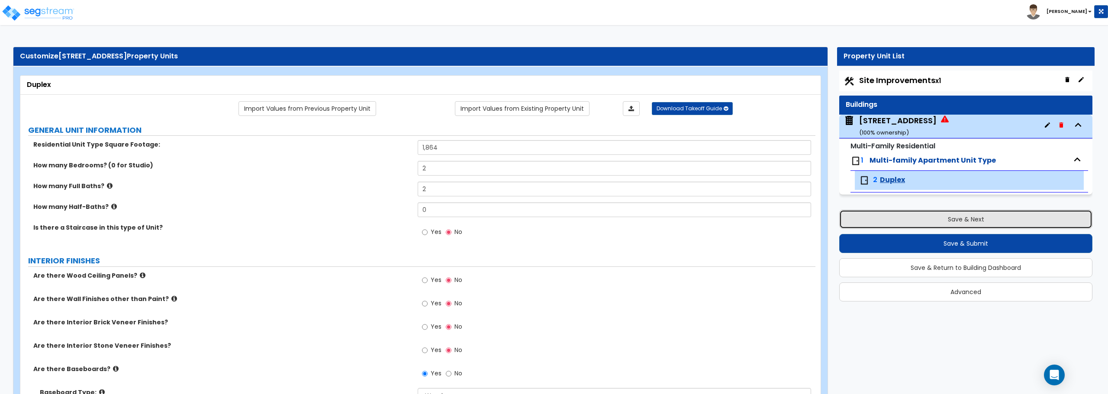
click at [970, 224] on button "Save & Next" at bounding box center [965, 219] width 253 height 19
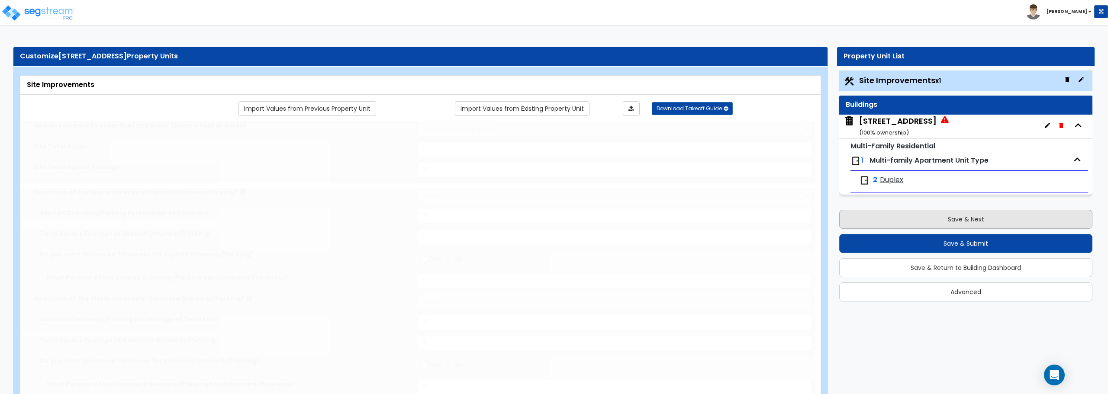
select select "2"
type input "13939"
select select "2"
type input "800"
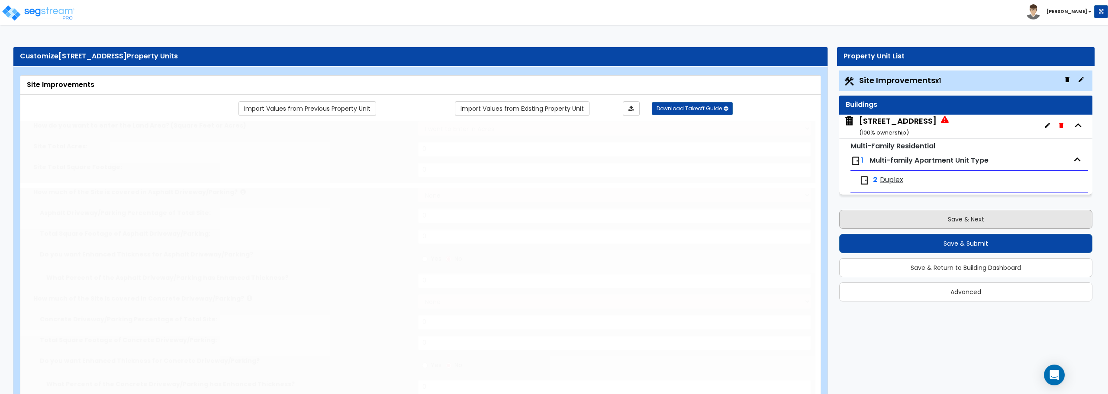
select select "2"
radio input "true"
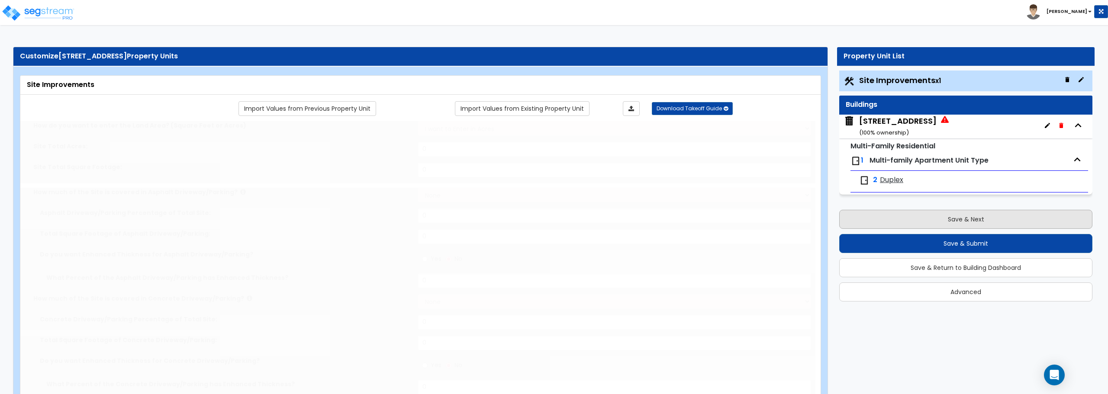
select select "1"
type input "200"
radio input "true"
select select "1"
type input "4"
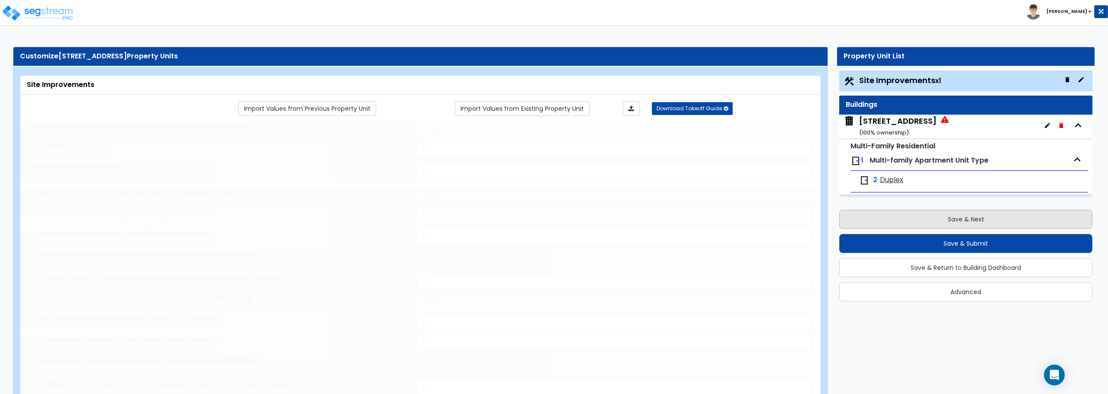
type input "1"
radio input "true"
type input "3"
type input "1"
select select "2"
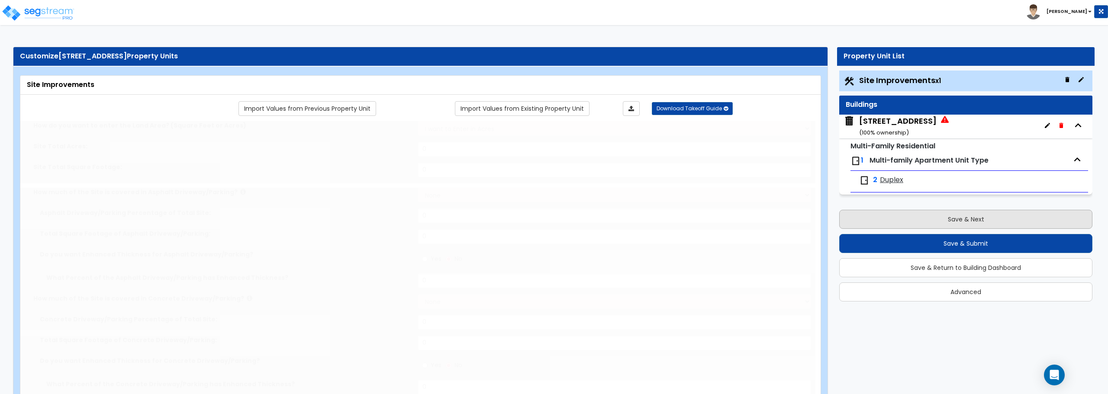
radio input "true"
select select "2"
type input "10"
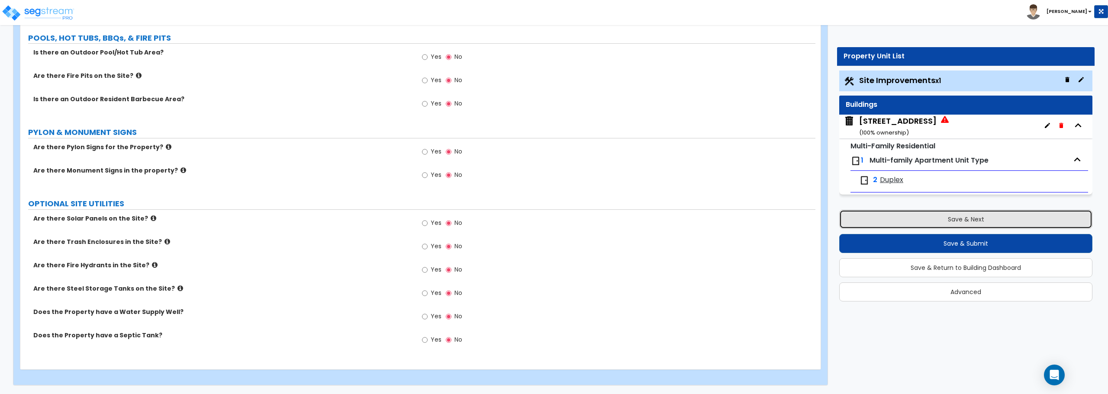
click at [975, 217] on button "Save & Next" at bounding box center [965, 219] width 253 height 19
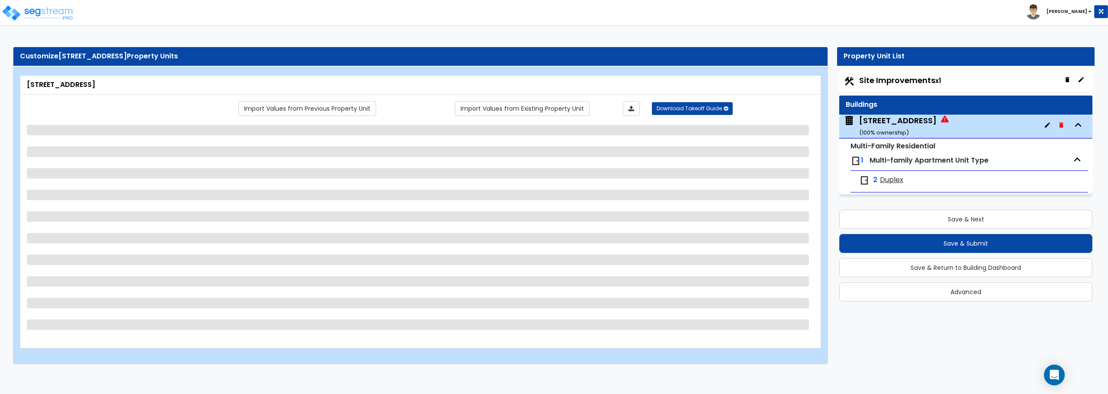
select select "2"
select select "7"
select select "1"
select select "5"
select select "1"
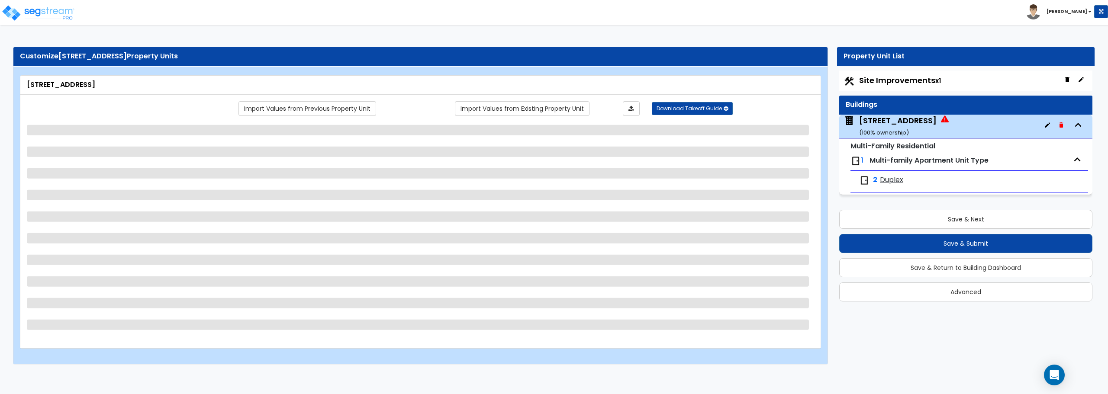
select select "1"
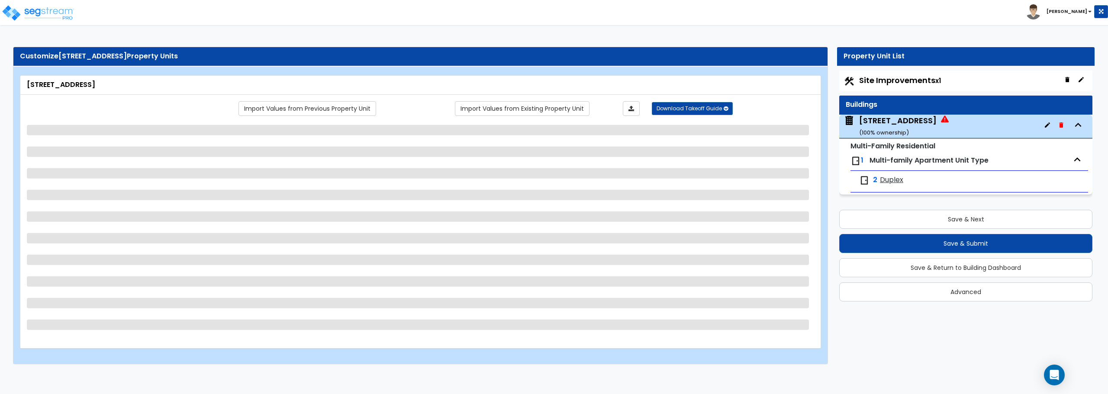
select select "3"
select select "1"
select select "2"
select select "4"
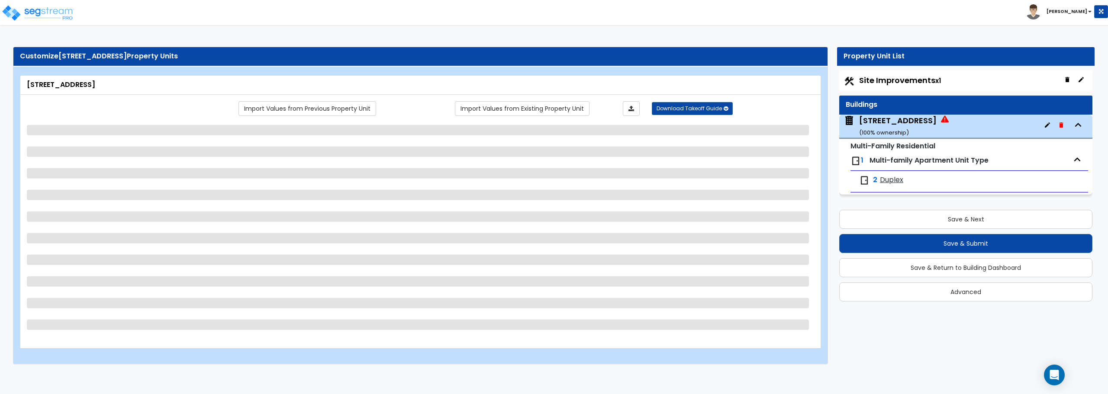
select select "2"
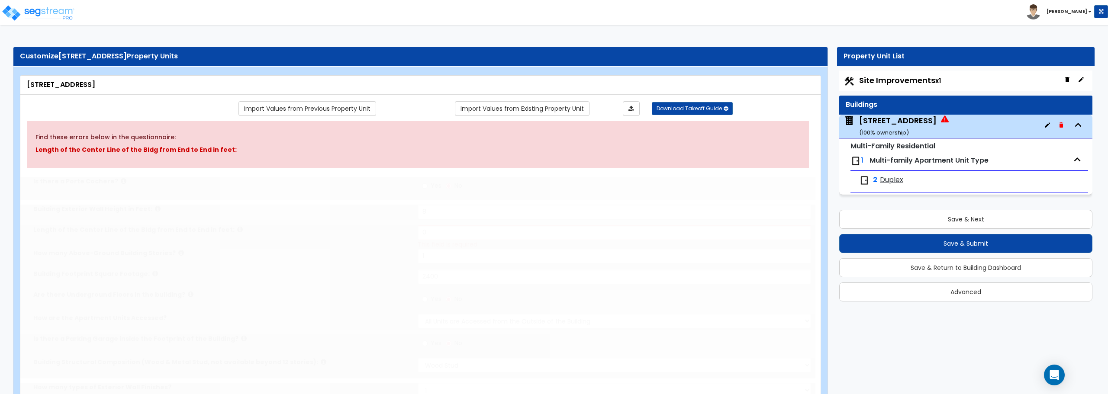
select select "1"
type input "2"
select select "2"
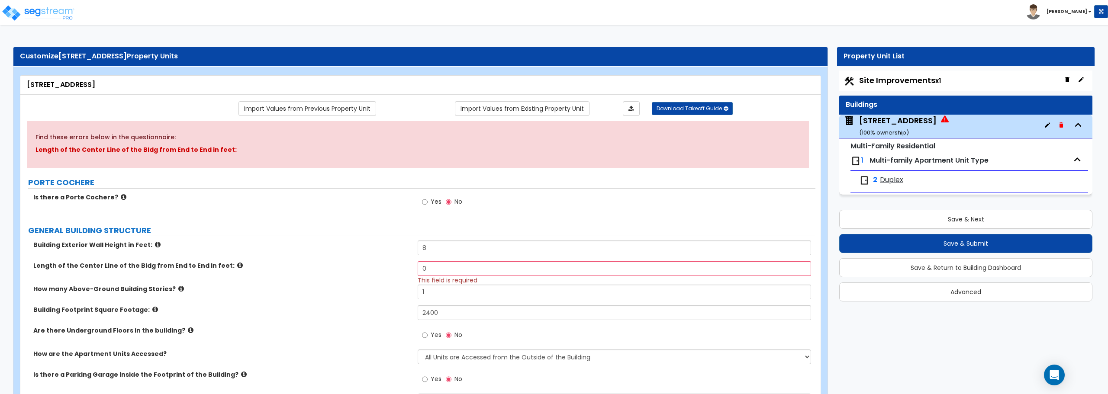
click at [914, 158] on span "Multi-family Apartment Unit Type" at bounding box center [928, 160] width 119 height 10
click at [897, 129] on small "( 100 % ownership)" at bounding box center [884, 133] width 50 height 8
click at [877, 83] on span "Site Improvements x1" at bounding box center [900, 80] width 82 height 11
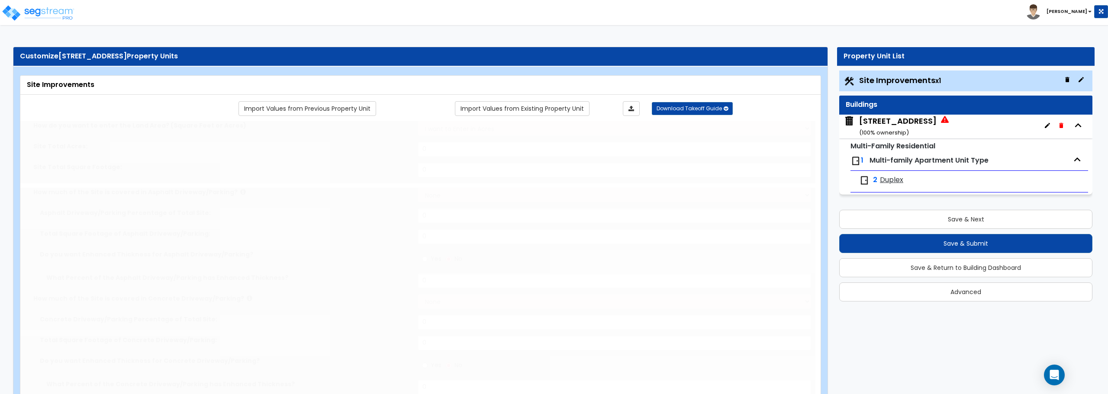
select select "2"
type input "13939"
select select "2"
type input "800"
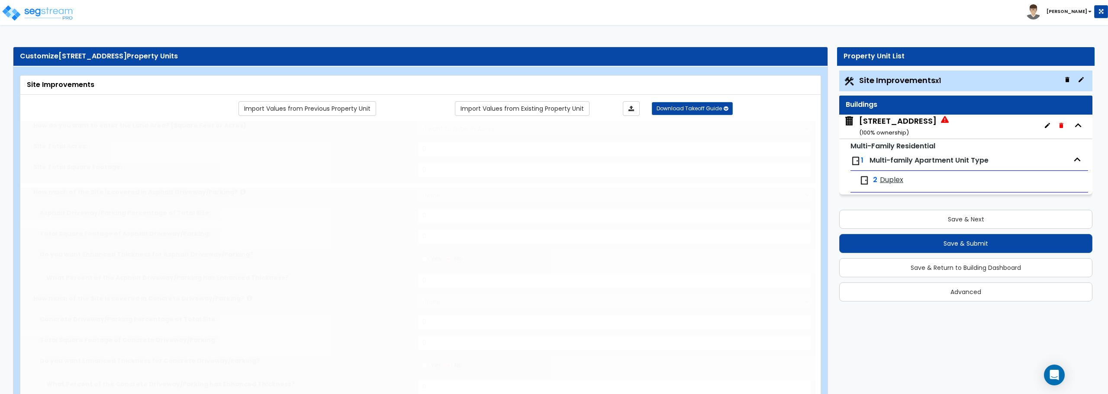
select select "2"
radio input "true"
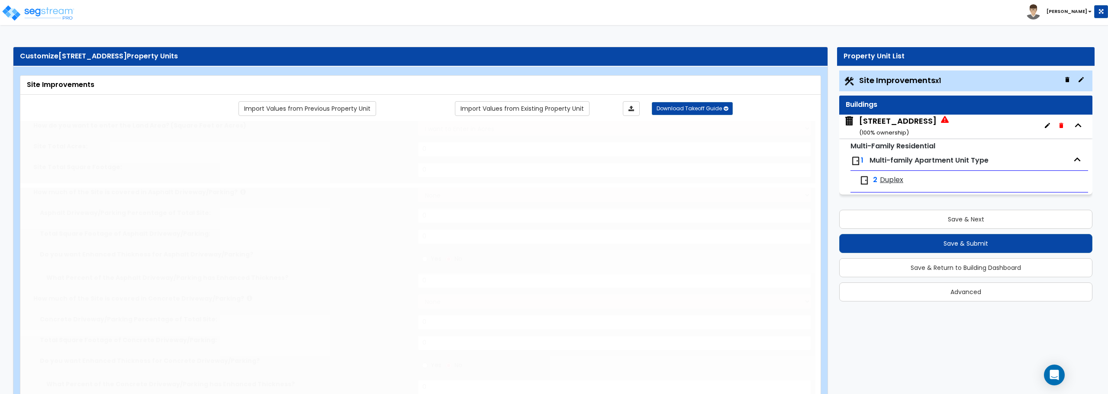
select select "1"
type input "200"
radio input "true"
select select "1"
type input "4"
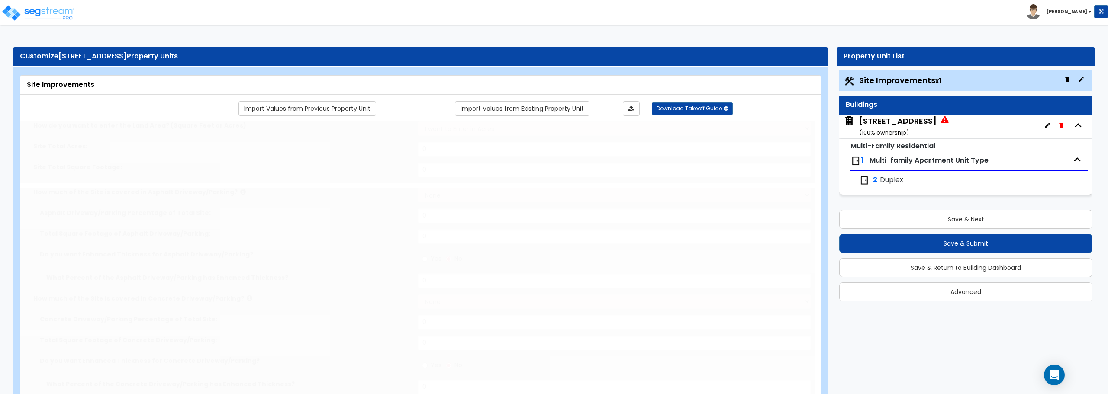
type input "1"
radio input "true"
type input "3"
type input "1"
select select "2"
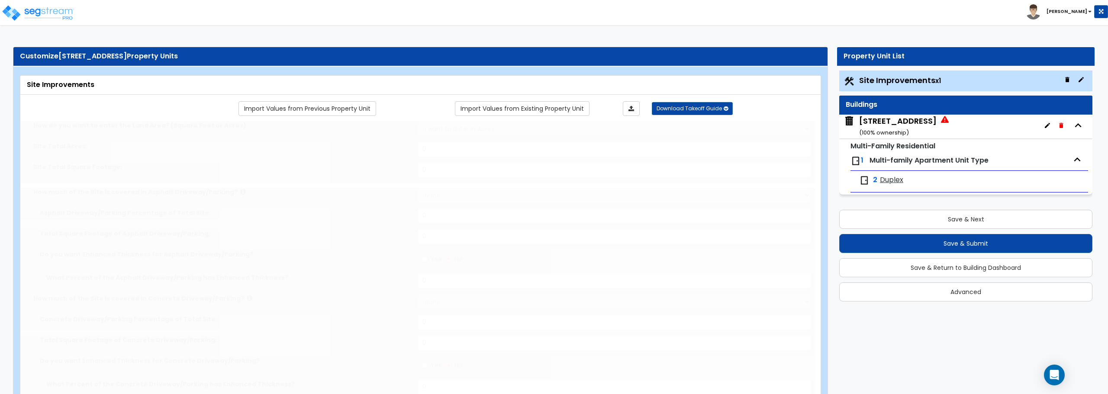
radio input "true"
select select "2"
type input "10"
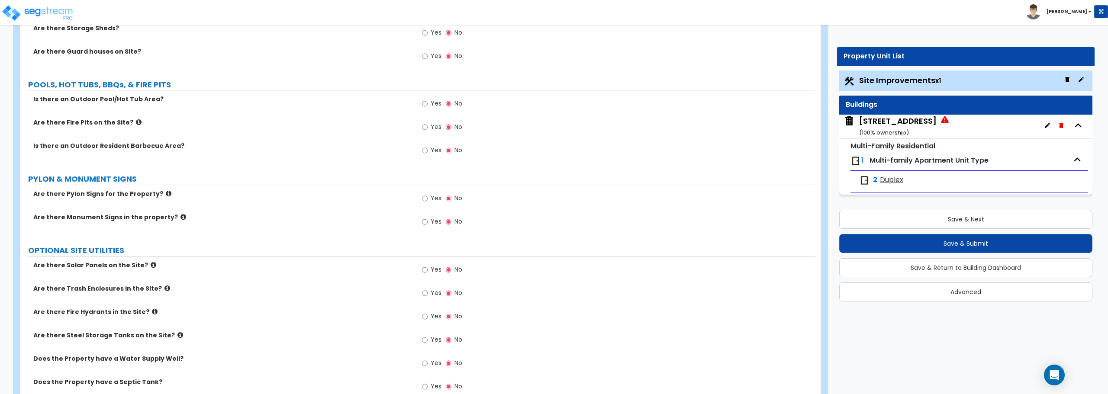
scroll to position [1648, 0]
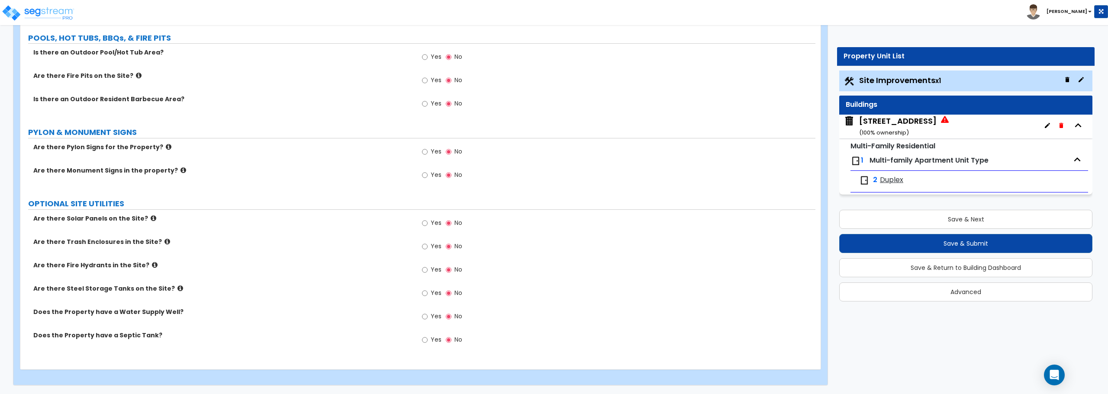
click at [897, 121] on div "222 Eagle Circle ( 100 % ownership)" at bounding box center [897, 127] width 77 height 22
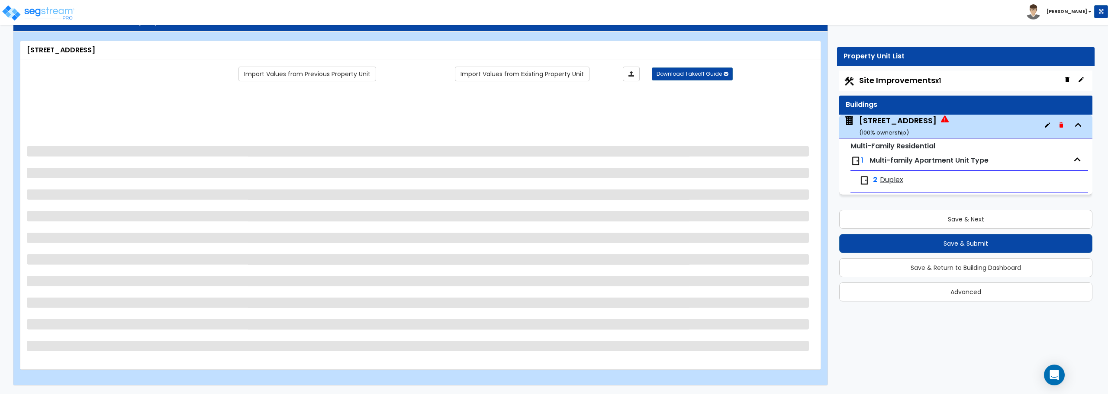
scroll to position [0, 0]
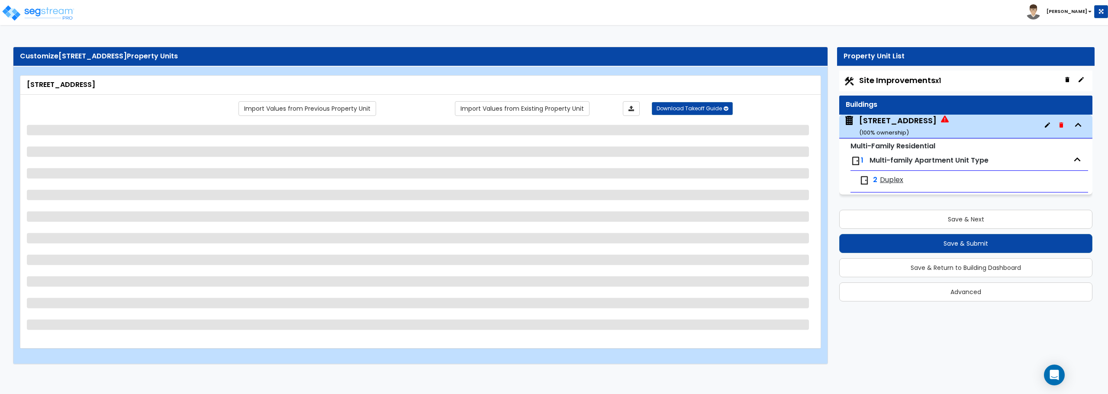
select select "2"
select select "7"
select select "1"
select select "5"
select select "1"
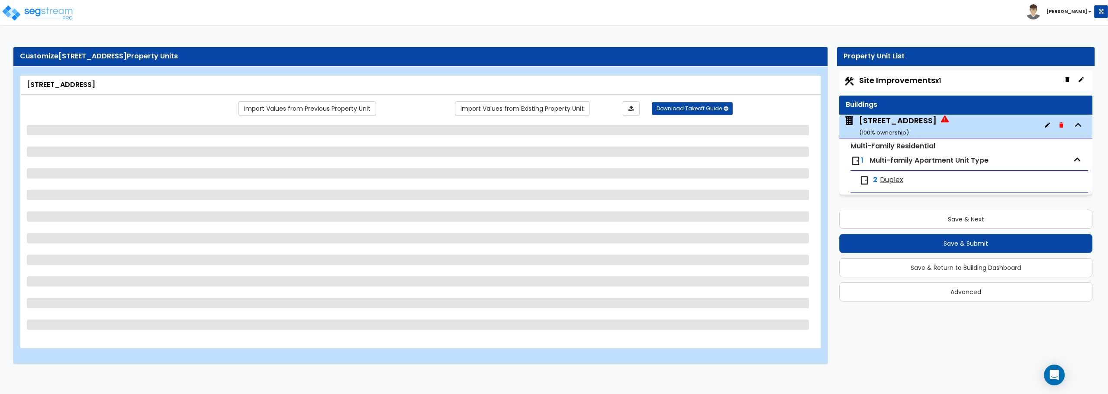
select select "1"
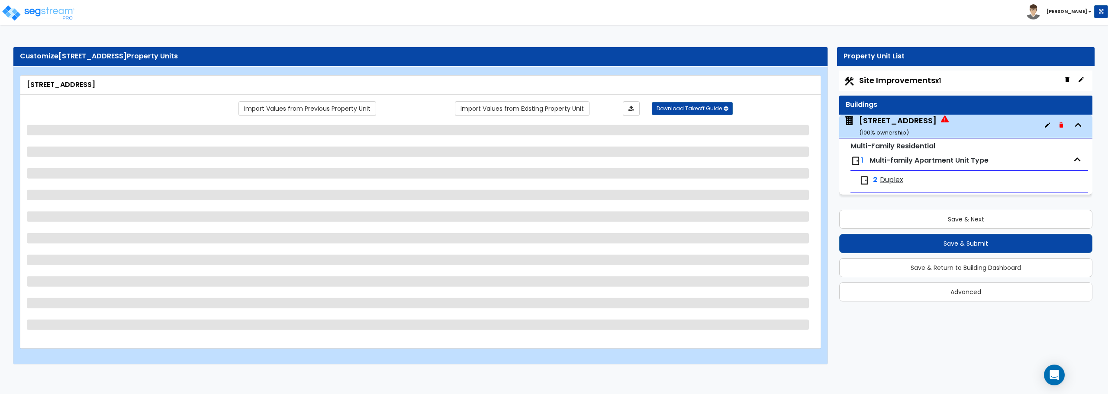
select select "3"
select select "1"
select select "2"
select select "4"
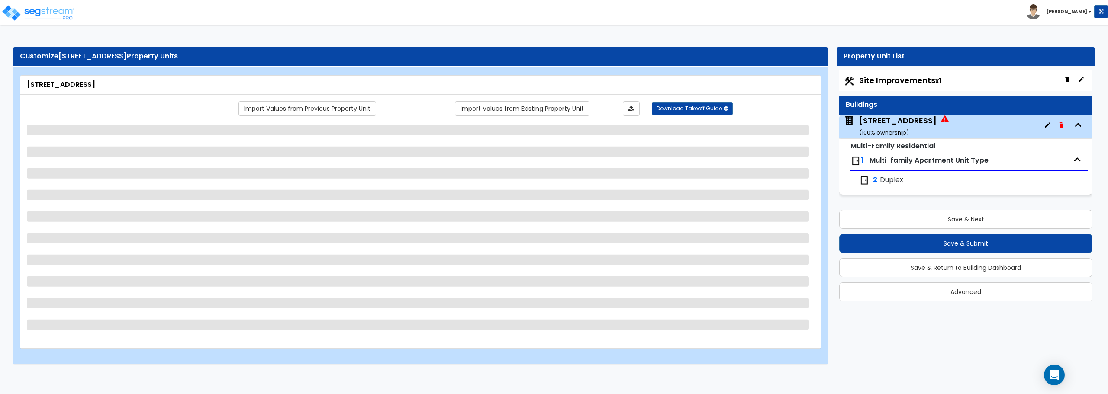
select select "2"
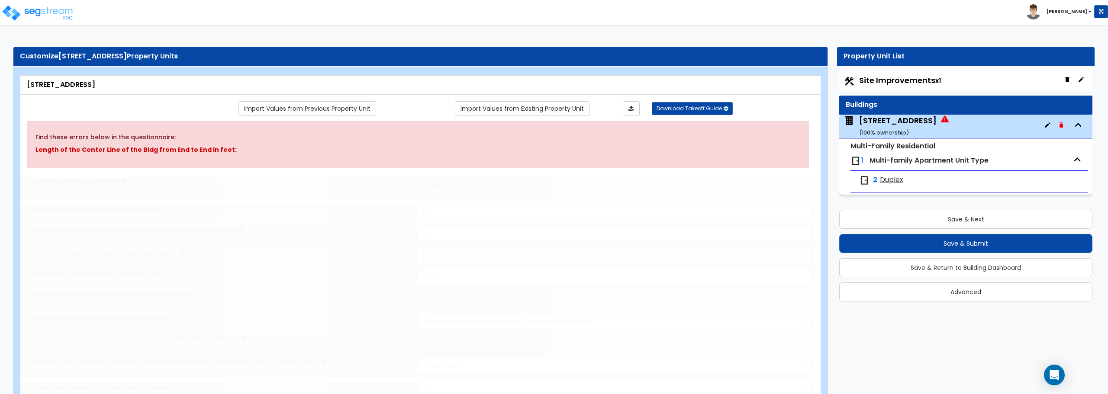
select select "1"
type input "2"
select select "2"
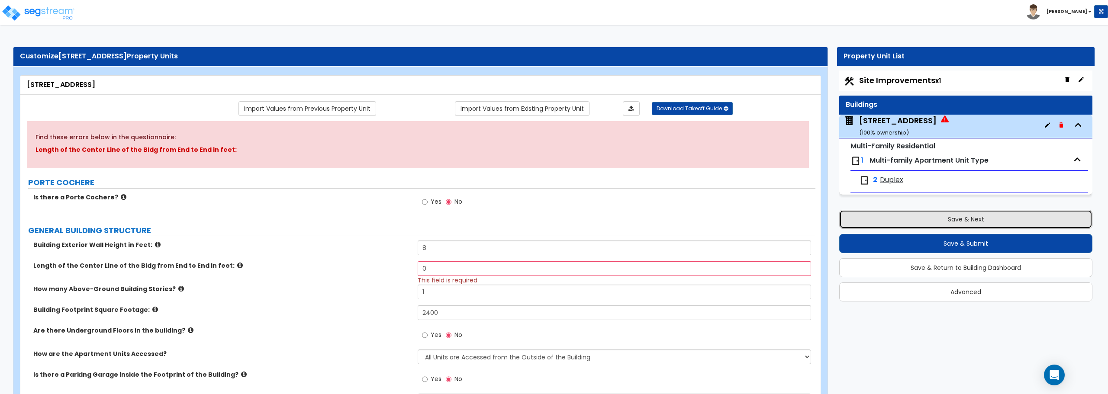
click at [974, 218] on button "Save & Next" at bounding box center [965, 219] width 253 height 19
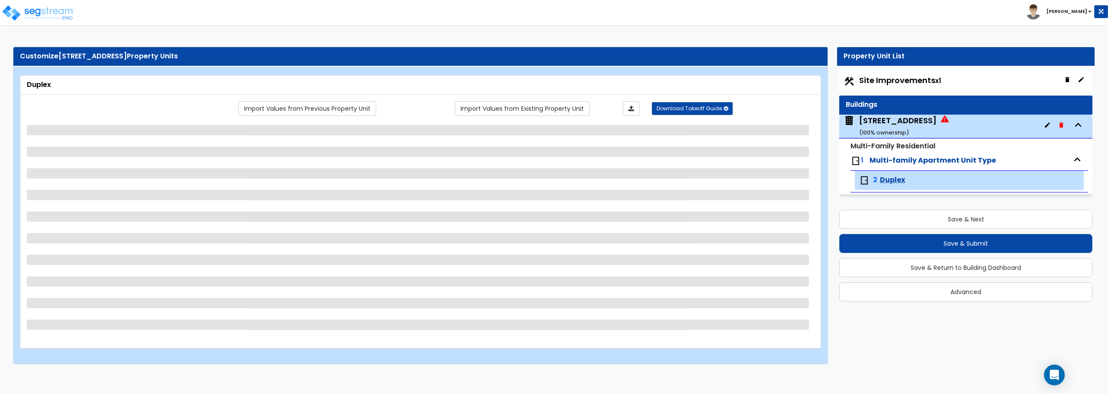
select select "1"
select select "7"
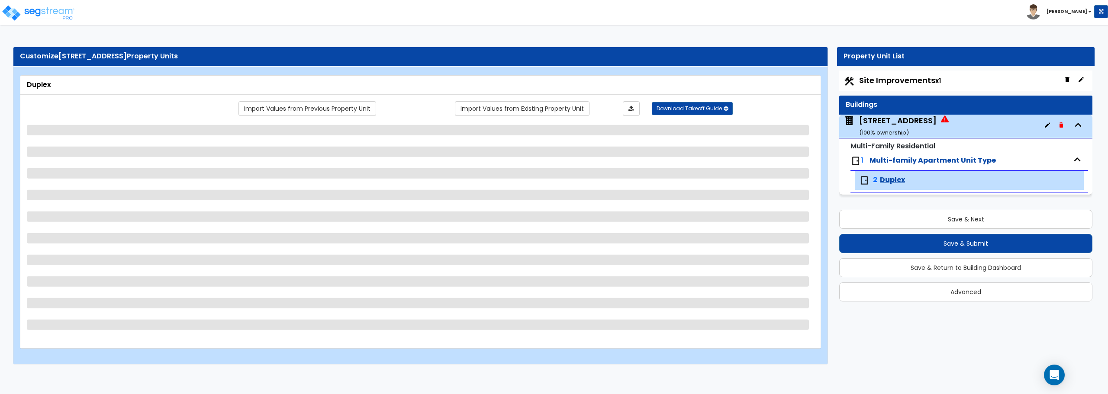
select select "1"
select select "3"
select select "2"
select select "5"
select select "2"
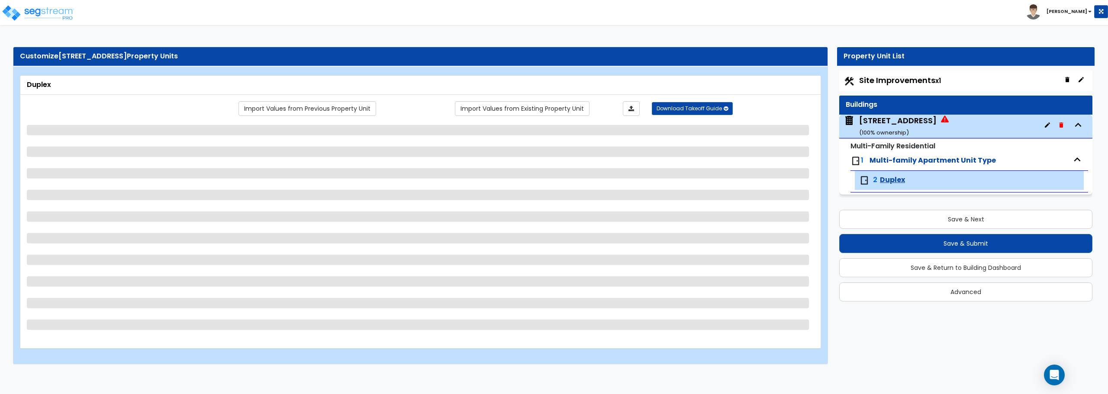
select select "1"
select select "3"
select select "5"
select select "3"
select select "1"
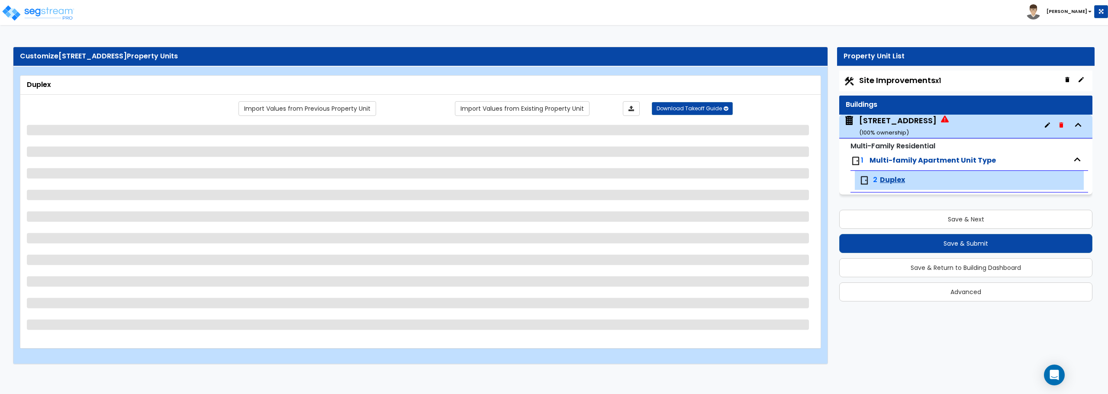
select select "3"
select select "1"
select select "2"
select select "1"
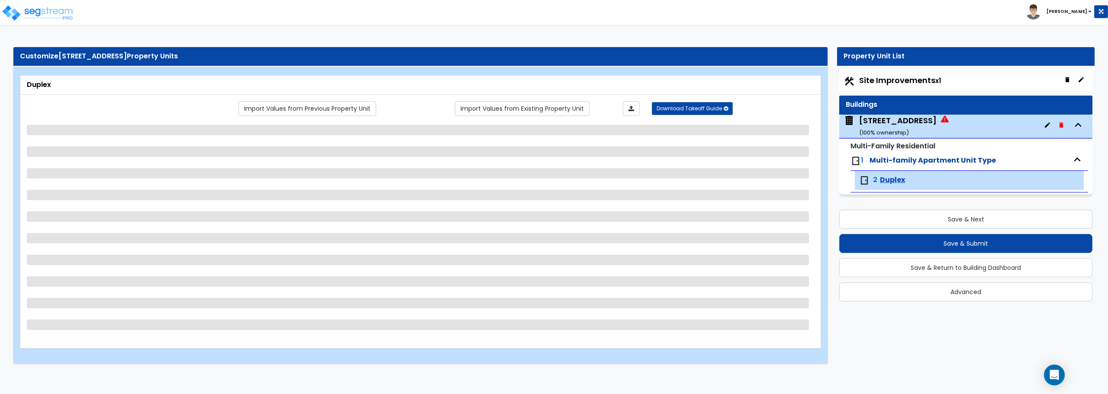
select select "1"
select select "2"
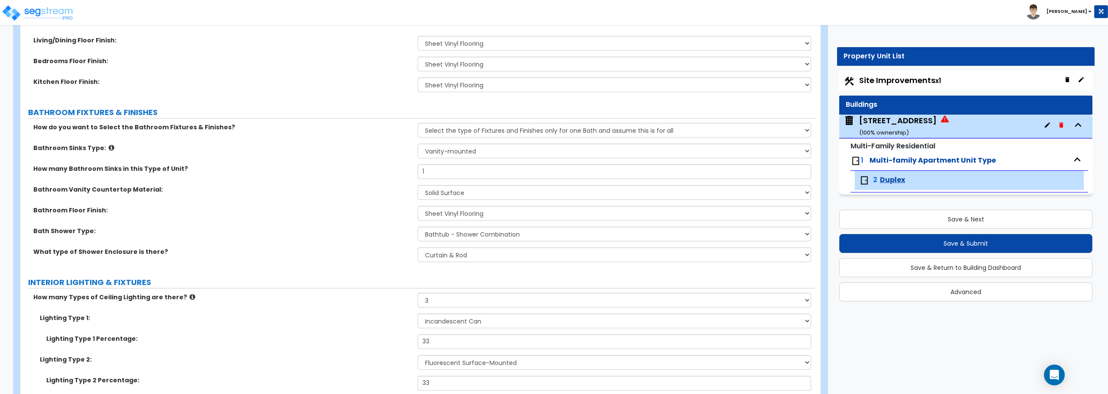
scroll to position [519, 0]
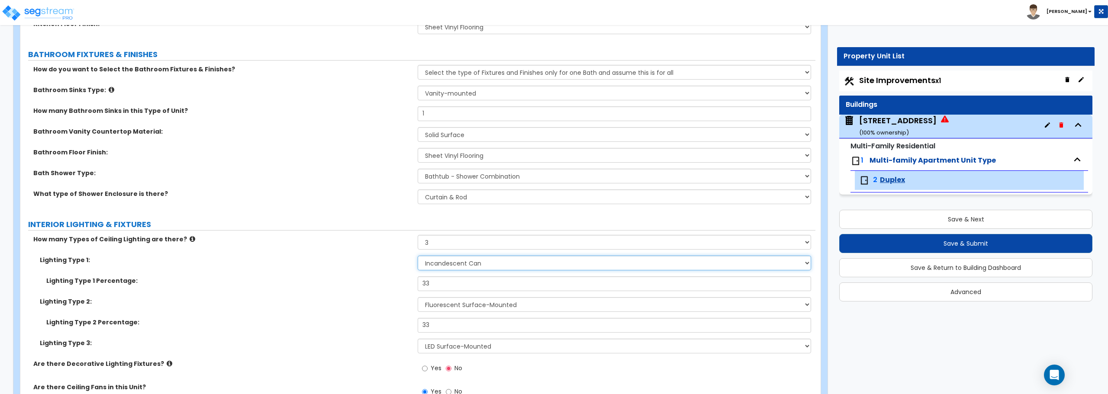
click at [442, 264] on select "Please Choose One LED Surface-Mounted LED Recessed Fluorescent Surface-Mounted …" at bounding box center [614, 263] width 393 height 15
click at [486, 267] on select "Please Choose One LED Surface-Mounted LED Recessed Fluorescent Surface-Mounted …" at bounding box center [614, 263] width 393 height 15
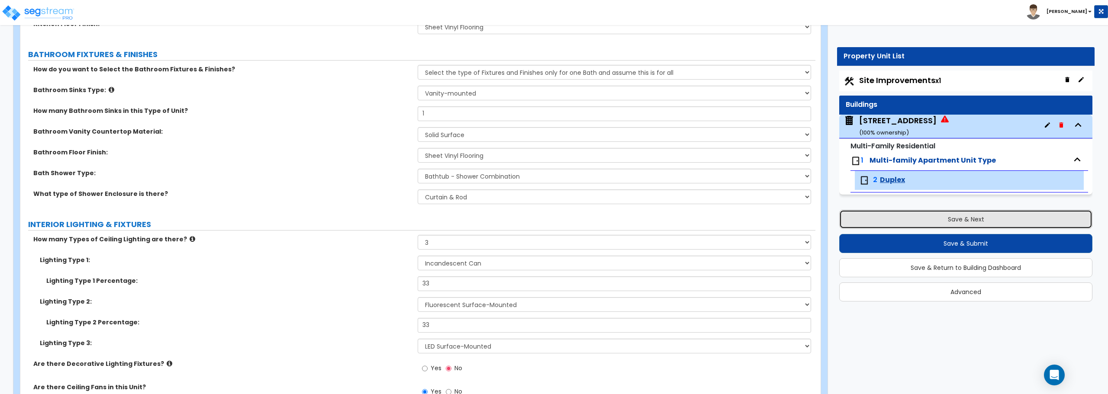
click at [961, 218] on button "Save & Next" at bounding box center [965, 219] width 253 height 19
select select "2"
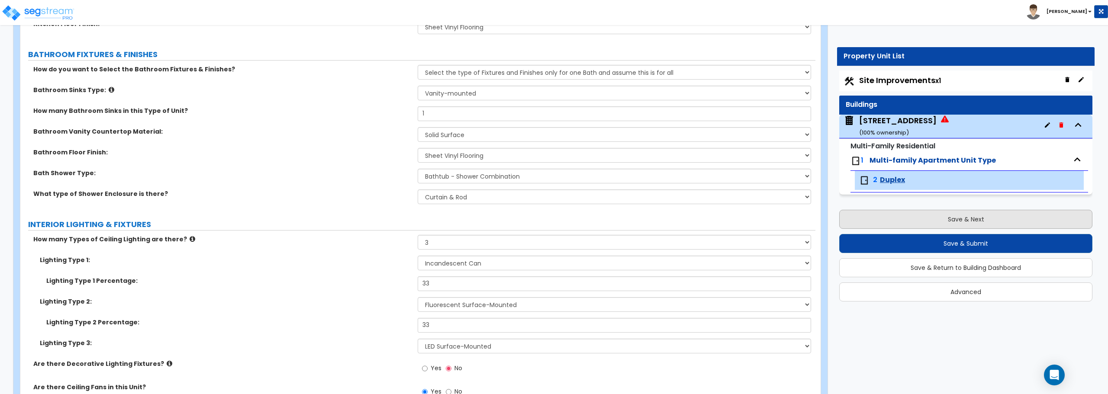
select select "2"
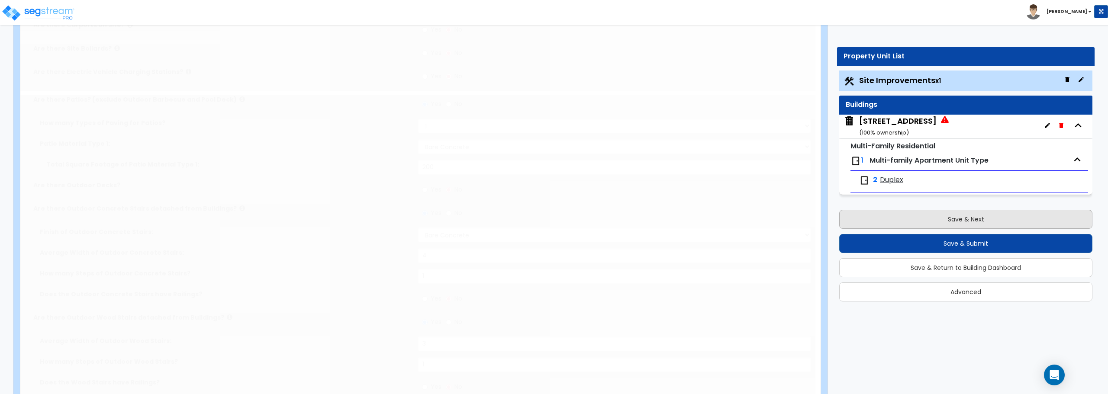
scroll to position [0, 0]
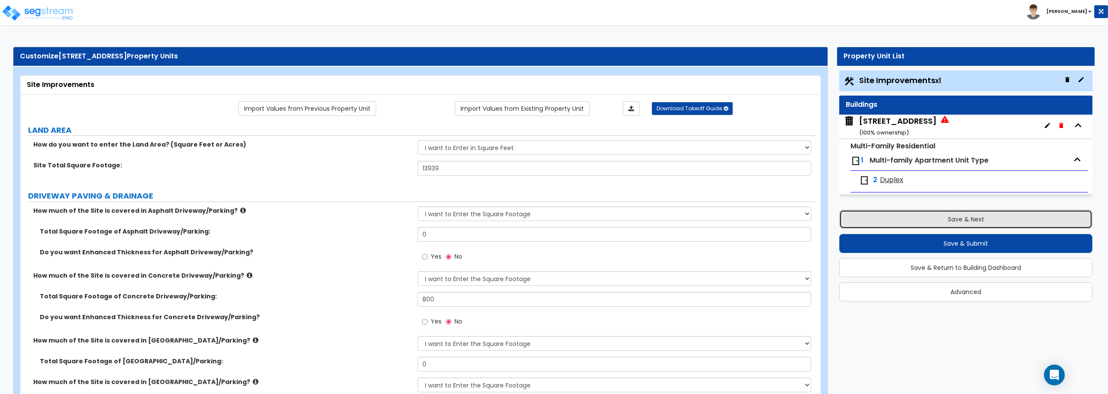
click at [965, 227] on button "Save & Next" at bounding box center [965, 219] width 253 height 19
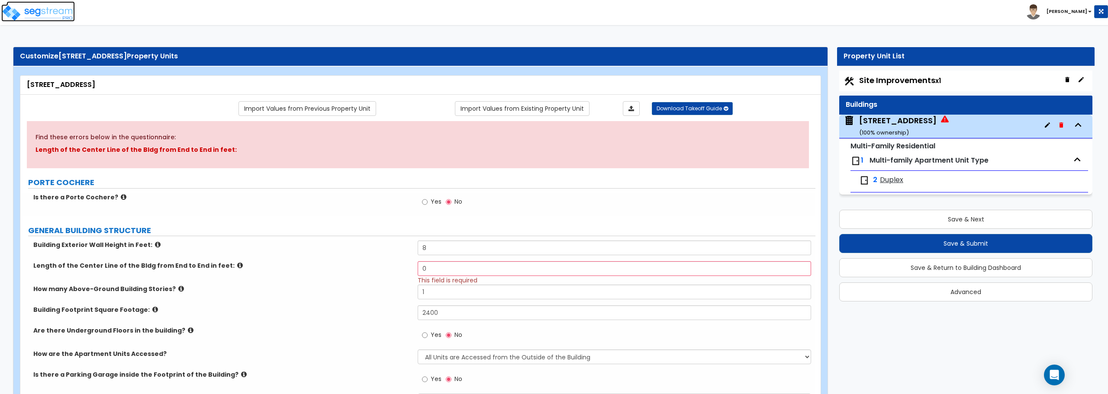
click at [41, 14] on img at bounding box center [38, 12] width 74 height 17
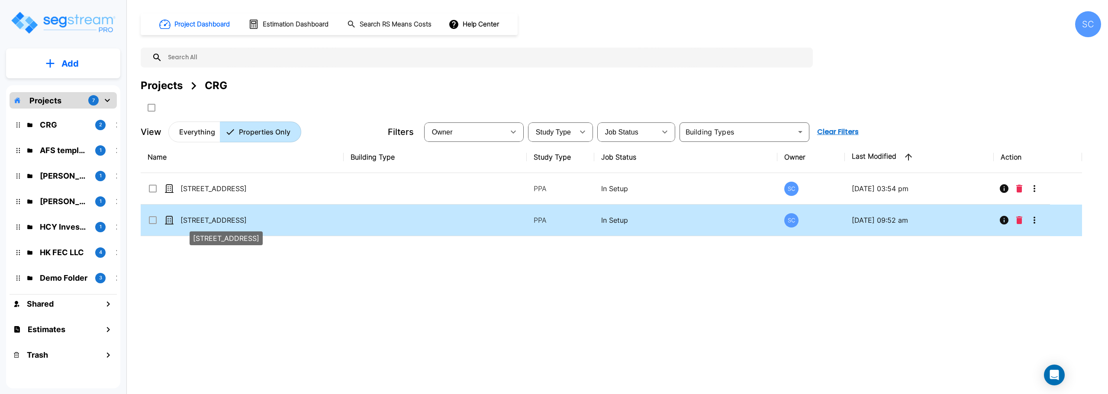
click at [219, 219] on p "[STREET_ADDRESS]" at bounding box center [223, 220] width 87 height 10
click at [244, 223] on p "[STREET_ADDRESS]" at bounding box center [223, 220] width 87 height 10
checkbox input "true"
click at [244, 223] on p "[STREET_ADDRESS]" at bounding box center [223, 220] width 87 height 10
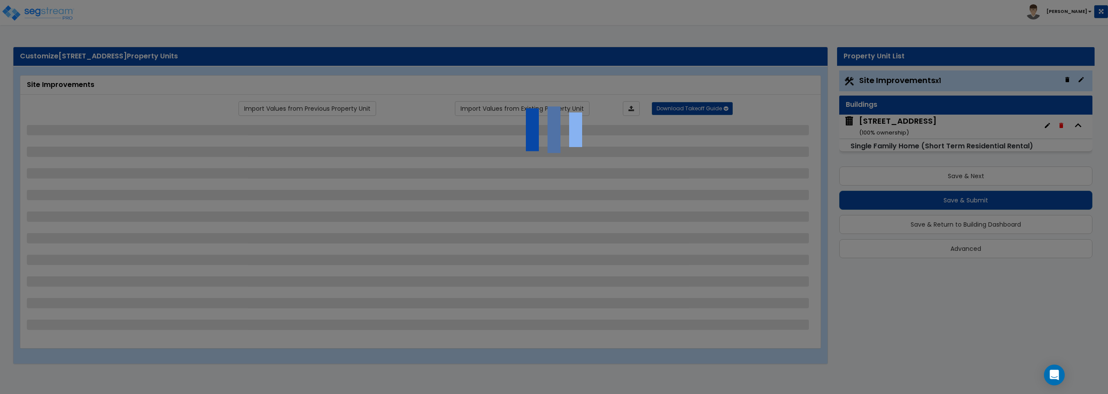
select select "2"
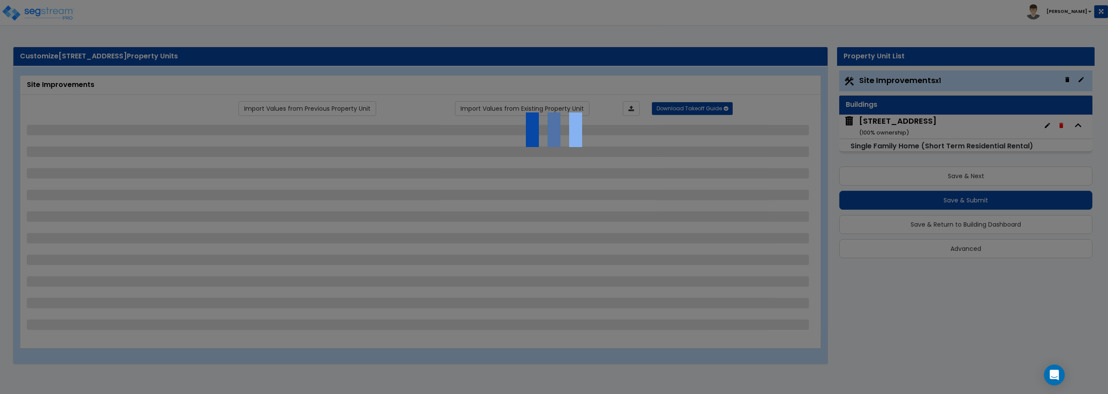
select select "1"
select select "2"
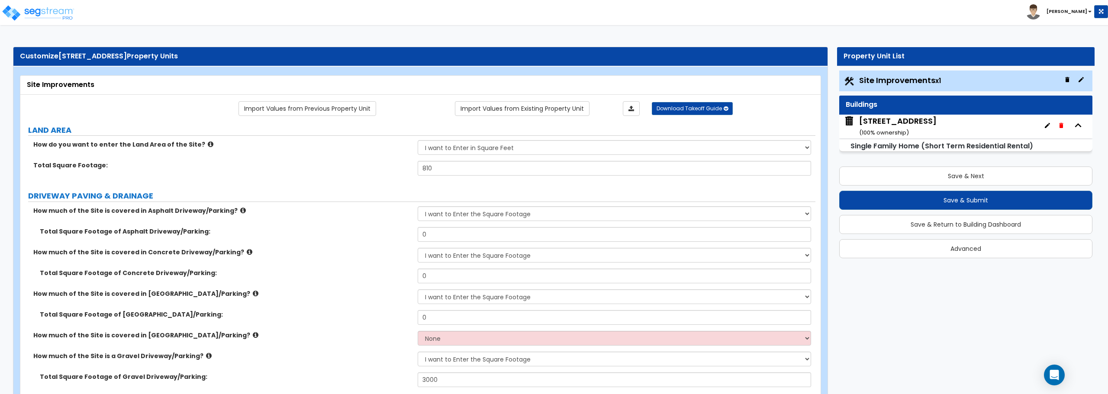
click at [1046, 128] on icon "button" at bounding box center [1047, 125] width 7 height 7
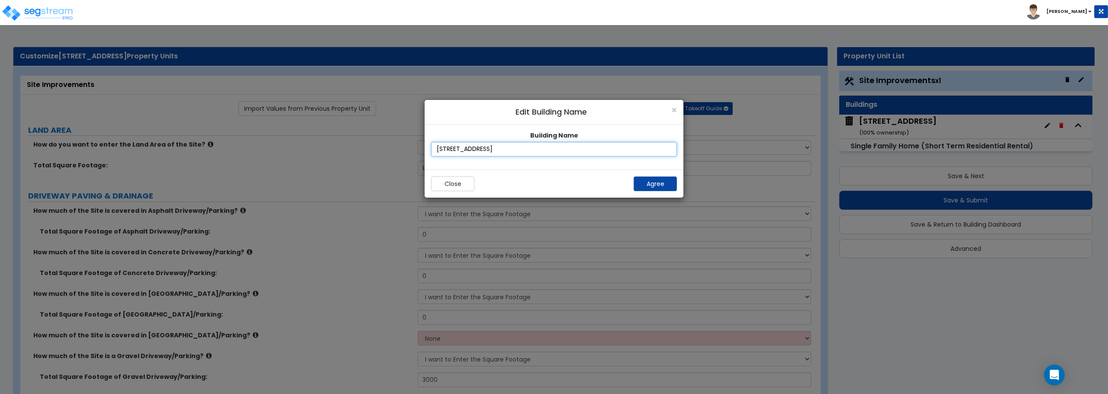
click at [603, 154] on input "[STREET_ADDRESS]" at bounding box center [554, 149] width 246 height 15
click at [675, 187] on button "Agree" at bounding box center [655, 184] width 43 height 15
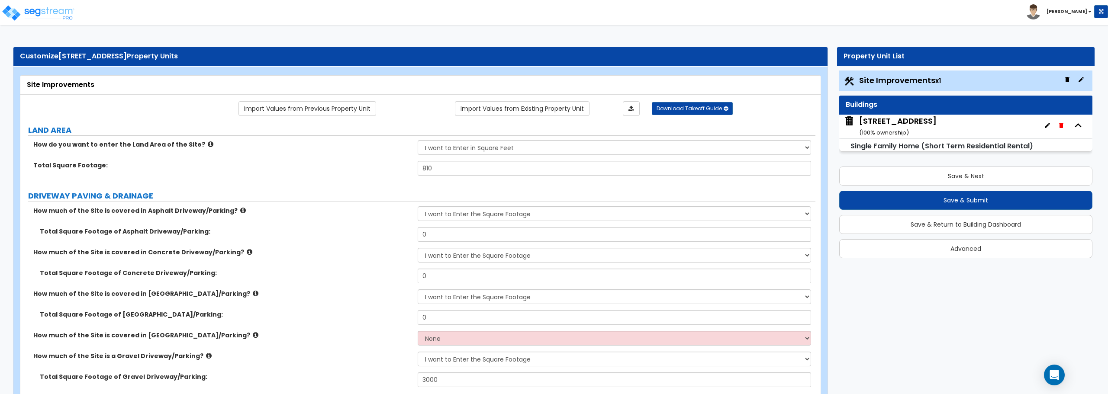
click at [891, 82] on span "Site Improvements x1" at bounding box center [900, 80] width 82 height 11
click at [1078, 80] on icon "button" at bounding box center [1080, 79] width 7 height 7
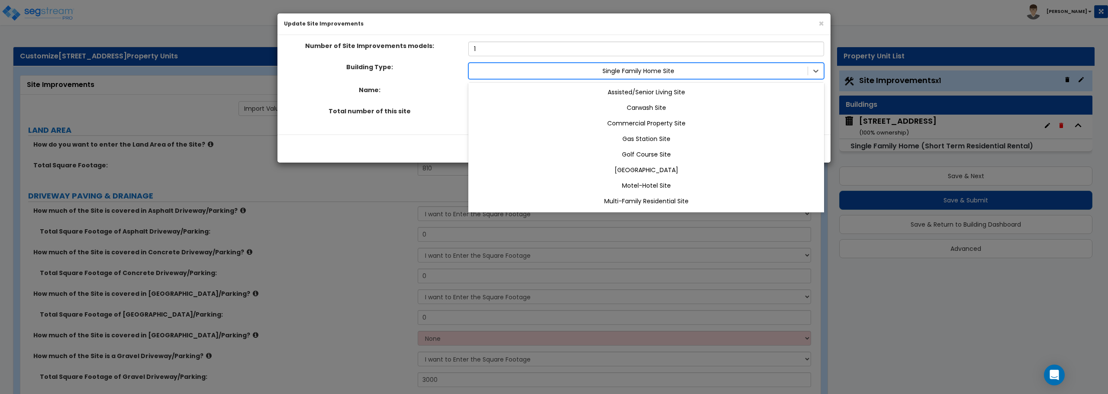
click at [577, 77] on div "Single Family Home Site" at bounding box center [638, 71] width 339 height 14
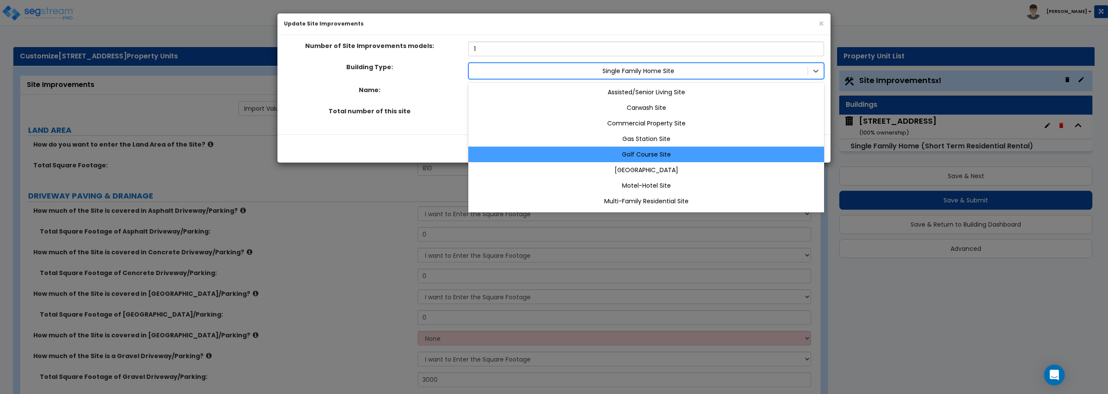
scroll to position [45, 0]
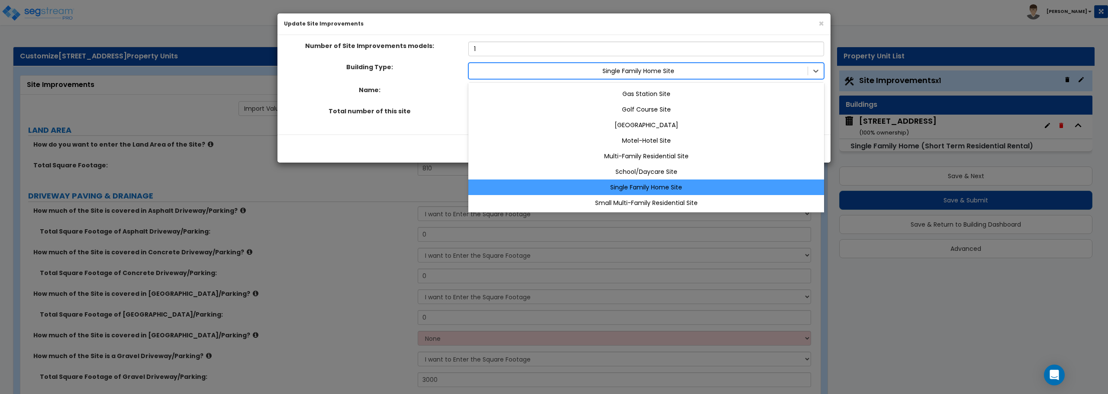
click at [637, 191] on div "Single Family Home Site" at bounding box center [646, 188] width 356 height 16
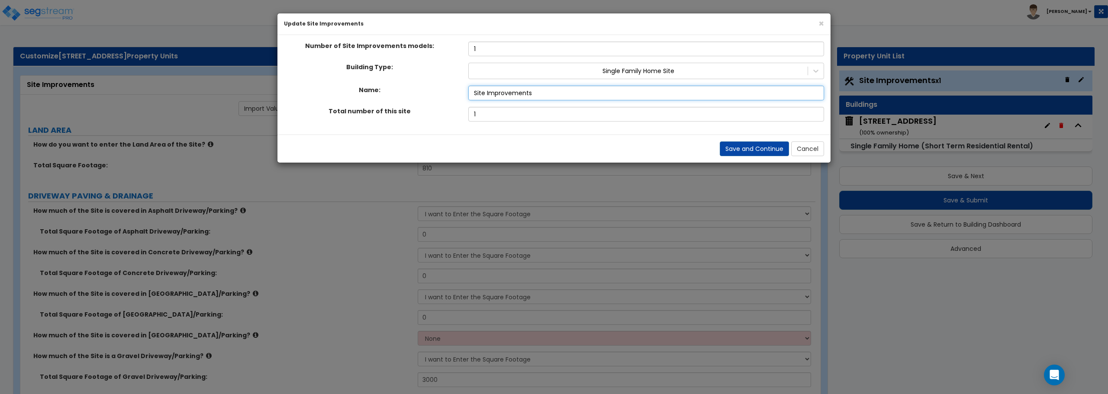
click at [582, 96] on input "Site Improvements" at bounding box center [646, 93] width 356 height 15
click at [565, 122] on div "Number of Site Improvements models: 1 Building Type: Single Family Home Site Na…" at bounding box center [553, 85] width 553 height 100
click at [743, 151] on button "Save and Continue" at bounding box center [754, 149] width 69 height 15
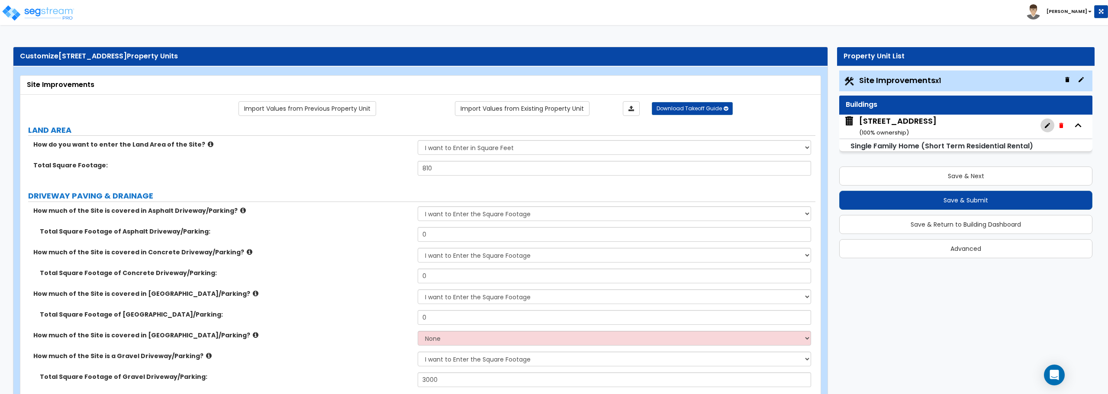
click at [1046, 124] on icon "button" at bounding box center [1047, 125] width 7 height 7
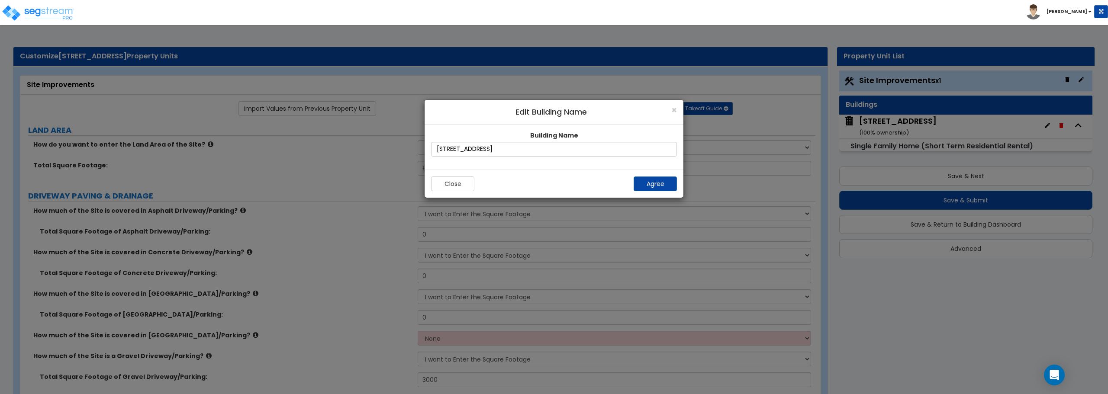
click at [680, 187] on div "Close Agree" at bounding box center [554, 184] width 259 height 28
click at [656, 185] on button "Agree" at bounding box center [655, 184] width 43 height 15
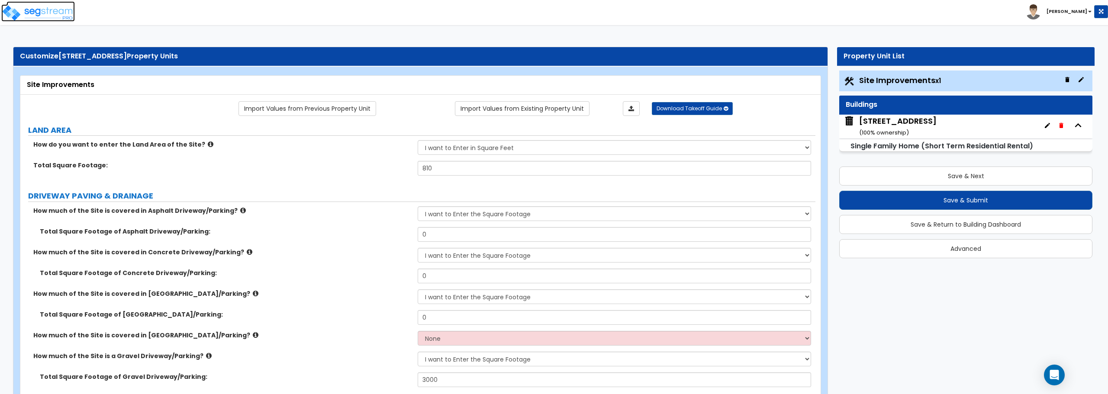
click at [16, 9] on img at bounding box center [38, 12] width 74 height 17
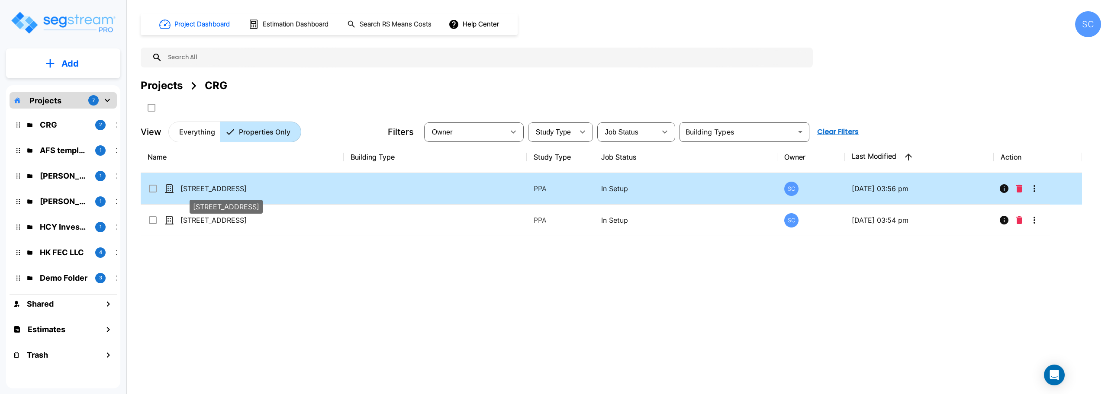
click at [205, 189] on p "[STREET_ADDRESS]" at bounding box center [223, 188] width 87 height 10
checkbox input "false"
click at [205, 189] on p "[STREET_ADDRESS]" at bounding box center [223, 188] width 87 height 10
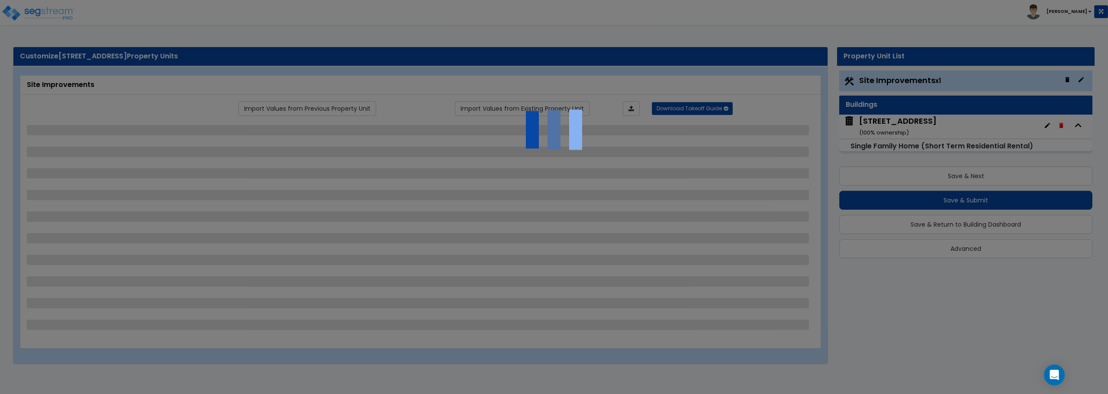
select select "2"
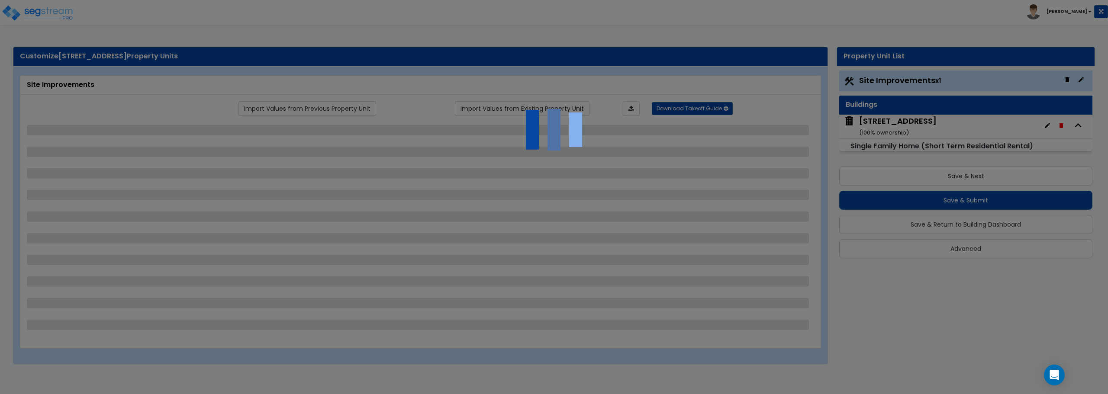
select select "1"
select select "2"
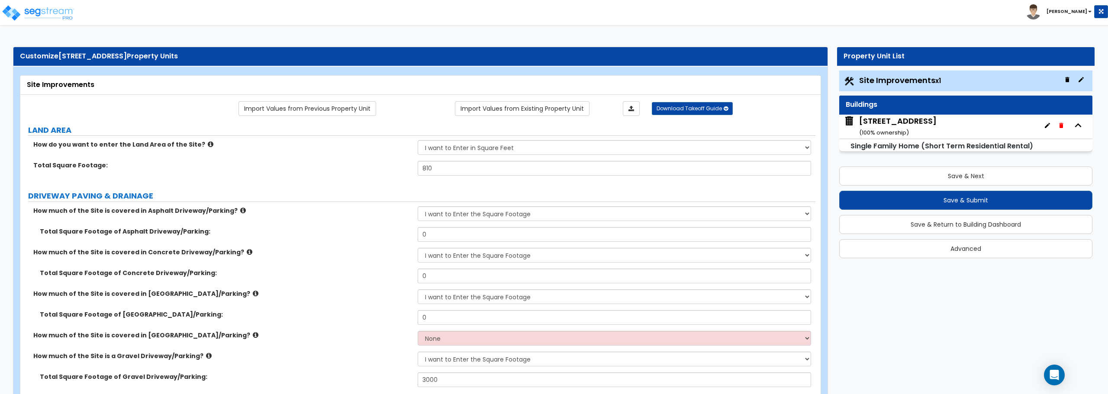
click at [999, 143] on small "Single Family Home (Short Term Residential Rental)" at bounding box center [941, 146] width 183 height 10
click at [1082, 123] on icon "button" at bounding box center [1077, 125] width 13 height 13
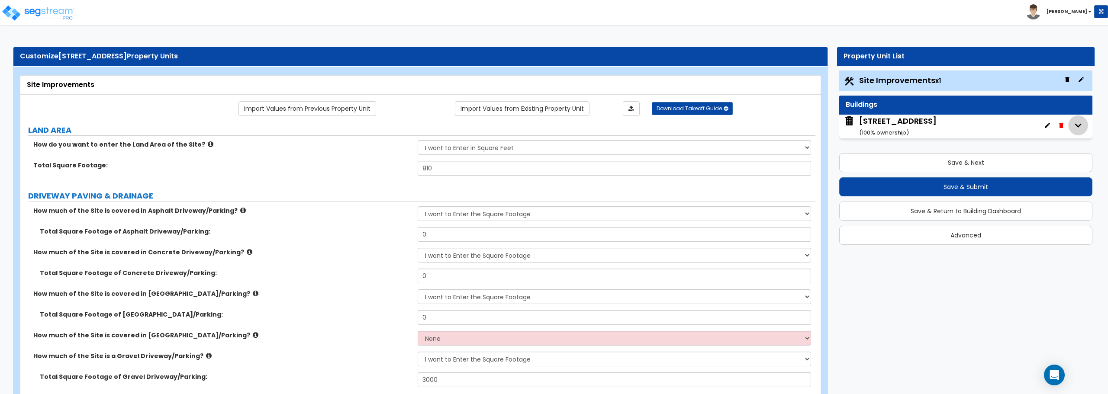
click at [1082, 123] on icon "button" at bounding box center [1077, 125] width 13 height 13
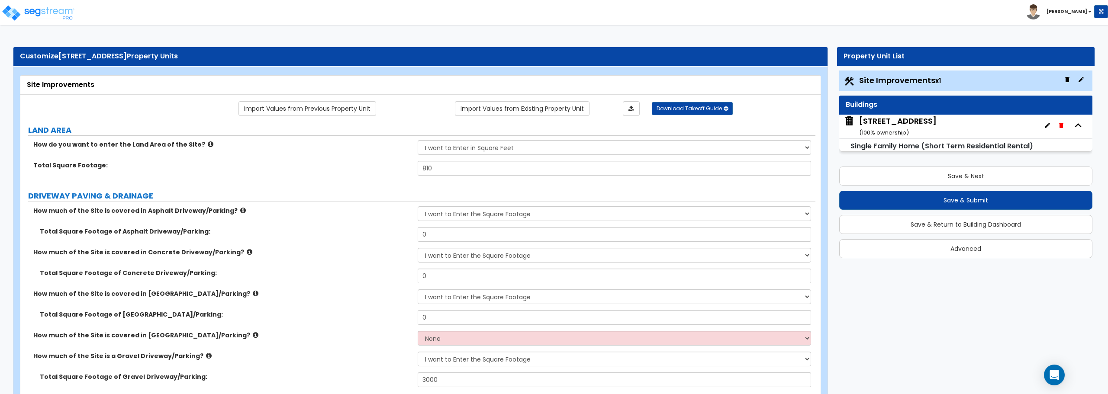
click at [1045, 126] on icon "button" at bounding box center [1047, 125] width 7 height 7
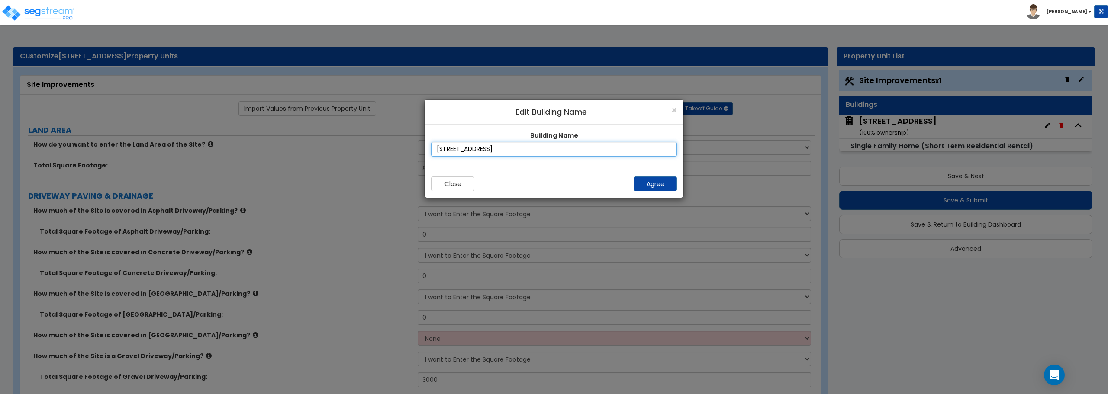
click at [638, 151] on input "5284 S 118th Rd" at bounding box center [554, 149] width 246 height 15
drag, startPoint x: 618, startPoint y: 151, endPoint x: 283, endPoint y: 149, distance: 335.4
click at [283, 149] on div "× Edit Building Name Building Name 5284 S 118th Rd Close Agree" at bounding box center [554, 241] width 1108 height 308
click at [570, 148] on input "5284 S 118th Rd" at bounding box center [554, 149] width 246 height 15
click at [940, 125] on div "× Edit Building Name Building Name 5284 S 118th Rd Close Agree" at bounding box center [554, 241] width 1108 height 308
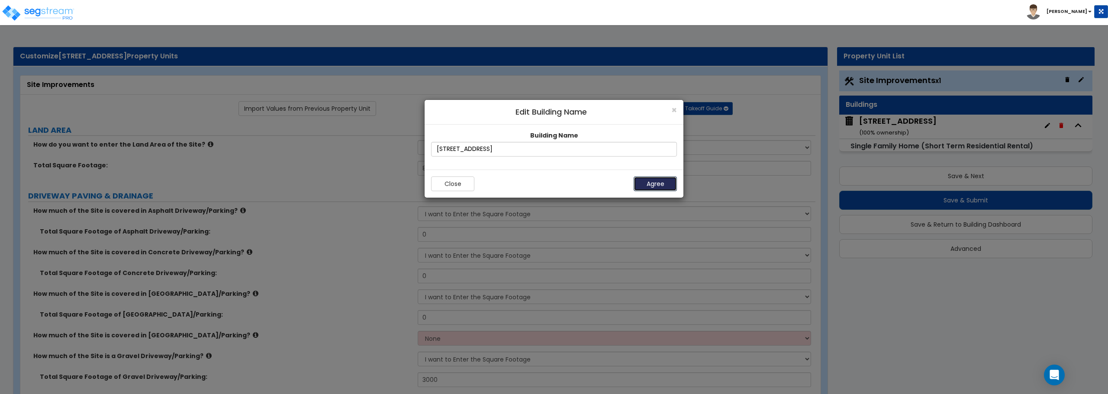
drag, startPoint x: 639, startPoint y: 186, endPoint x: 659, endPoint y: 181, distance: 20.2
click at [639, 186] on button "Agree" at bounding box center [655, 184] width 43 height 15
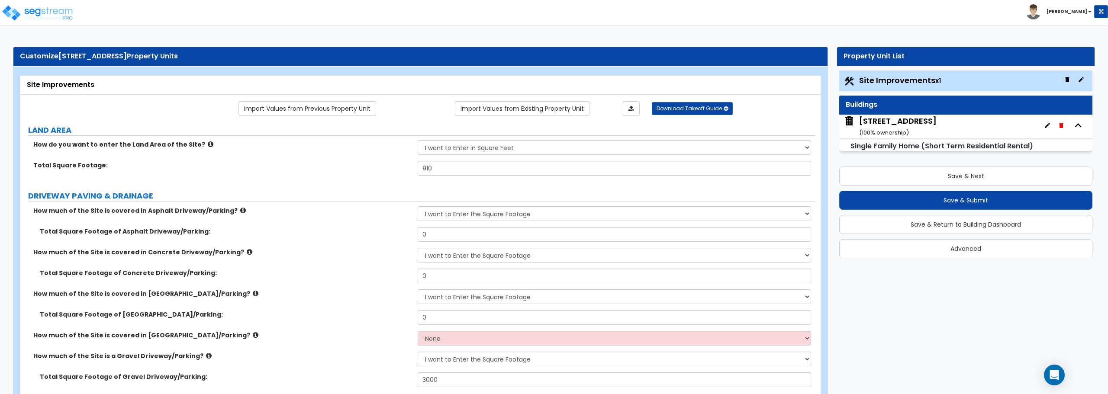
click at [1013, 80] on div "Site Improvements x1" at bounding box center [965, 81] width 253 height 21
click at [923, 77] on span "Site Improvements x1" at bounding box center [900, 80] width 82 height 11
click at [980, 83] on div "Site Improvements x1" at bounding box center [965, 81] width 253 height 21
click at [1087, 79] on button "button" at bounding box center [1081, 80] width 14 height 14
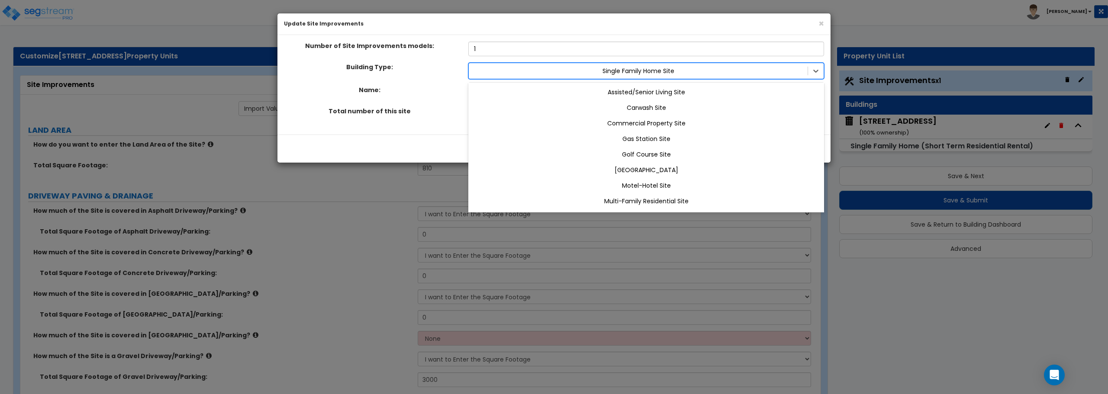
scroll to position [33, 0]
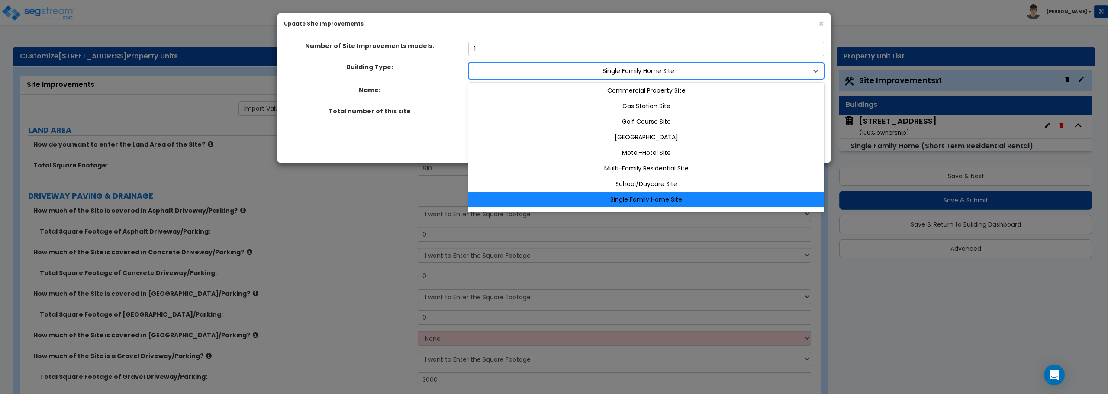
click at [655, 73] on div at bounding box center [638, 71] width 330 height 10
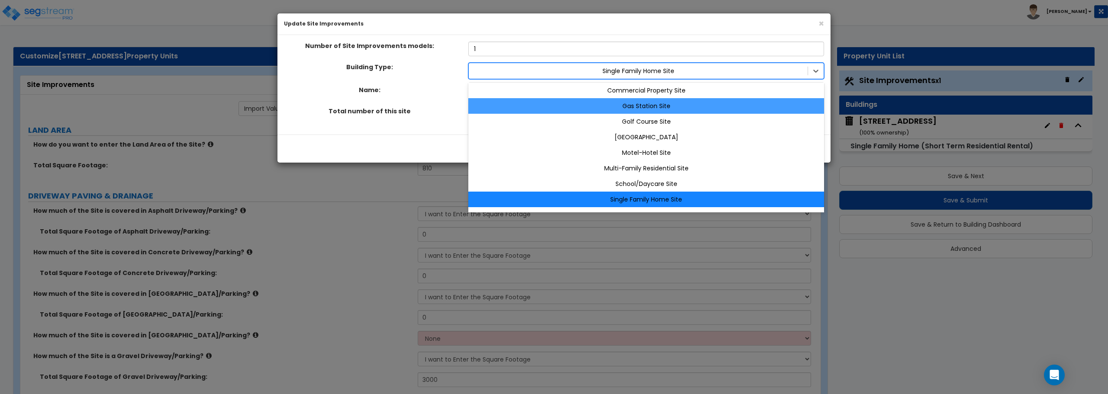
scroll to position [45, 0]
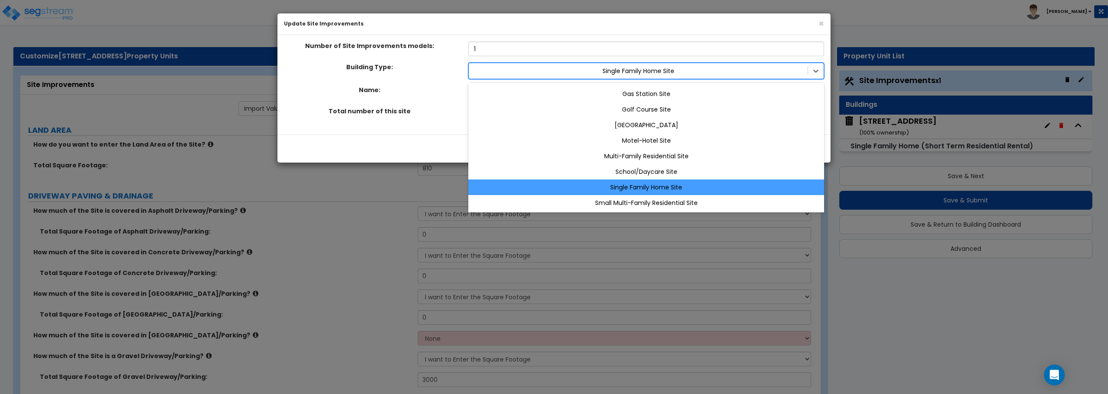
click at [653, 187] on div "Single Family Home Site" at bounding box center [646, 188] width 356 height 16
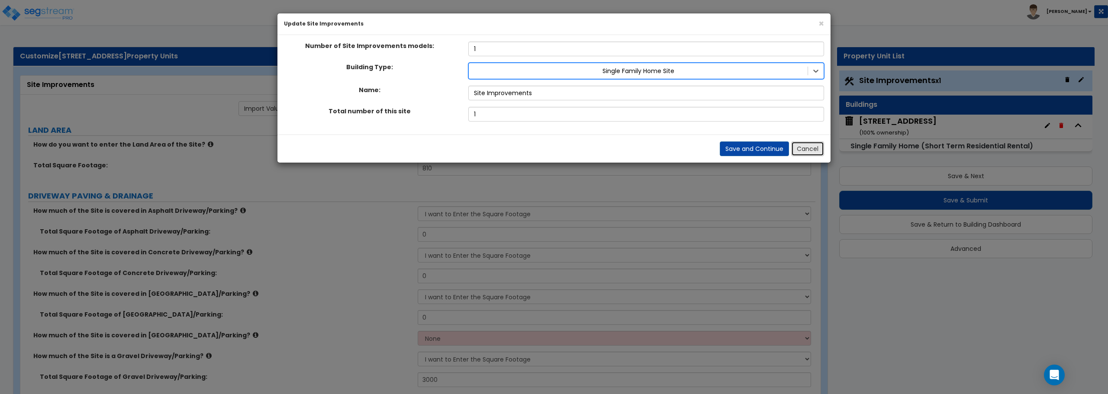
click at [803, 152] on button "Cancel" at bounding box center [807, 149] width 33 height 15
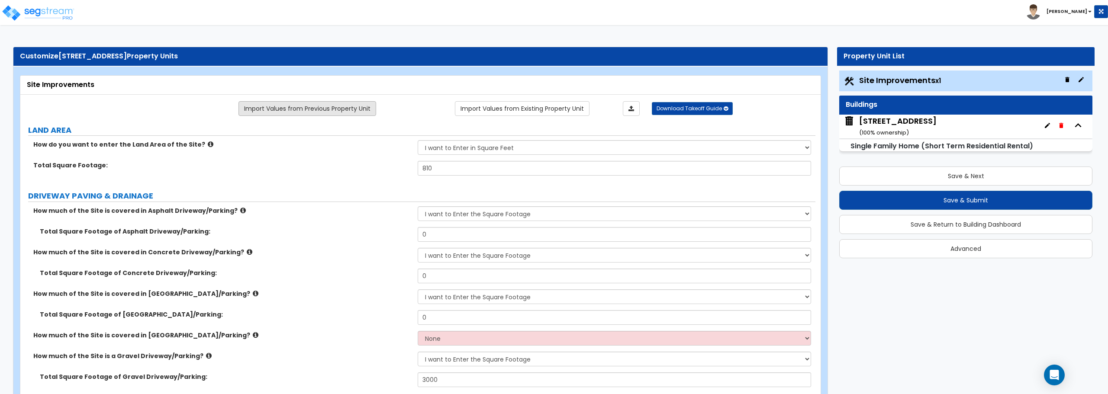
click at [334, 116] on link "Import Values from Previous Property Unit" at bounding box center [307, 108] width 138 height 15
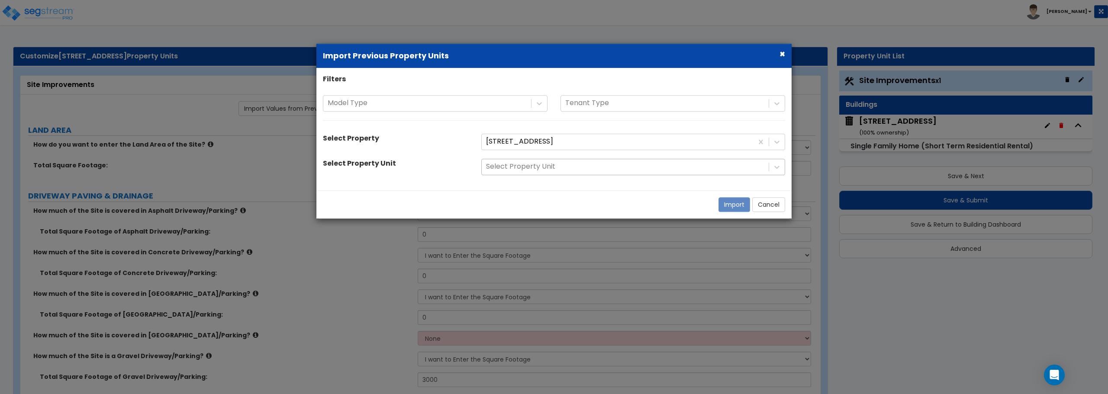
click at [548, 170] on div at bounding box center [625, 167] width 278 height 12
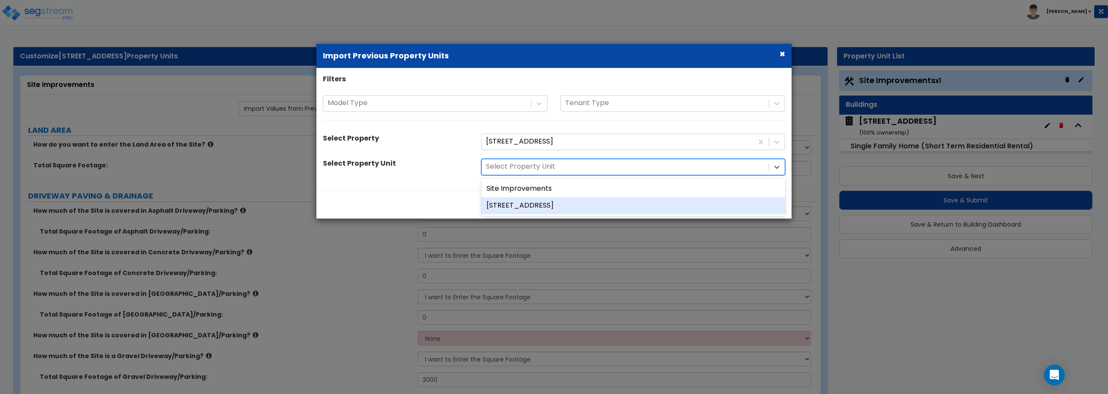
click at [534, 207] on div "5284 S 118th Rd" at bounding box center [633, 205] width 304 height 17
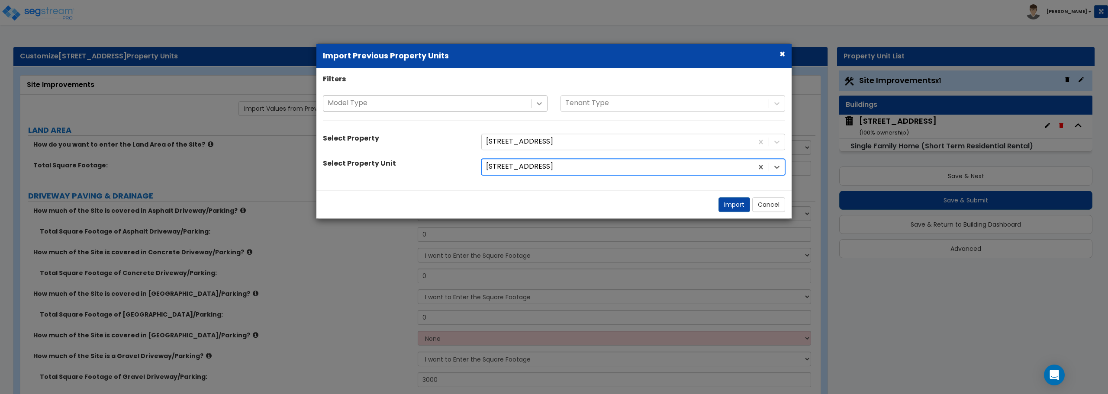
click at [545, 98] on div at bounding box center [539, 104] width 16 height 16
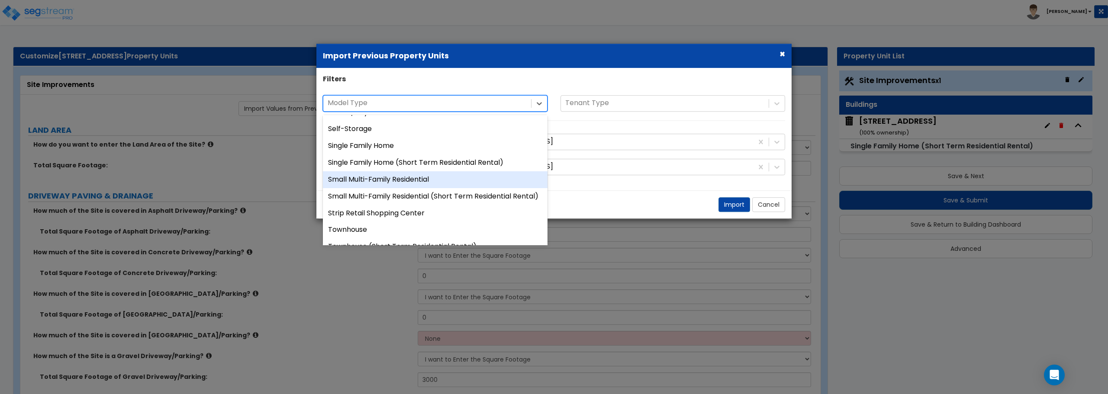
scroll to position [782, 0]
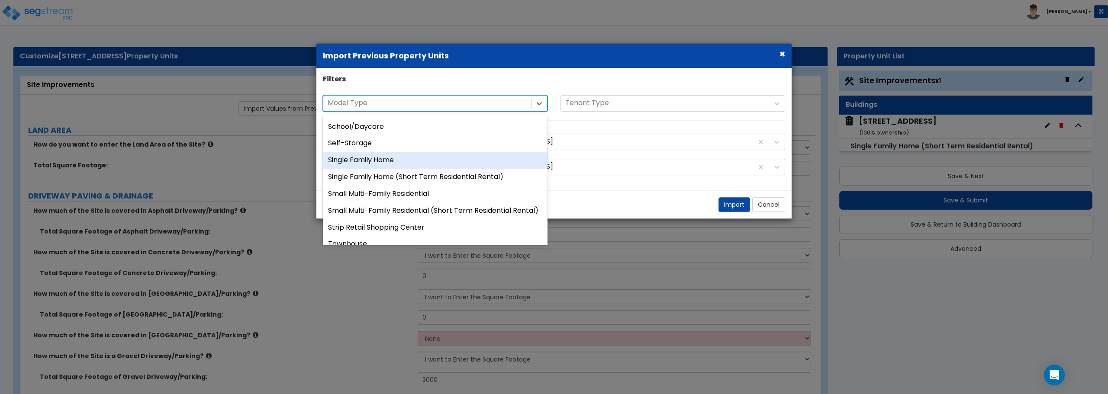
click at [500, 157] on div "Single Family Home" at bounding box center [435, 160] width 225 height 17
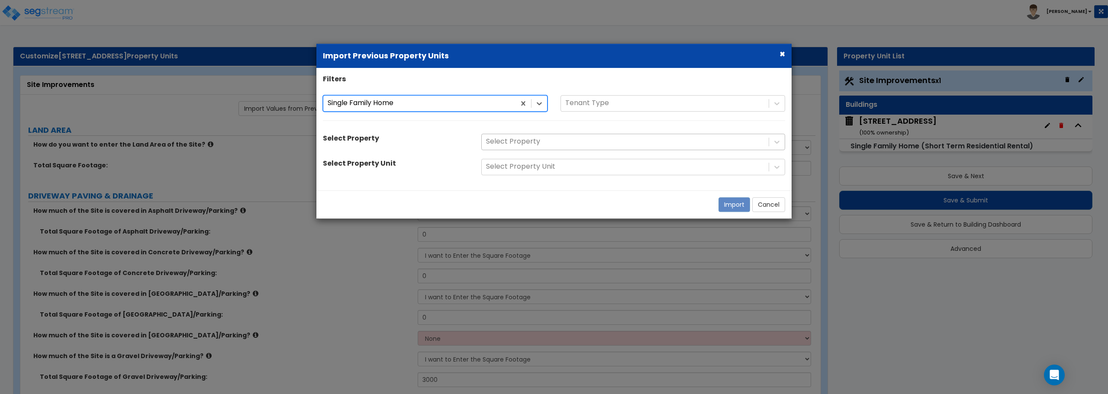
click at [517, 143] on div at bounding box center [625, 142] width 278 height 12
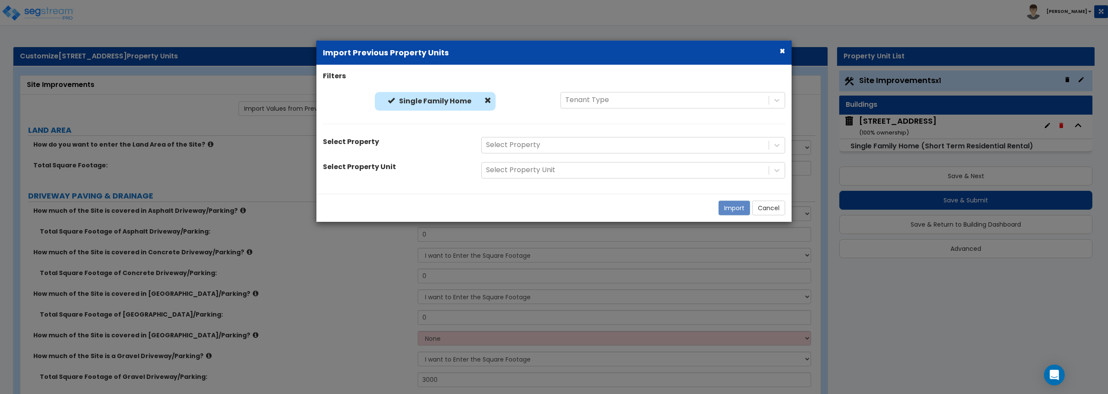
click at [462, 170] on div "Select Property Unit" at bounding box center [395, 168] width 158 height 12
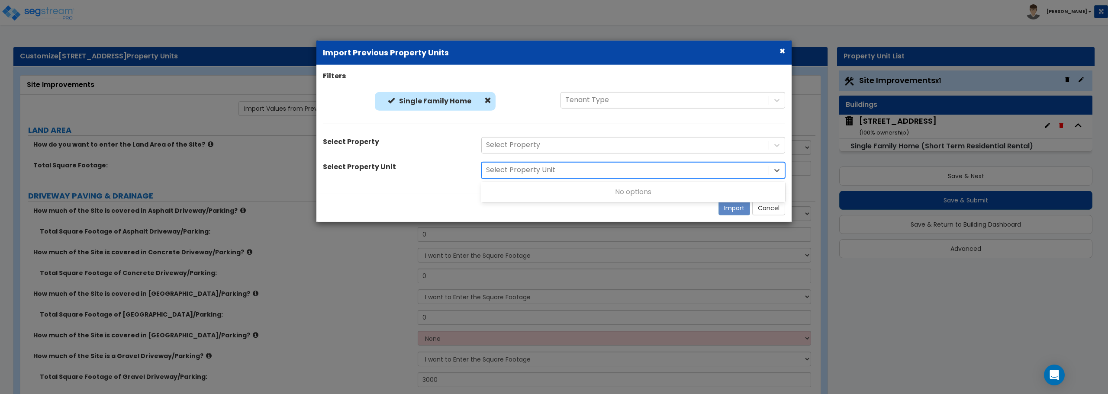
click at [547, 172] on div at bounding box center [625, 170] width 278 height 12
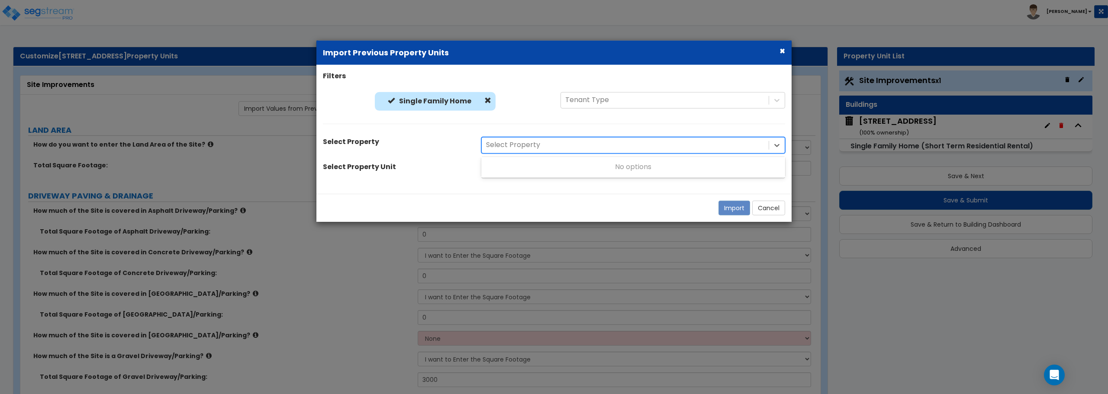
click at [542, 150] on div at bounding box center [625, 145] width 278 height 12
click at [599, 101] on div at bounding box center [664, 100] width 199 height 12
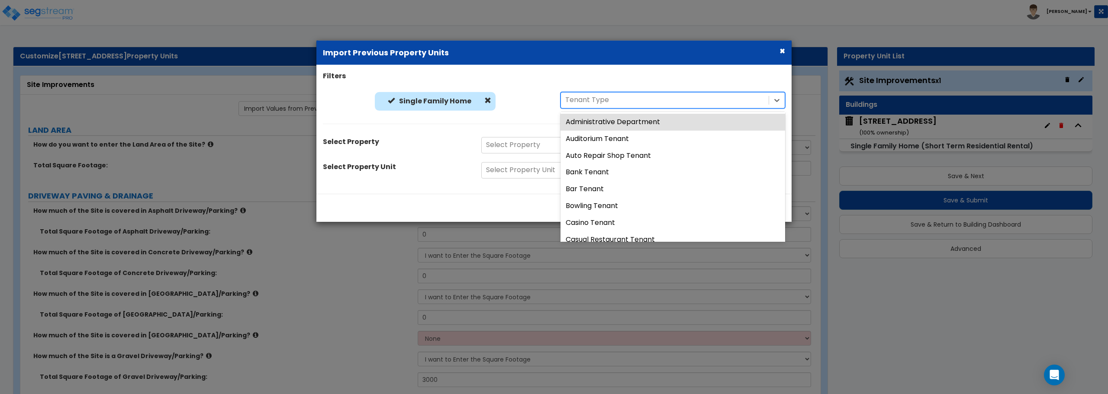
click at [599, 101] on div at bounding box center [664, 100] width 199 height 12
click at [635, 101] on div at bounding box center [664, 100] width 199 height 12
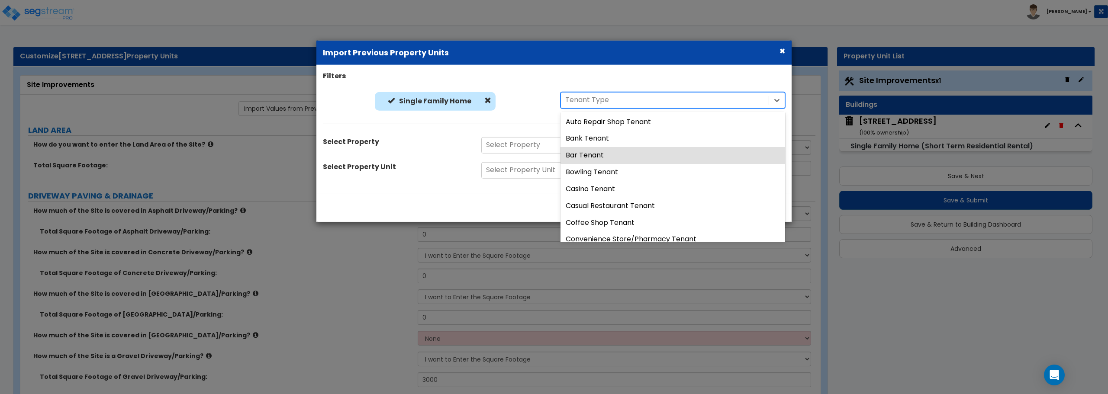
scroll to position [0, 0]
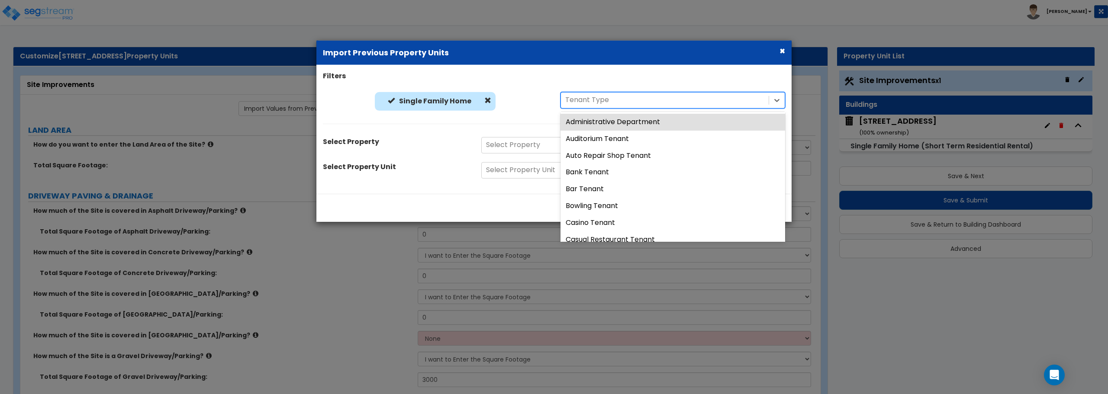
click at [628, 100] on div at bounding box center [664, 100] width 199 height 12
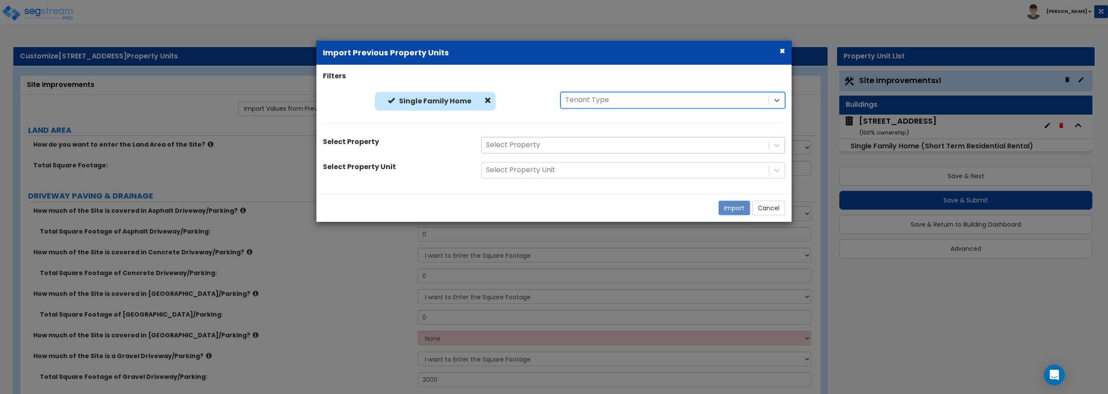
click at [544, 150] on div at bounding box center [625, 145] width 278 height 12
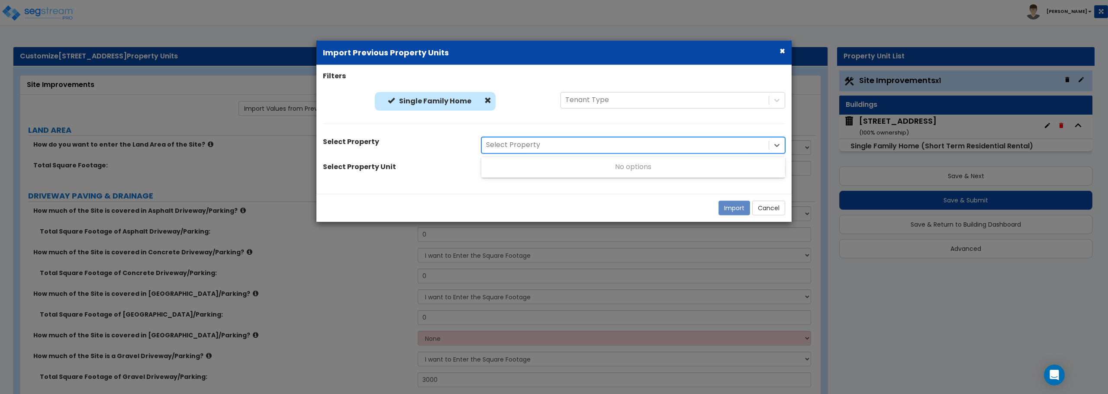
click at [530, 150] on div at bounding box center [625, 145] width 278 height 12
click at [542, 170] on div "No options" at bounding box center [633, 166] width 304 height 17
type input "5284 s 118th"
click at [668, 210] on div "Import Cancel" at bounding box center [553, 207] width 475 height 28
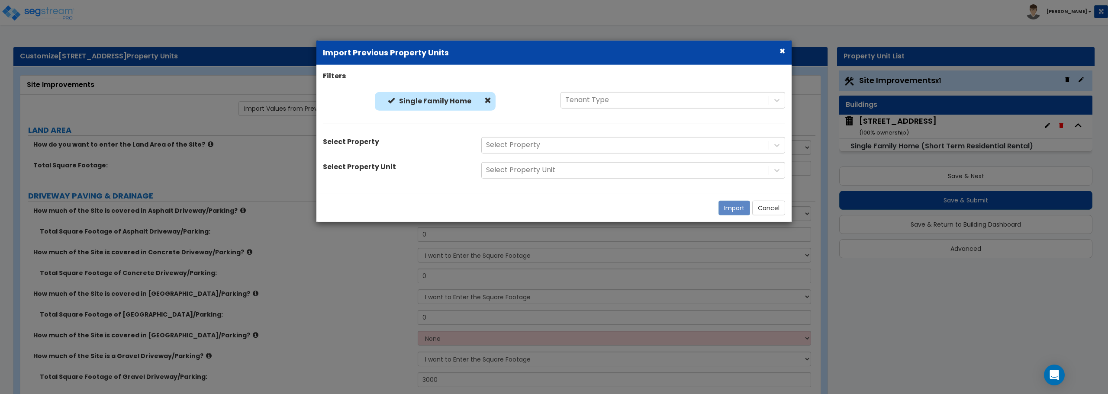
click at [677, 182] on div "Filters Single Family Home Single Family Home Tenant Type Select Property Selec…" at bounding box center [553, 129] width 475 height 116
click at [544, 180] on div "Filters Single Family Home Single Family Home Tenant Type Select Property Selec…" at bounding box center [553, 129] width 475 height 116
click at [782, 49] on button "×" at bounding box center [782, 50] width 6 height 9
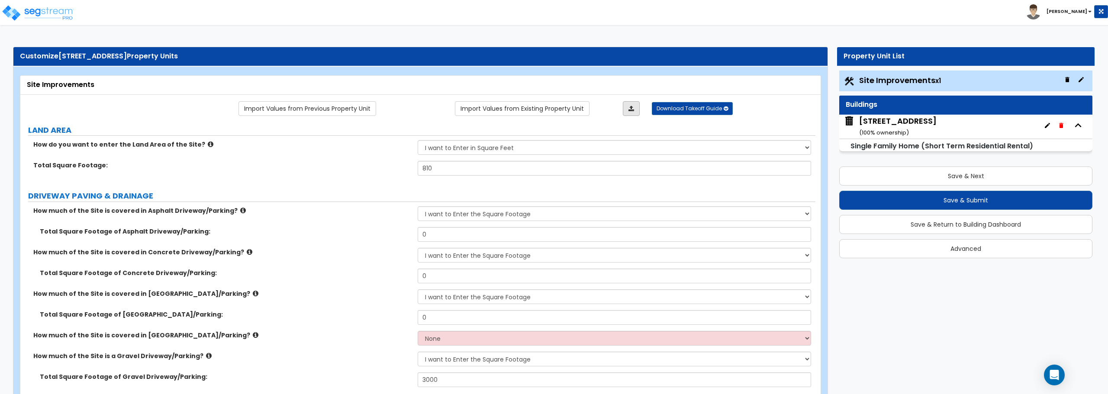
click at [623, 110] on link at bounding box center [631, 108] width 17 height 15
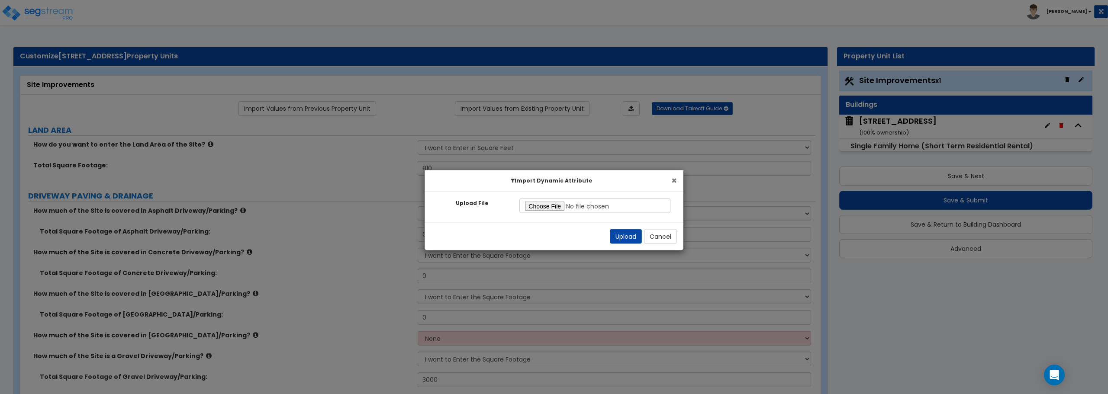
click at [672, 180] on button "×" at bounding box center [674, 180] width 6 height 9
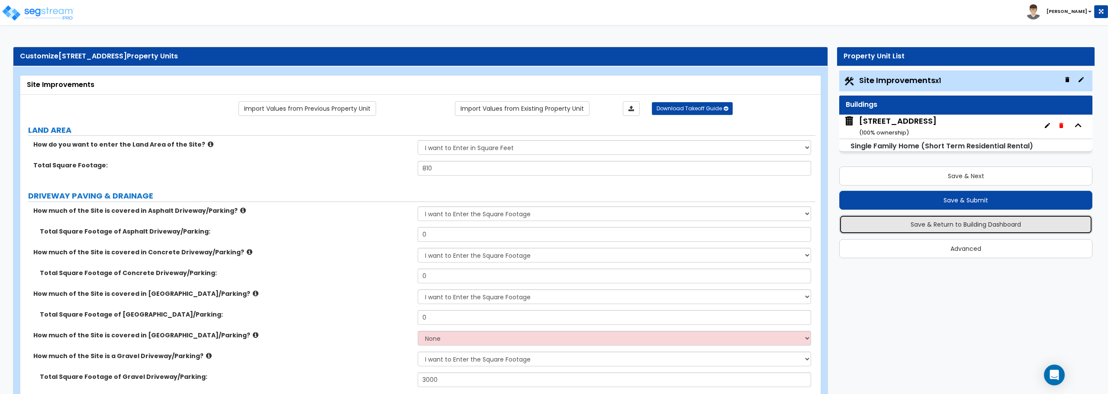
click at [926, 227] on button "Save & Return to Building Dashboard" at bounding box center [965, 224] width 253 height 19
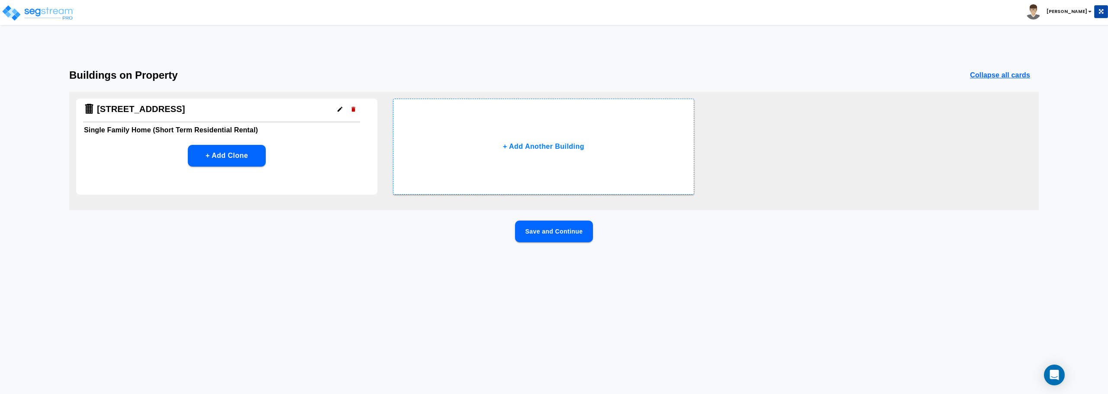
click at [338, 108] on icon "button" at bounding box center [340, 109] width 6 height 6
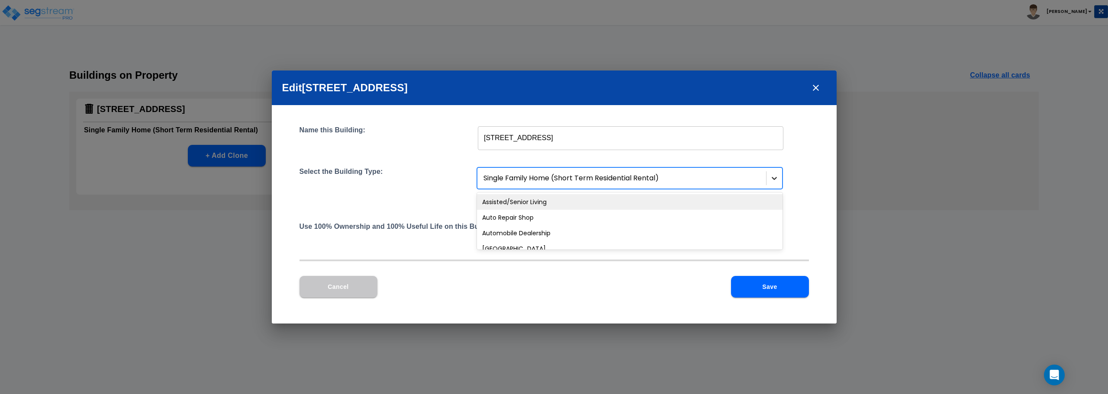
click at [774, 178] on icon at bounding box center [774, 178] width 9 height 9
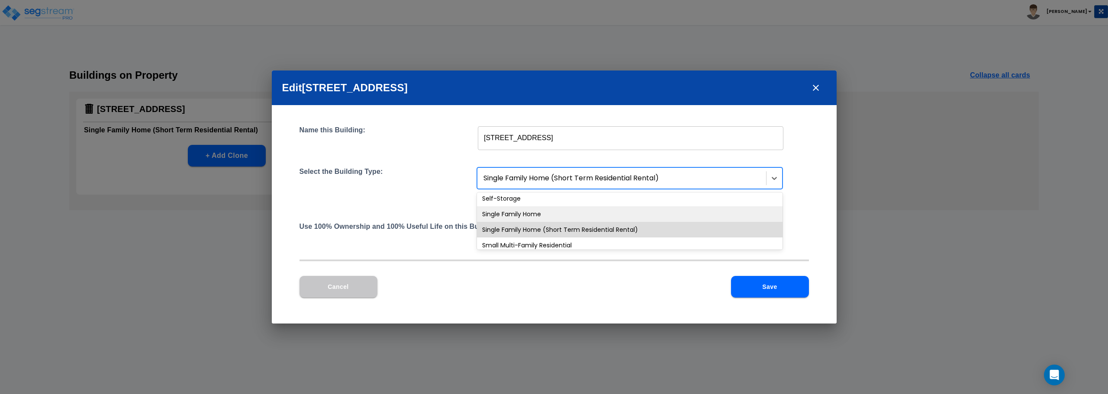
click at [609, 215] on div "Single Family Home" at bounding box center [630, 214] width 306 height 16
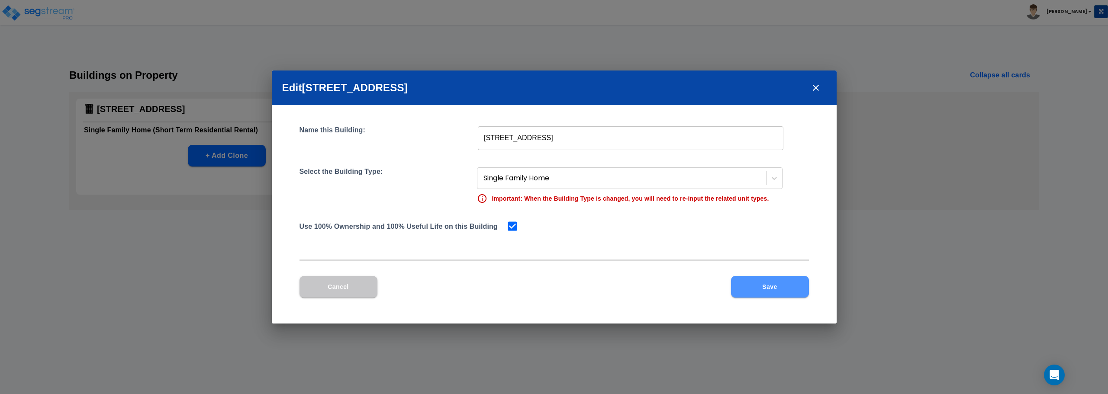
click at [784, 288] on button "Save" at bounding box center [770, 287] width 78 height 22
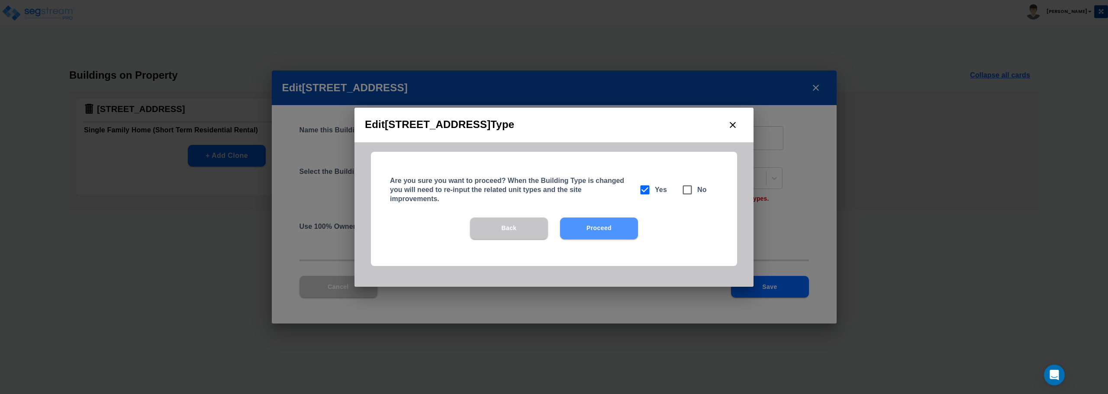
click at [588, 229] on button "Proceed" at bounding box center [599, 229] width 78 height 22
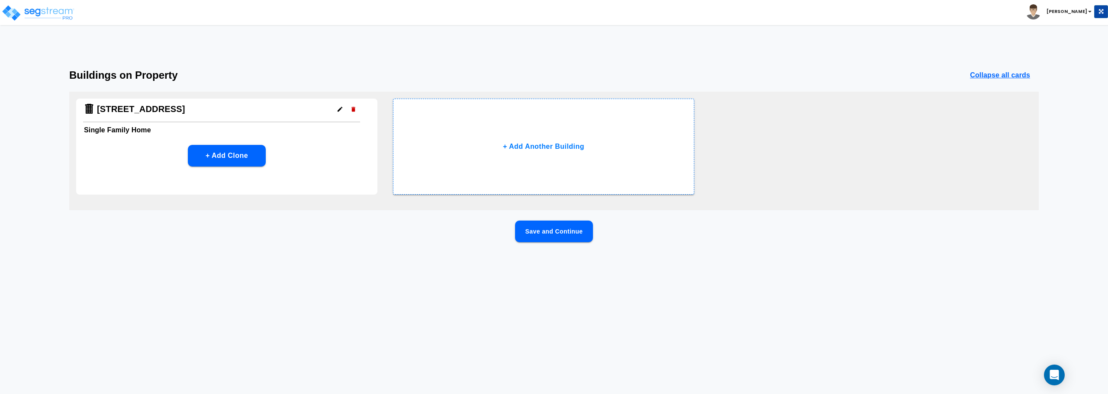
click at [551, 232] on button "Save and Continue" at bounding box center [554, 232] width 78 height 22
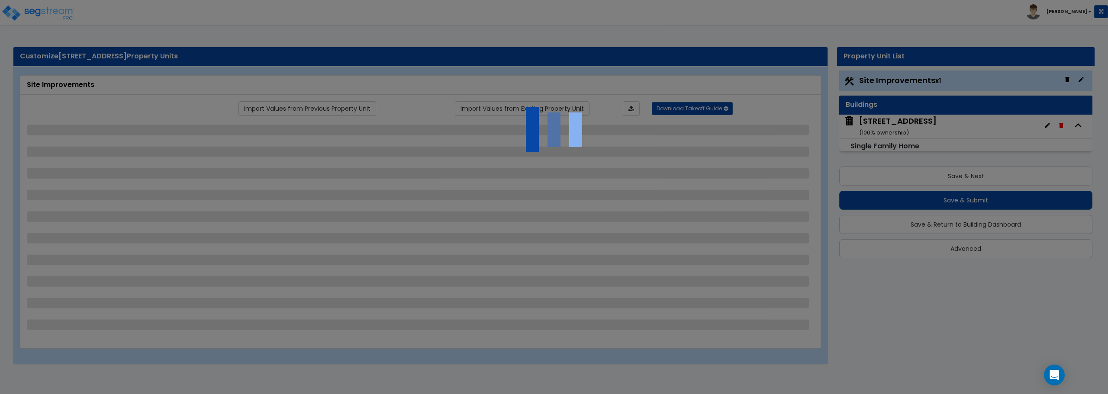
select select "2"
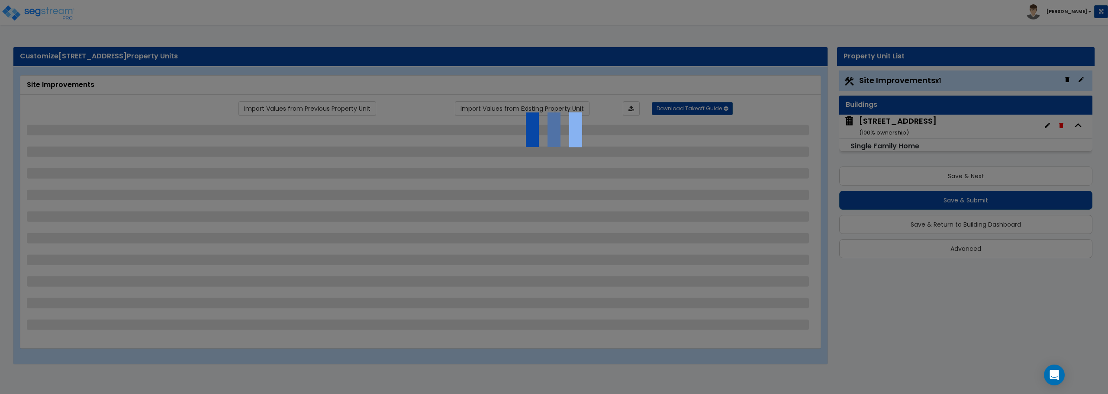
select select "1"
select select "2"
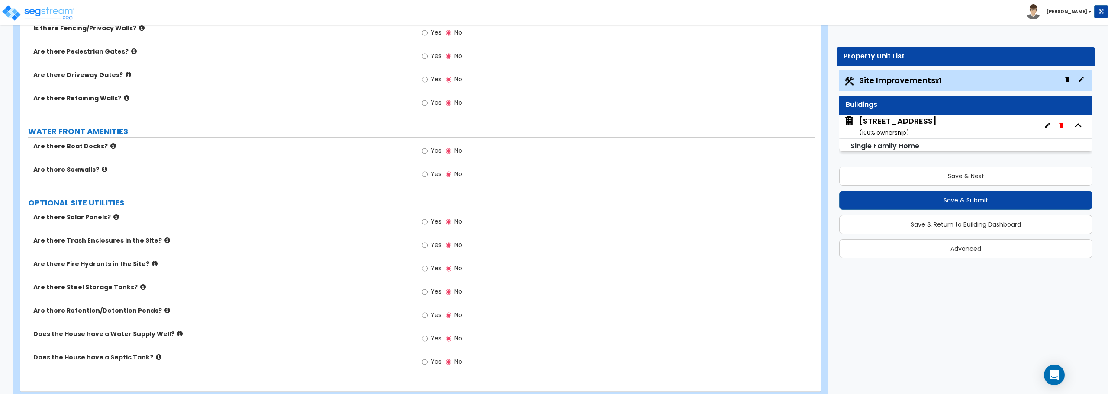
scroll to position [1158, 0]
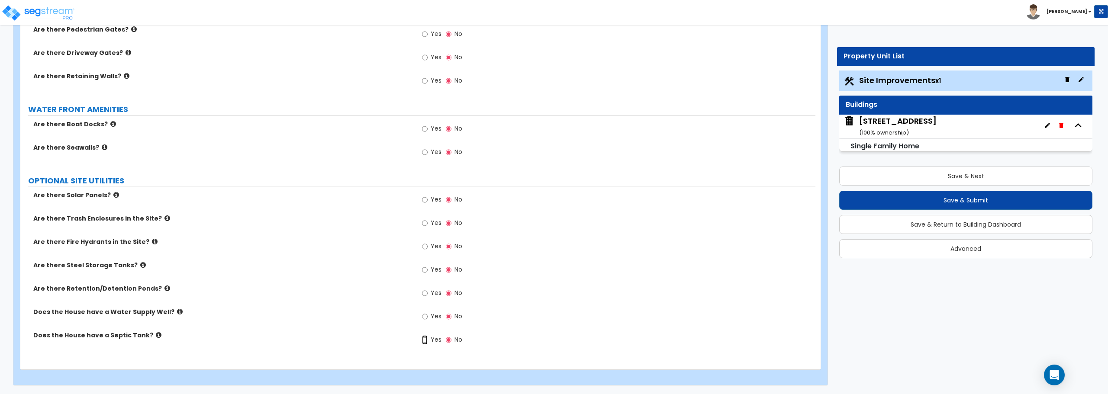
click at [427, 341] on input "Yes" at bounding box center [425, 340] width 6 height 10
radio input "true"
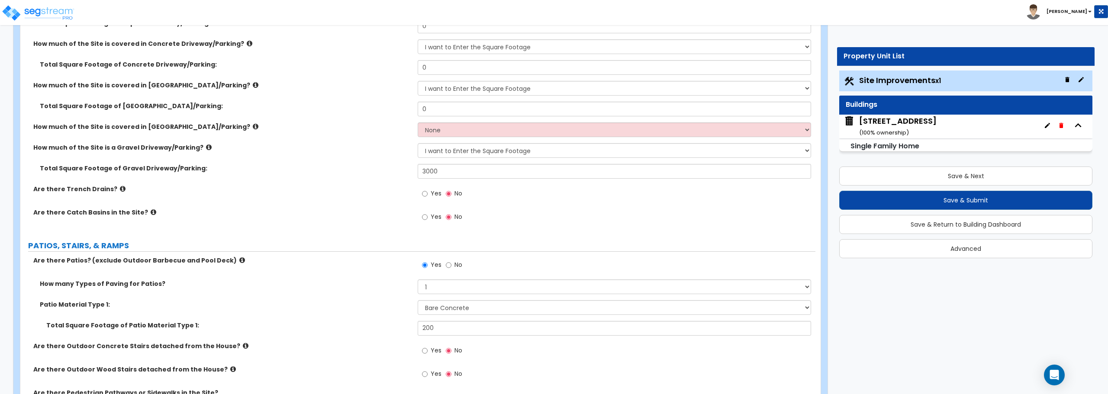
scroll to position [206, 0]
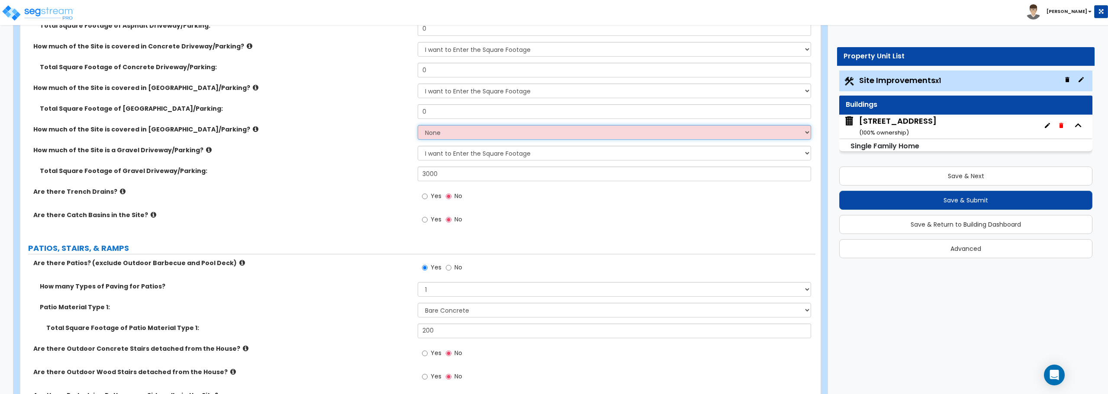
click at [445, 134] on select "None I want to Enter an Approximate Percentage I want to Enter the Square Foota…" at bounding box center [614, 132] width 393 height 15
select select "2"
click at [418, 125] on select "None I want to Enter an Approximate Percentage I want to Enter the Square Foota…" at bounding box center [614, 132] width 393 height 15
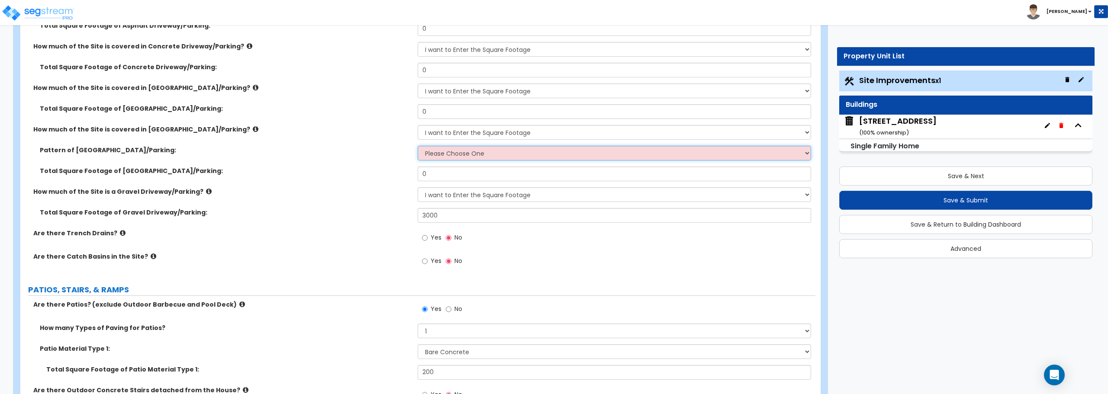
click at [451, 152] on select "Please Choose One Irregular Rectangular" at bounding box center [614, 153] width 393 height 15
select select "1"
click at [418, 146] on select "Please Choose One Irregular Rectangular" at bounding box center [614, 153] width 393 height 15
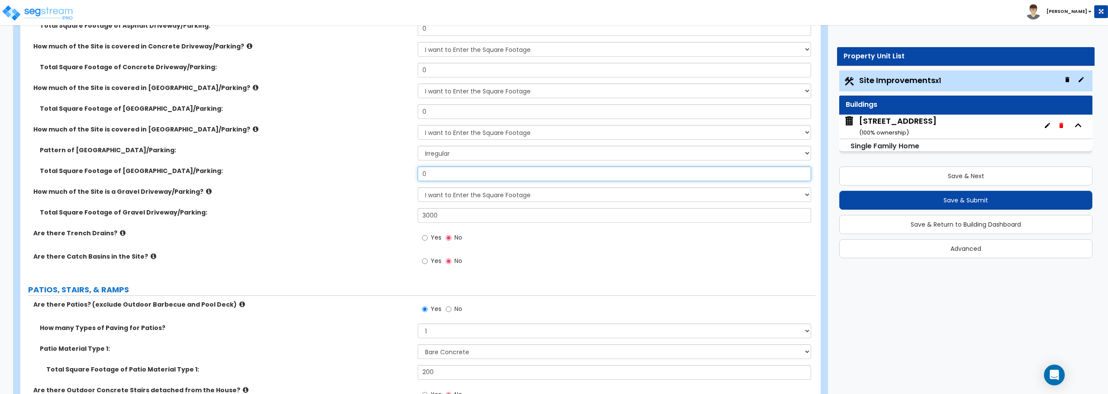
click at [442, 179] on input "0" at bounding box center [614, 174] width 393 height 15
click at [910, 130] on div "5284 S 118th Rd ( 100 % ownership)" at bounding box center [897, 127] width 77 height 22
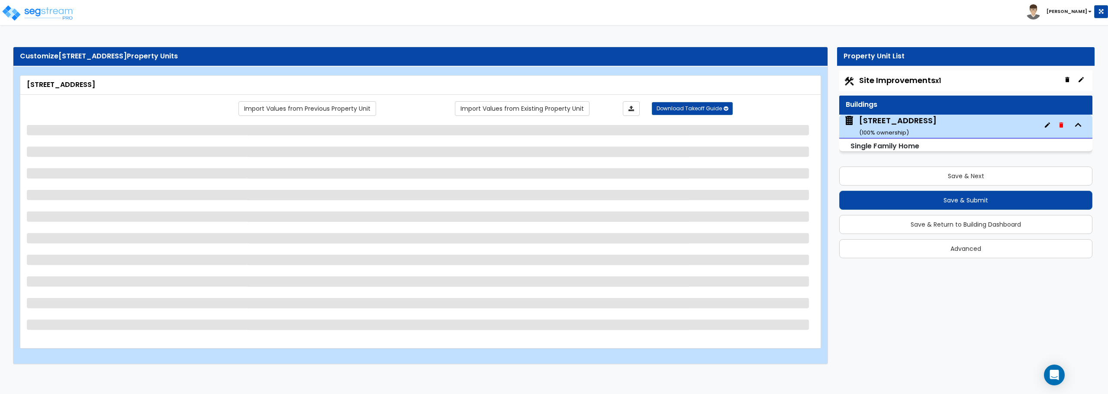
scroll to position [0, 0]
select select "1"
select select "7"
select select "3"
select select "2"
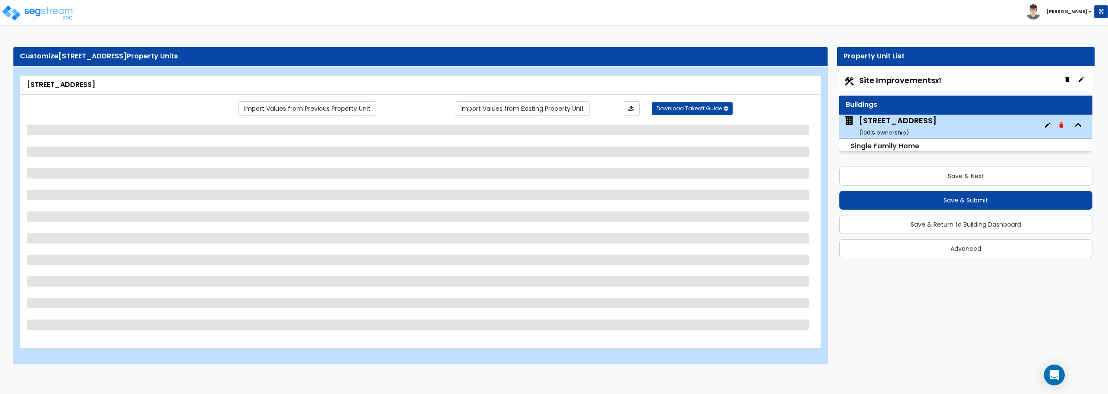
select select "1"
select select "2"
select select "11"
select select "3"
select select "1"
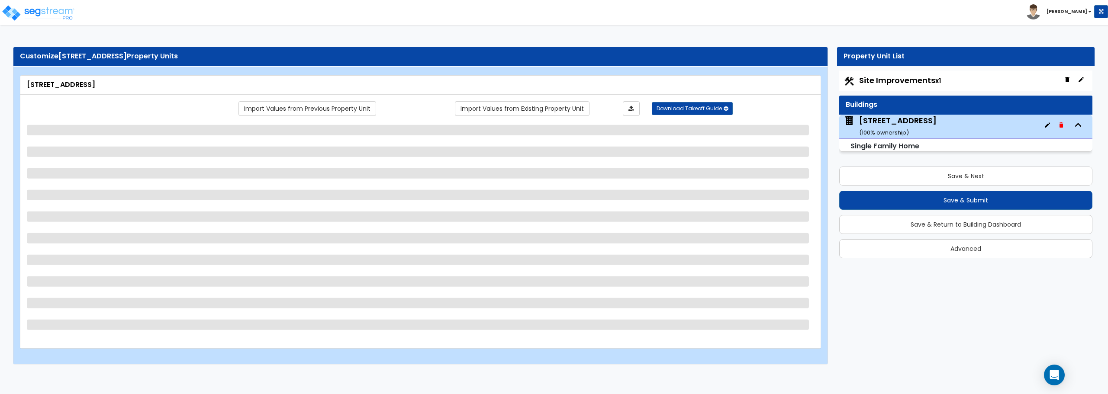
select select "1"
select select "4"
select select "1"
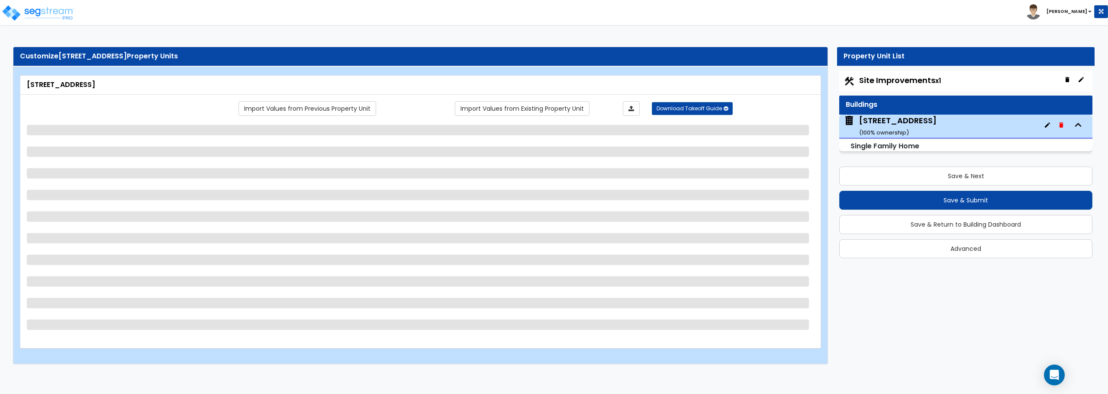
select select "1"
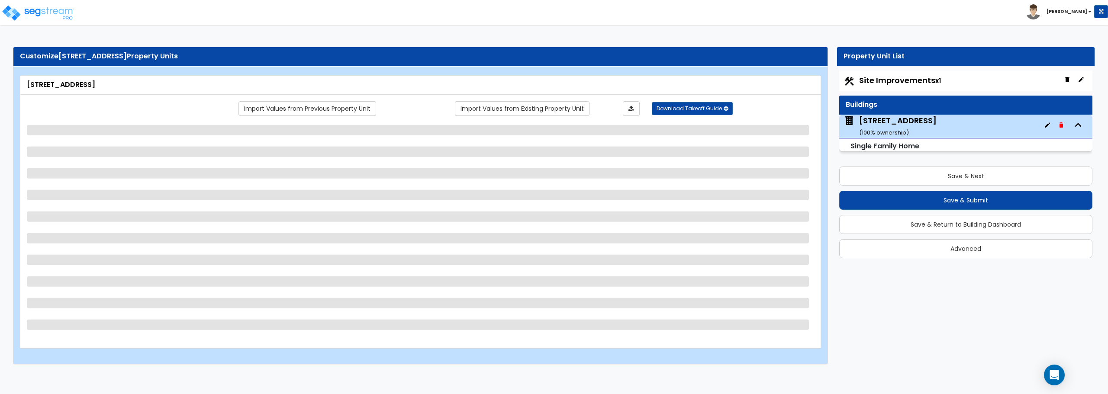
select select "1"
select select "7"
select select "1"
select select "5"
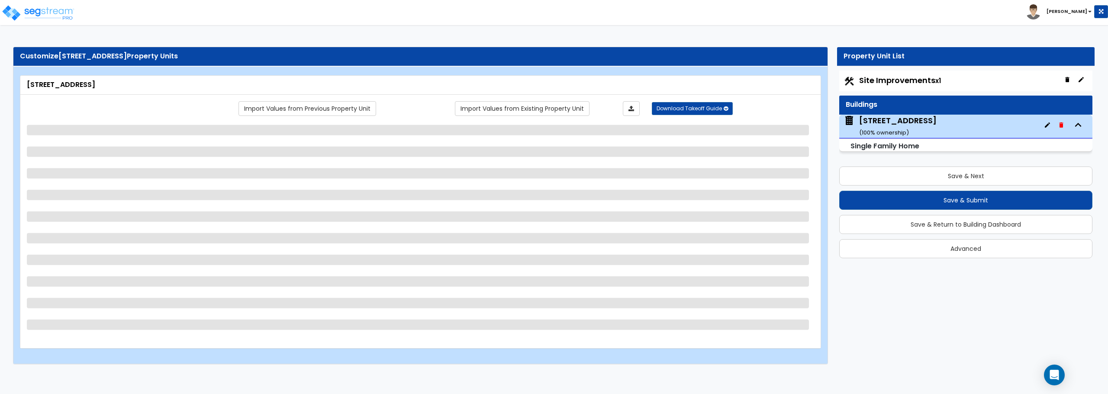
select select "3"
select select "2"
select select "3"
select select "5"
select select "1"
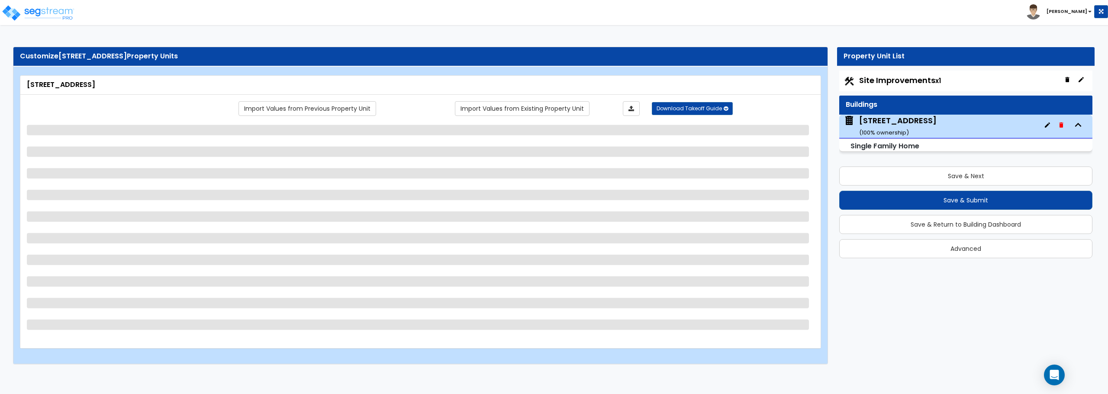
select select "1"
select select "2"
select select "1"
select select "2"
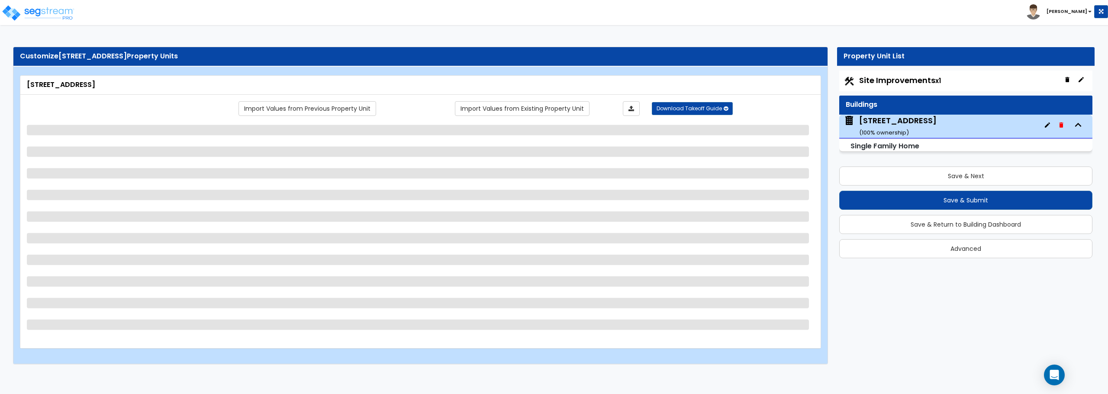
select select "1"
select select "3"
select select "5"
select select "1"
select select "5"
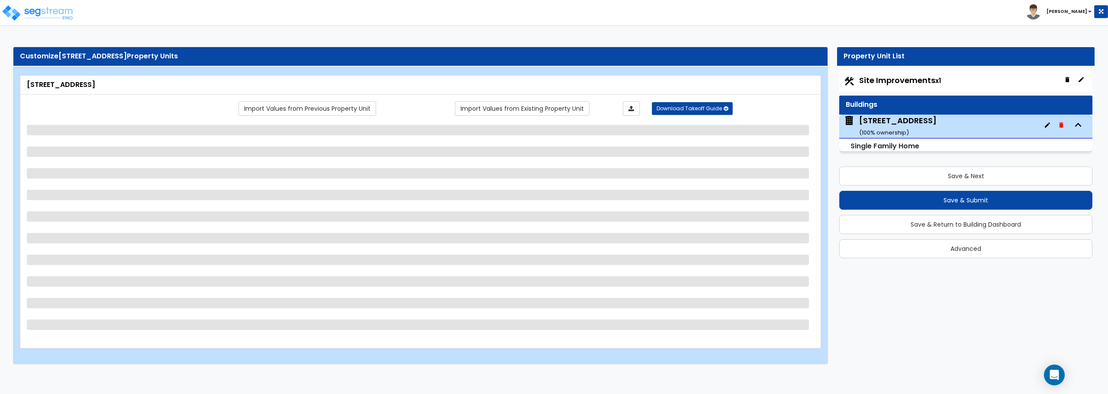
select select "1"
select select "2"
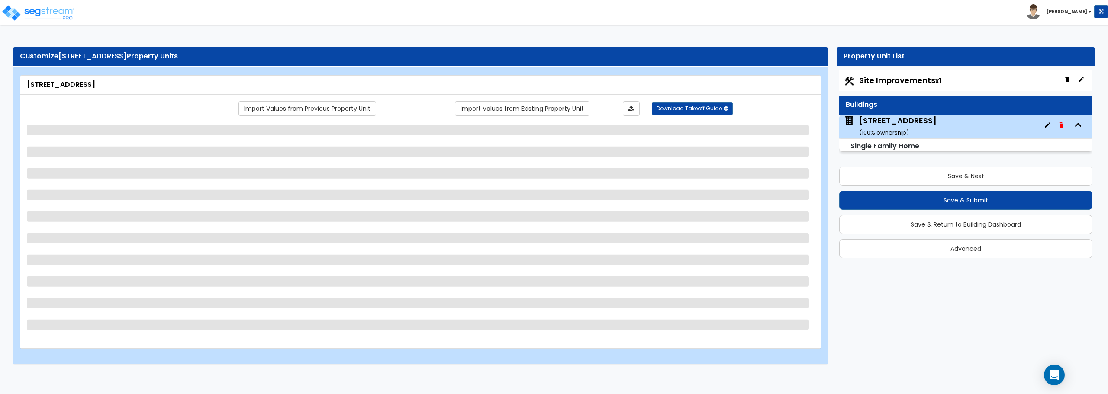
select select "2"
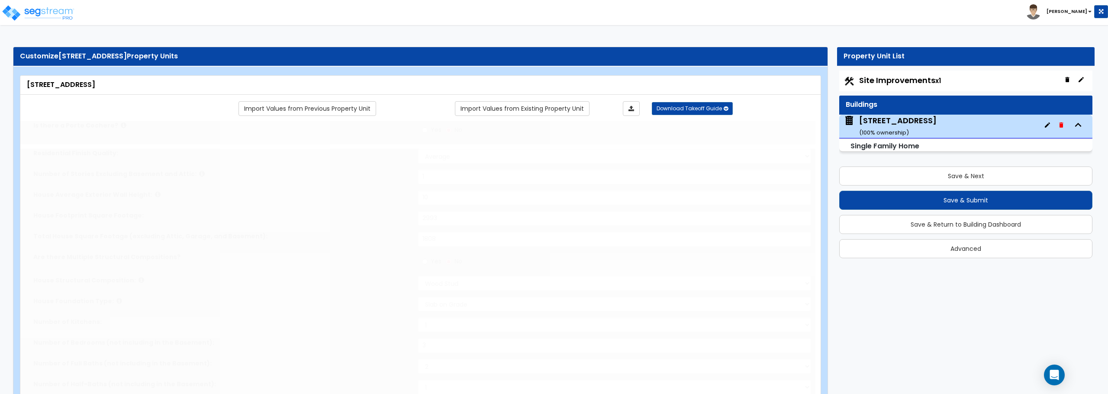
type input "2"
select select "1"
select select "2"
type input "2"
select select "2"
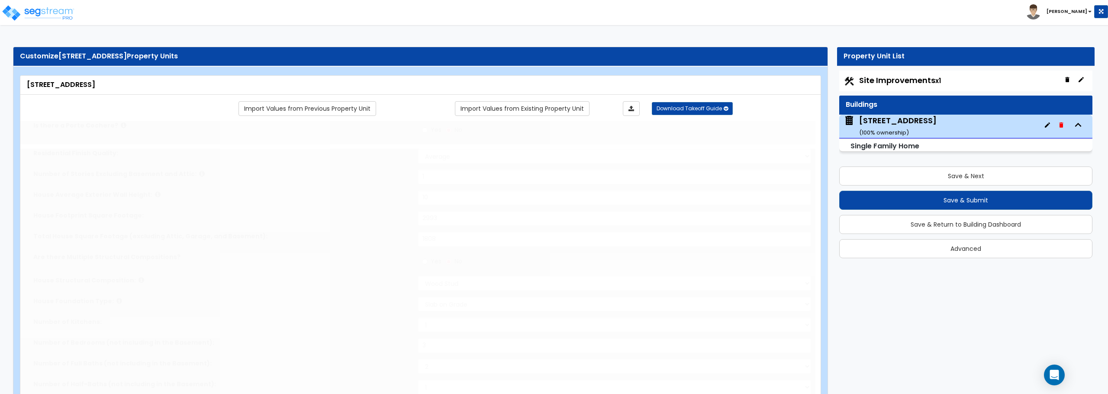
select select "2"
type input "4"
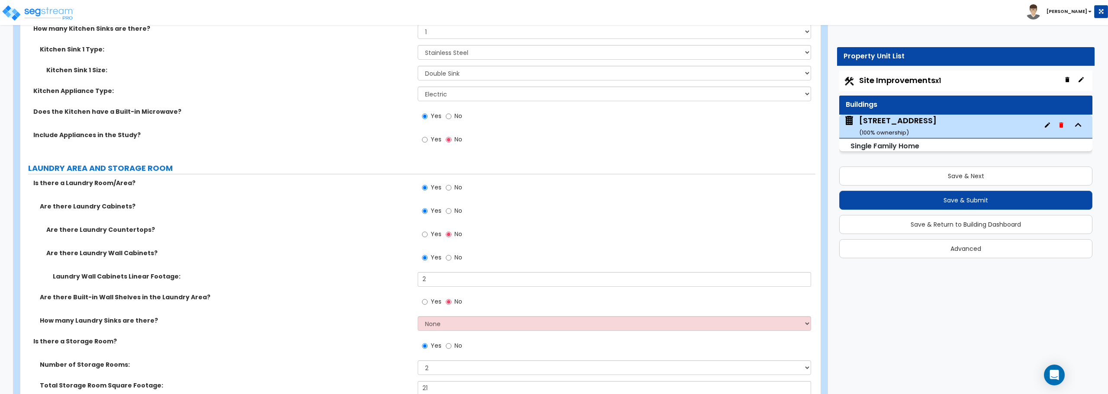
scroll to position [3419, 0]
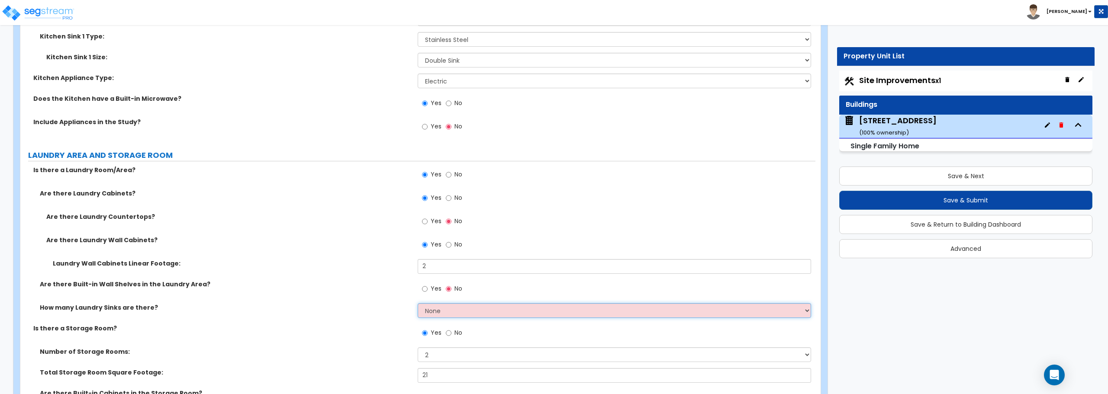
click at [441, 314] on select "None 1 2 3" at bounding box center [614, 310] width 393 height 15
click at [418, 303] on select "None 1 2 3" at bounding box center [614, 310] width 393 height 15
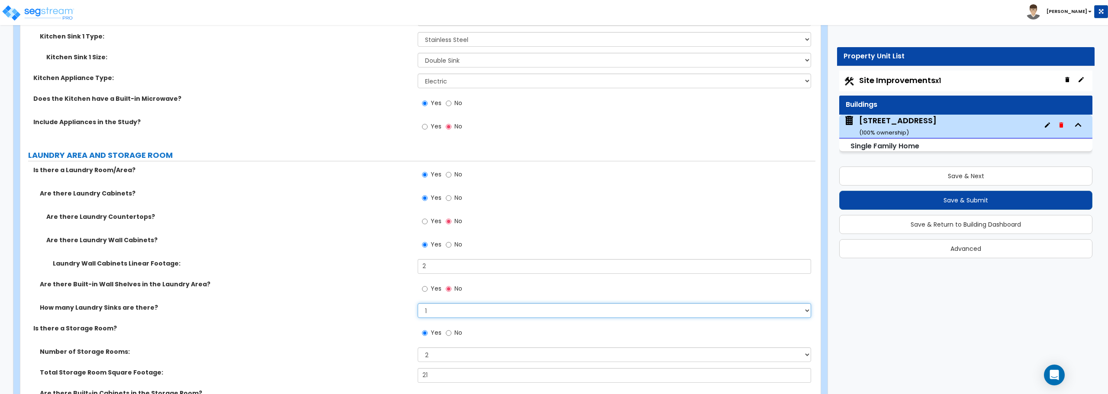
click at [449, 313] on select "None 1 2 3" at bounding box center [614, 310] width 393 height 15
select select "0"
click at [418, 303] on select "None 1 2 3" at bounding box center [614, 310] width 393 height 15
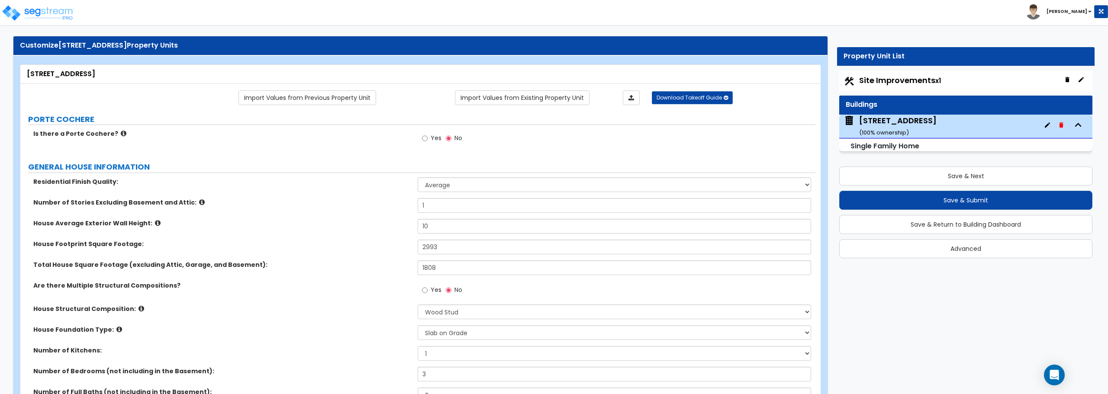
scroll to position [0, 0]
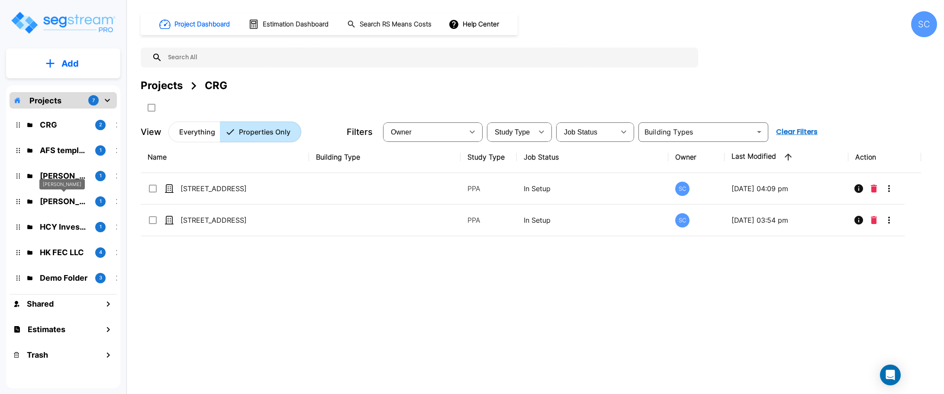
click at [58, 201] on p "[PERSON_NAME]" at bounding box center [64, 202] width 48 height 12
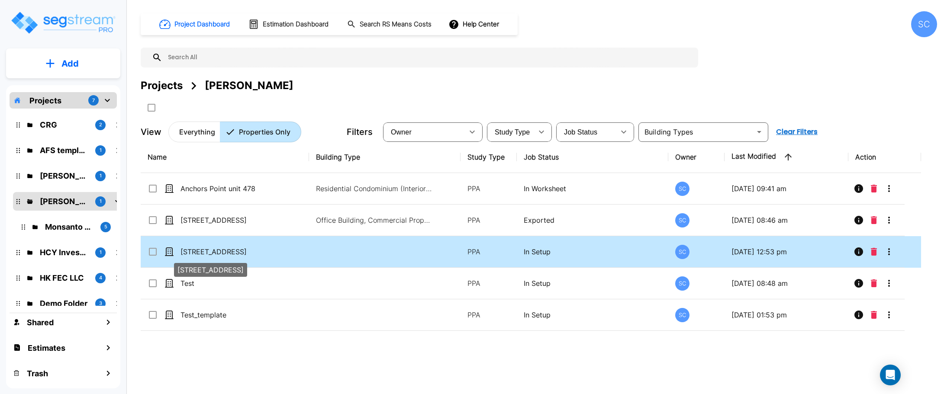
click at [206, 250] on p "[STREET_ADDRESS]" at bounding box center [223, 252] width 87 height 10
checkbox input "true"
click at [206, 250] on p "[STREET_ADDRESS]" at bounding box center [223, 252] width 87 height 10
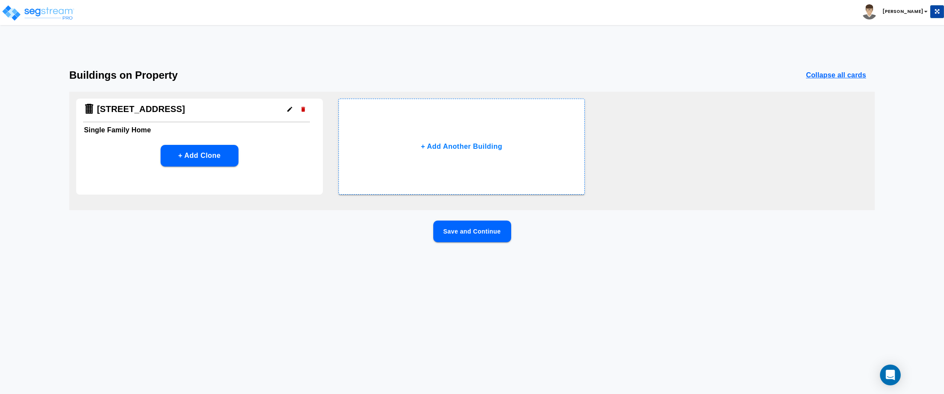
click at [286, 111] on button "button" at bounding box center [289, 109] width 13 height 13
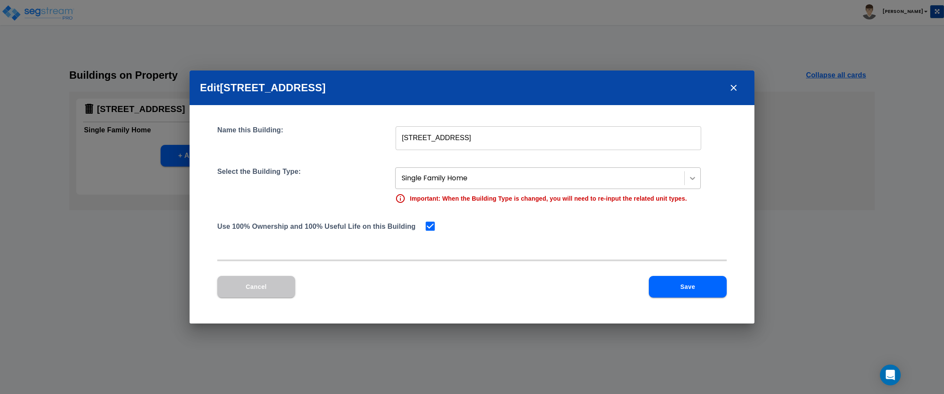
click at [690, 181] on icon at bounding box center [692, 178] width 9 height 9
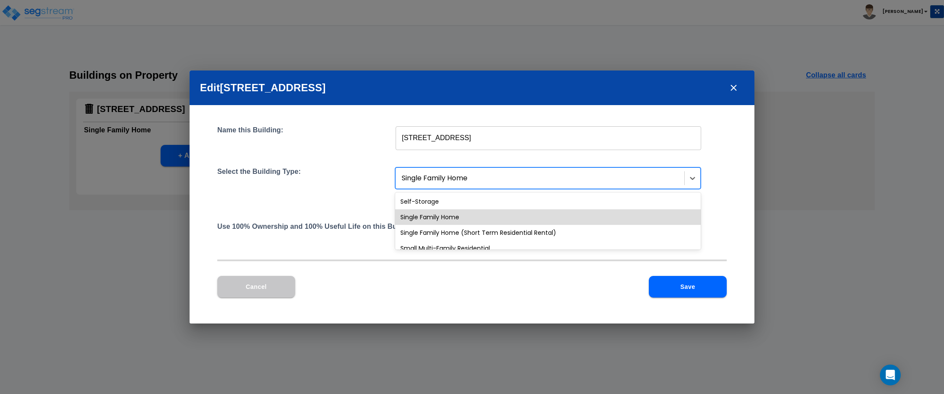
scroll to position [732, 0]
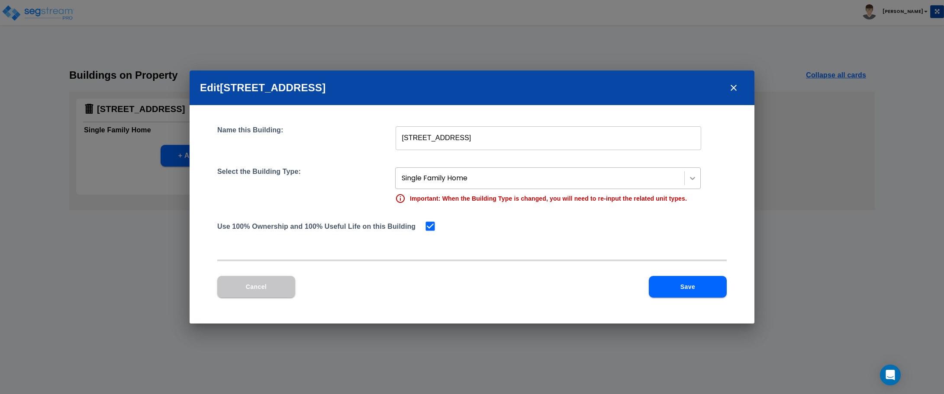
click at [698, 179] on div at bounding box center [693, 178] width 16 height 16
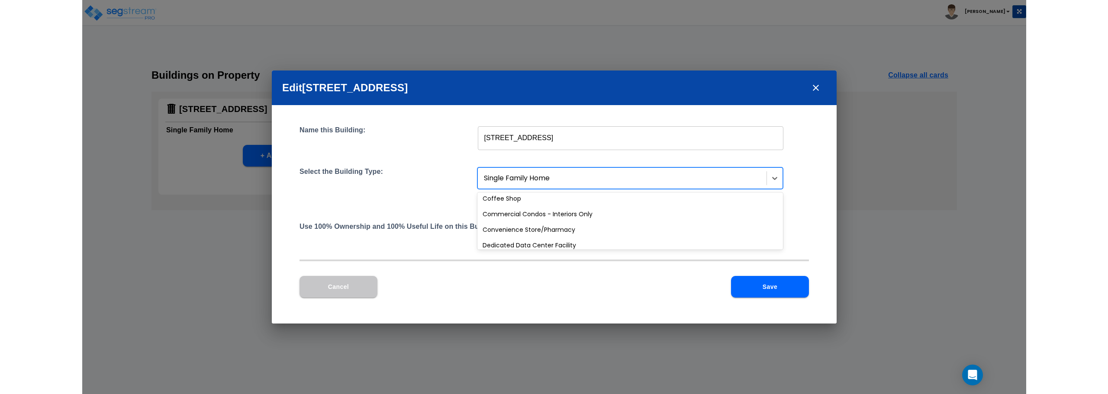
scroll to position [173, 0]
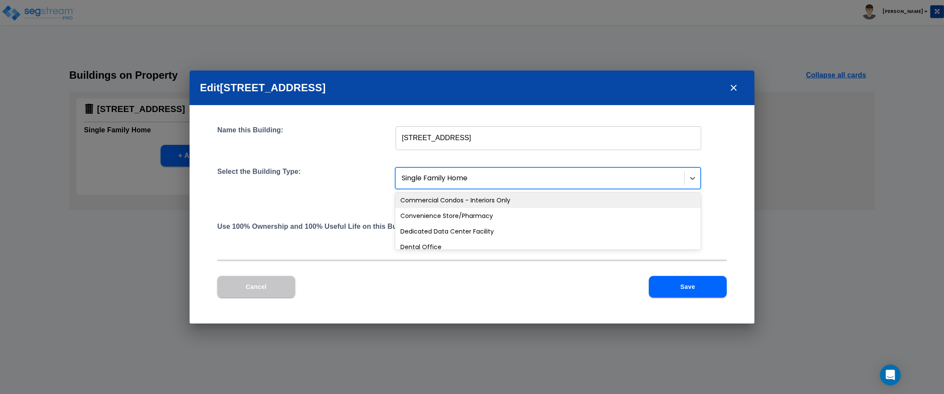
click at [502, 201] on div "Commercial Condos - Interiors Only" at bounding box center [548, 201] width 306 height 16
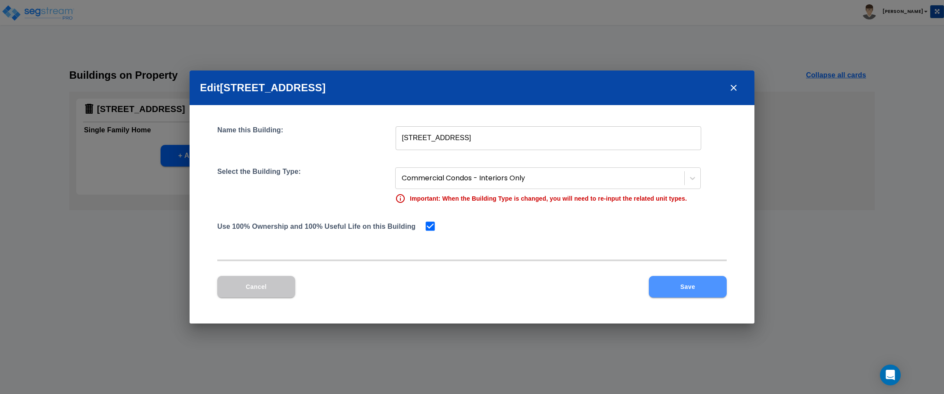
click at [701, 289] on button "Save" at bounding box center [688, 287] width 78 height 22
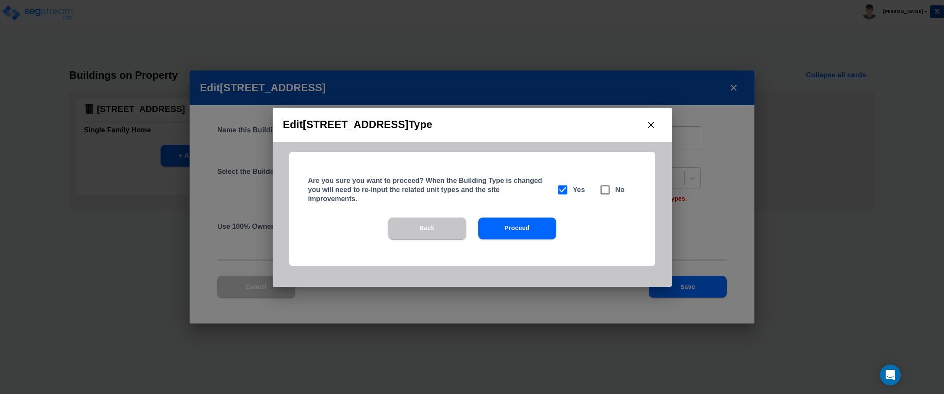
click at [520, 228] on button "Proceed" at bounding box center [517, 229] width 78 height 22
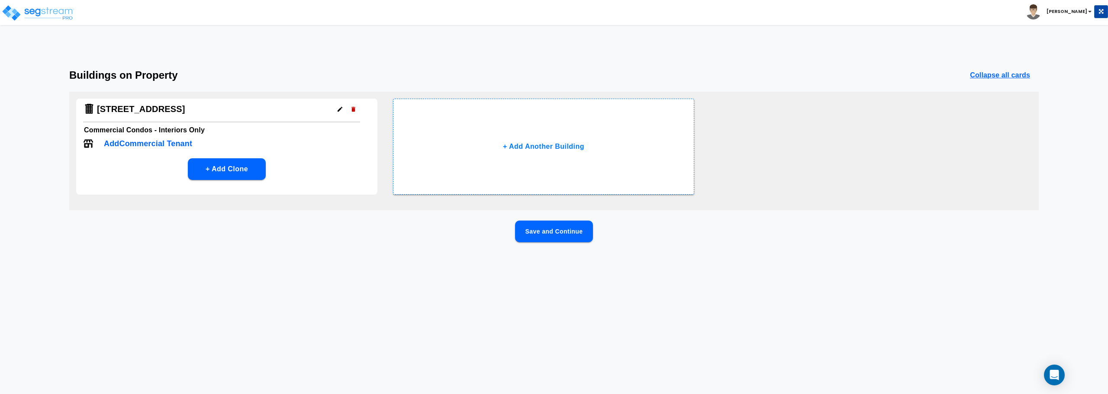
click at [559, 231] on button "Save and Continue" at bounding box center [554, 232] width 78 height 22
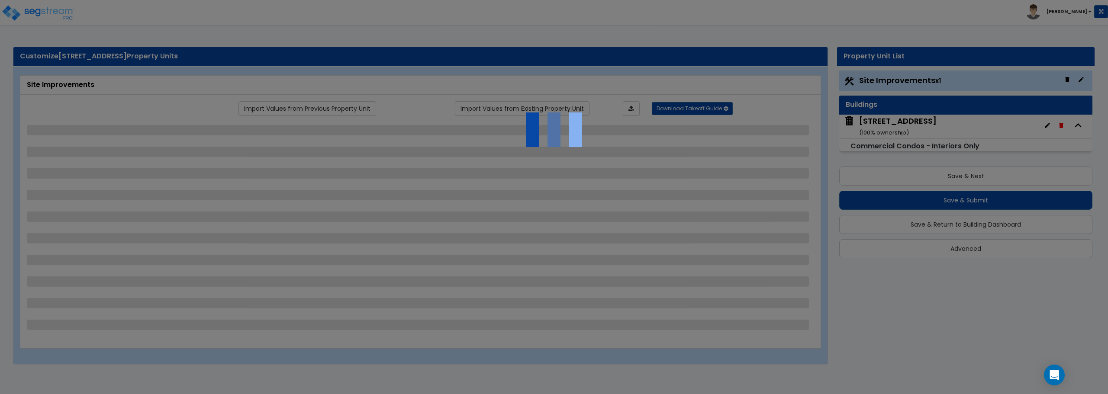
select select "2"
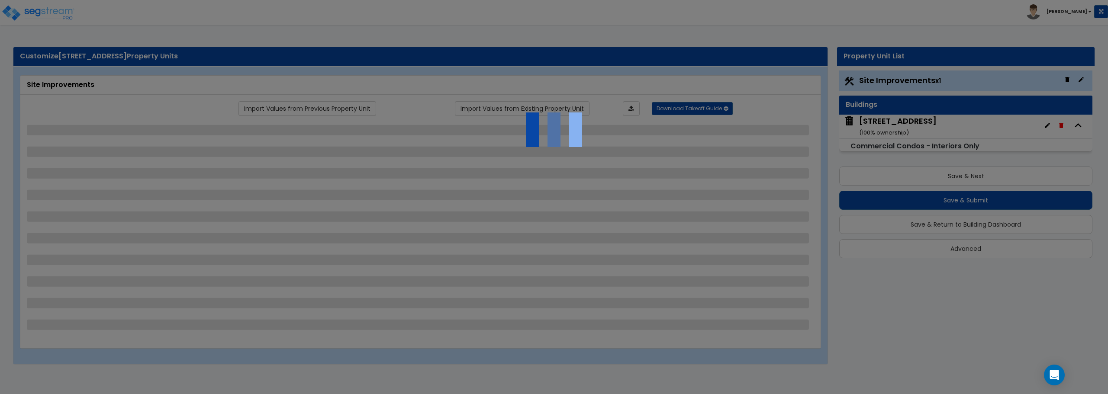
select select "2"
select select "1"
select select "2"
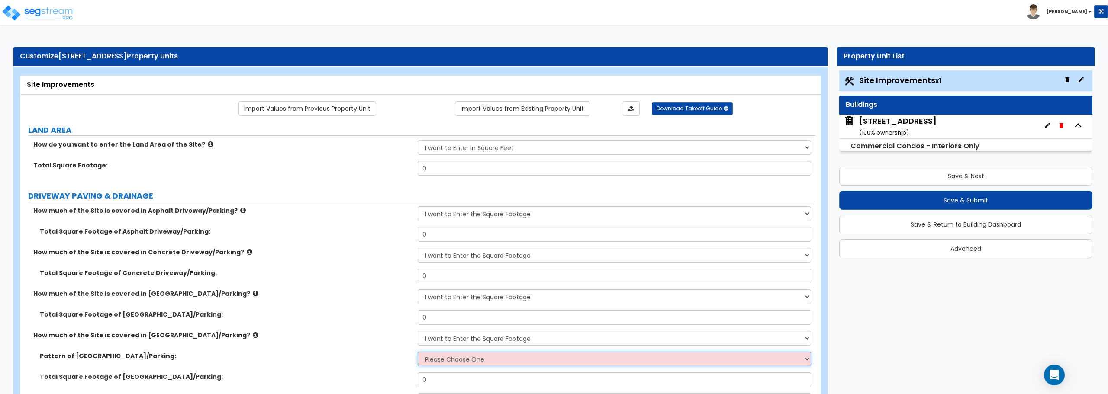
click at [563, 357] on select "Please Choose One Irregular Rectangular" at bounding box center [614, 359] width 393 height 15
click at [418, 352] on select "Please Choose One Irregular Rectangular" at bounding box center [614, 359] width 393 height 15
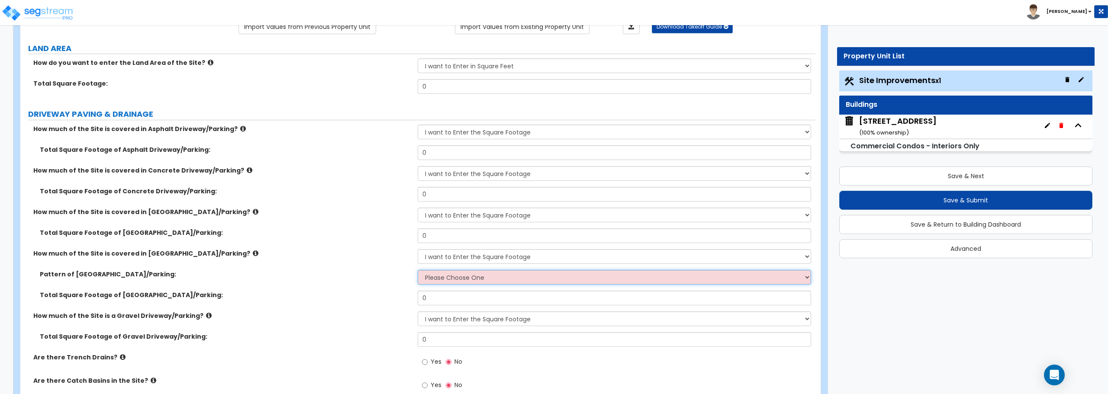
scroll to position [87, 0]
